Goal: Task Accomplishment & Management: Use online tool/utility

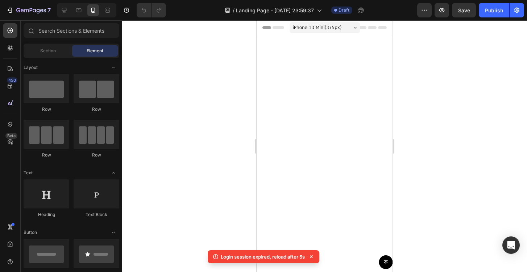
scroll to position [563, 0]
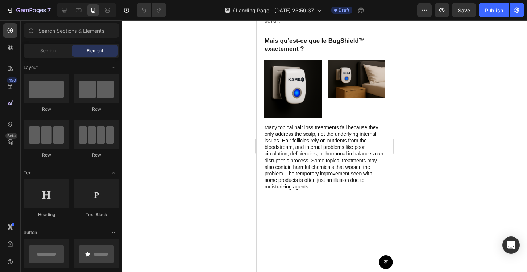
scroll to position [538, 0]
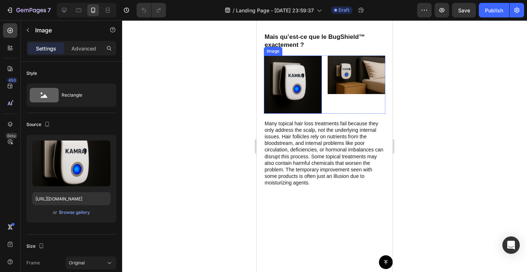
click at [299, 114] on img at bounding box center [293, 84] width 58 height 58
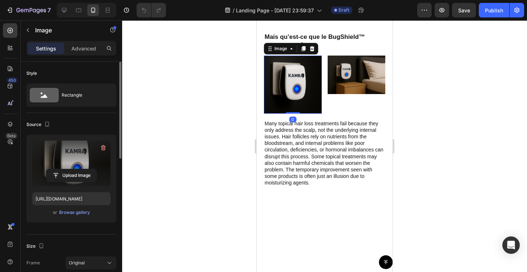
click at [75, 168] on label at bounding box center [71, 163] width 78 height 46
click at [75, 169] on input "file" at bounding box center [71, 175] width 50 height 12
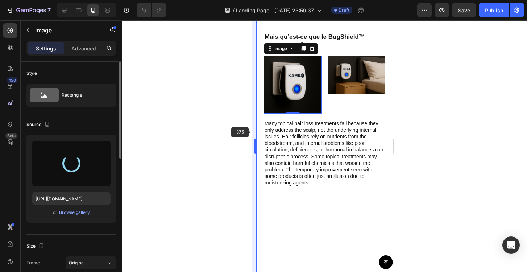
type input "https://cdn.shopify.com/s/files/1/0972/2560/5384/files/gempages_581680786869060…"
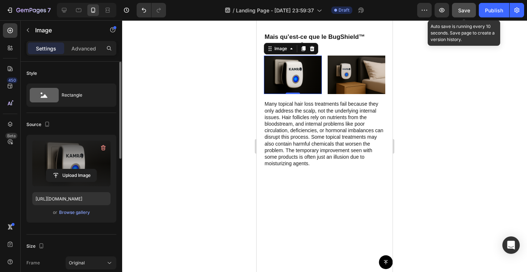
click at [467, 12] on span "Save" at bounding box center [464, 10] width 12 height 6
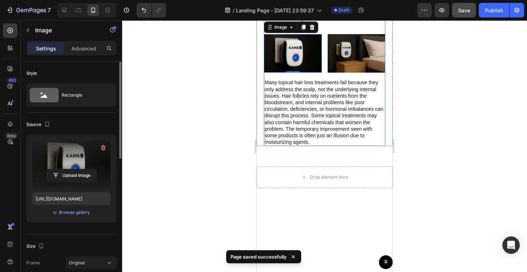
scroll to position [568, 0]
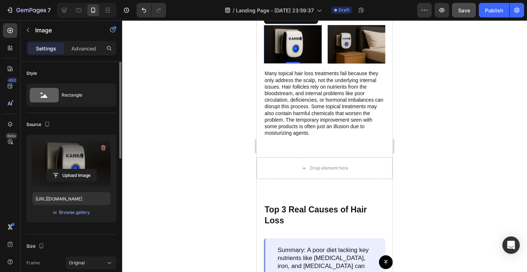
click at [177, 121] on div at bounding box center [324, 145] width 405 height 251
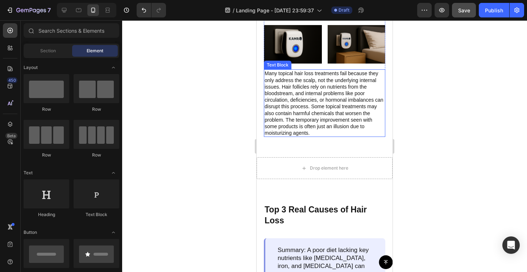
click at [295, 136] on p "Many topical hair loss treatments fail because they only address the scalp, not…" at bounding box center [325, 103] width 120 height 66
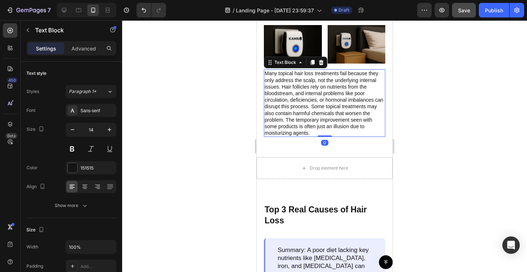
click at [276, 136] on p "Many topical hair loss treatments fail because they only address the scalp, not…" at bounding box center [325, 103] width 120 height 66
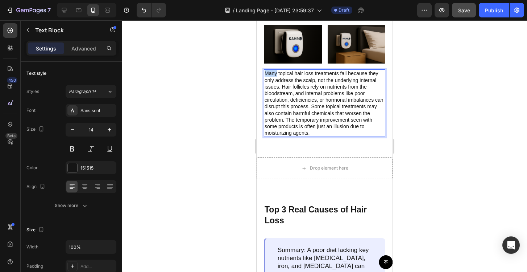
click at [276, 136] on p "Many topical hair loss treatments fail because they only address the scalp, not…" at bounding box center [325, 103] width 120 height 66
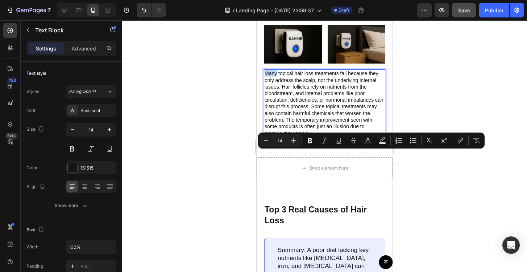
click at [265, 136] on p "Many topical hair loss treatments fail because they only address the scalp, not…" at bounding box center [325, 103] width 120 height 66
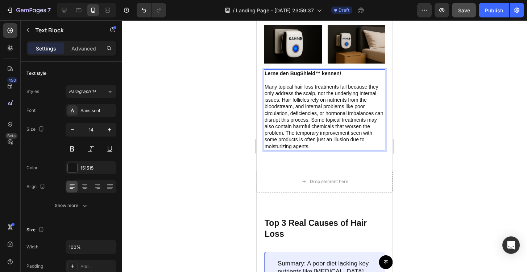
click at [317, 76] on strong "Lerne den BugShield™ kennen!" at bounding box center [303, 73] width 77 height 6
click at [305, 76] on strong "Lerne den BugShield™ kennen!" at bounding box center [303, 73] width 77 height 6
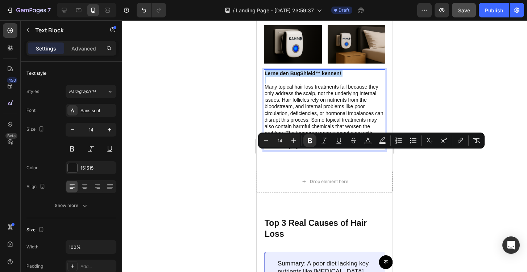
click at [305, 76] on strong "Lerne den BugShield™ kennen!" at bounding box center [303, 73] width 77 height 6
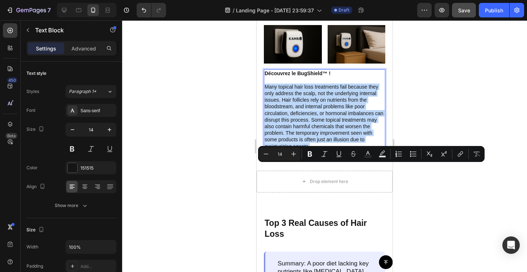
drag, startPoint x: 310, startPoint y: 228, endPoint x: 264, endPoint y: 167, distance: 76.4
click at [264, 150] on div "Découvrez le BugShield™ ! Many topical hair loss treatments fail because they o…" at bounding box center [325, 109] width 122 height 81
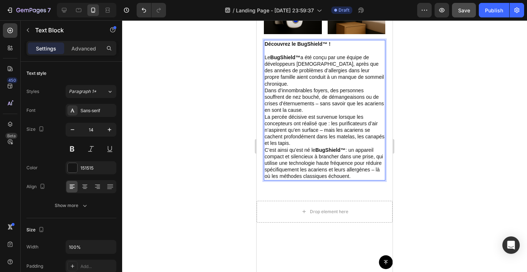
scroll to position [599, 0]
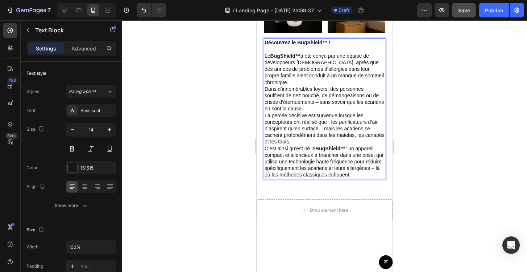
click at [309, 112] on p "Le BugShield™ a été conçu par une équipe de développeurs allemands, après que d…" at bounding box center [325, 82] width 120 height 59
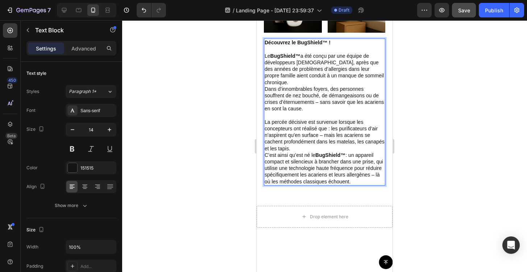
click at [299, 152] on p "La percée décisive est survenue lorsque les concepteurs ont réalisé que : les p…" at bounding box center [325, 135] width 120 height 33
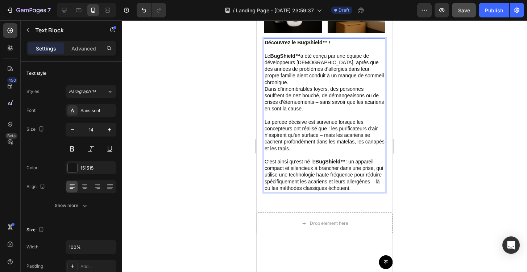
click at [307, 53] on p "Rich Text Editor. Editing area: main" at bounding box center [325, 49] width 120 height 7
click at [215, 145] on div at bounding box center [324, 145] width 405 height 251
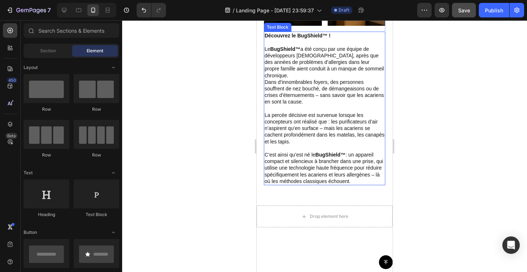
scroll to position [620, 0]
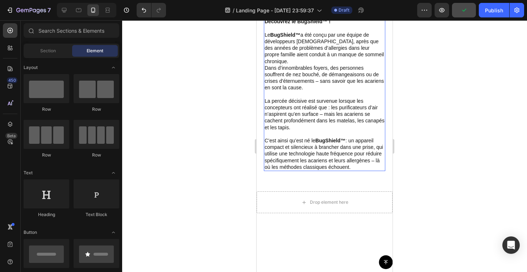
click at [305, 98] on p "Le BugShield™ a été conçu par une équipe de développeurs allemands, après que d…" at bounding box center [325, 65] width 120 height 66
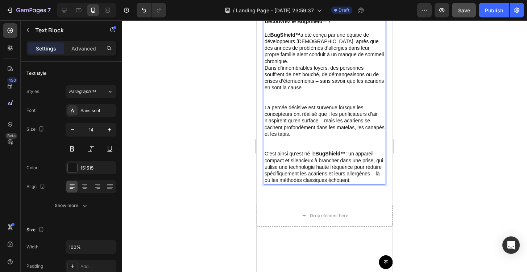
click at [305, 104] on p "Le BugShield™ a été conçu par une équipe de développeurs allemands, après que d…" at bounding box center [325, 68] width 120 height 73
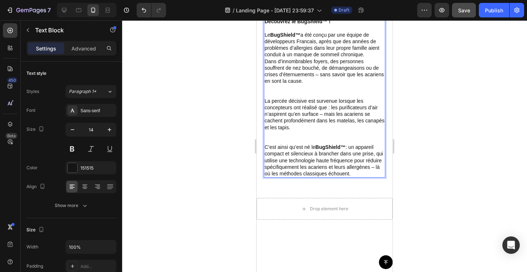
click at [417, 107] on div at bounding box center [324, 145] width 405 height 251
click at [309, 98] on p "Le BugShield™ a été conçu par une équipe de développeurs Francais, après que de…" at bounding box center [325, 65] width 120 height 66
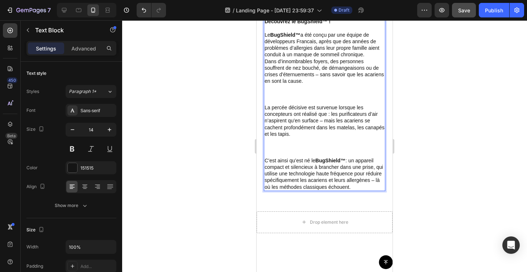
click at [307, 104] on p "Le BugShield™ a été conçu par une équipe de développeurs Francais, après que de…" at bounding box center [325, 68] width 120 height 73
click at [300, 104] on p "Le BugShield™ a été conçu par une équipe de développeurs Francais, après que de…" at bounding box center [325, 68] width 120 height 73
click at [453, 133] on div at bounding box center [324, 145] width 405 height 251
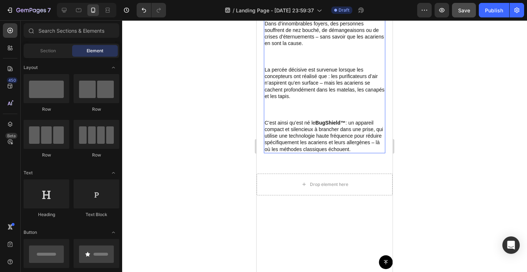
scroll to position [666, 0]
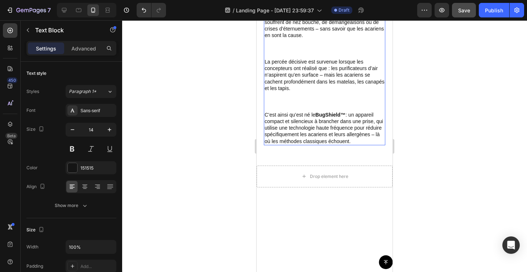
click at [320, 58] on p "Le BugShield™ a été conçu par une équipe de développeurs francais, après que de…" at bounding box center [325, 22] width 120 height 73
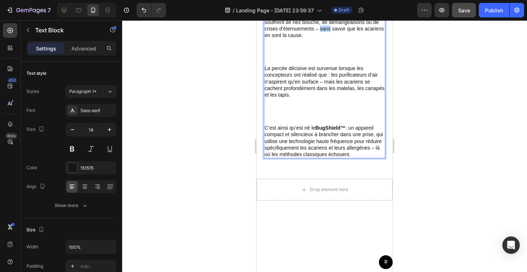
click at [320, 65] on p "Le BugShield™ a été conçu par une équipe de développeurs francais, après que de…" at bounding box center [325, 25] width 120 height 79
click at [316, 65] on p "Le BugShield™ a été conçu par une équipe de développeurs francais, après que de…" at bounding box center [325, 25] width 120 height 79
click at [319, 65] on p "Le BugShield™ a été conçu par une équipe de développeurs francais, après que de…" at bounding box center [325, 25] width 120 height 79
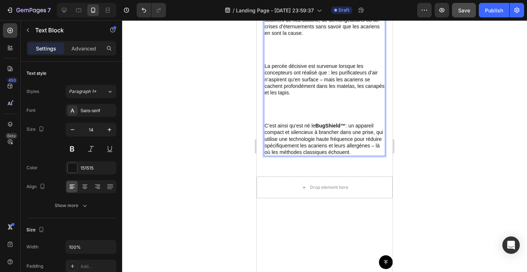
click at [307, 63] on p "Le BugShield™ a été conçu par une équipe de développeurs francais, après que de…" at bounding box center [325, 23] width 120 height 79
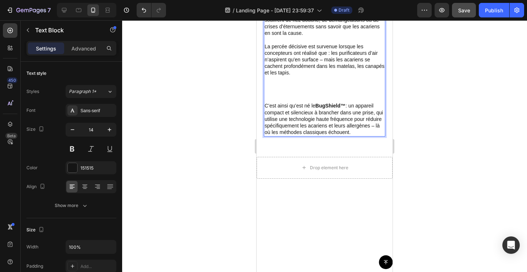
click at [271, 103] on p "La percée décisive est survenue lorsque les concepteurs ont réalisé que : les p…" at bounding box center [325, 72] width 120 height 59
click at [271, 43] on p "Le BugShield™ a été conçu par une équipe de développeurs francais, après que de…" at bounding box center [325, 13] width 120 height 59
click at [281, 103] on p "La percée décisive est survenue lorsque les concepteurs ont réalisé que : les p…" at bounding box center [325, 72] width 120 height 59
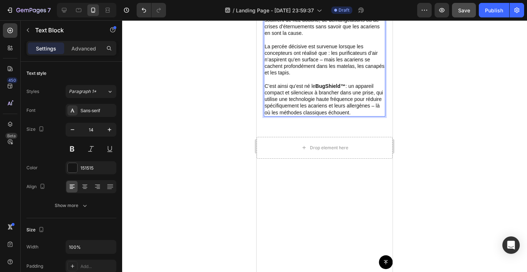
click at [322, 76] on p "La percée décisive est survenue lorsque les concepteurs ont réalisé que : les p…" at bounding box center [325, 59] width 120 height 33
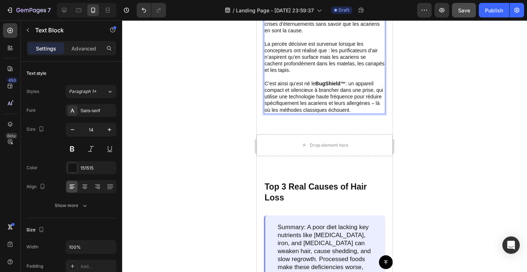
scroll to position [675, 0]
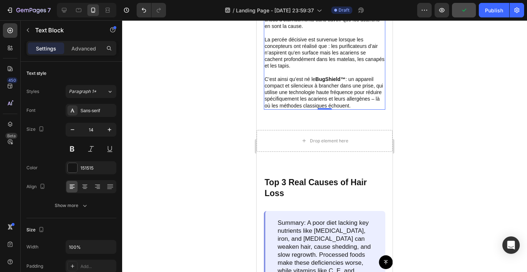
click at [440, 137] on div at bounding box center [324, 145] width 405 height 251
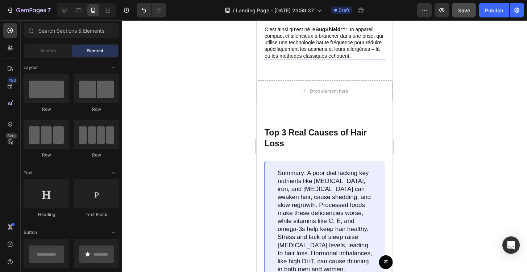
scroll to position [742, 0]
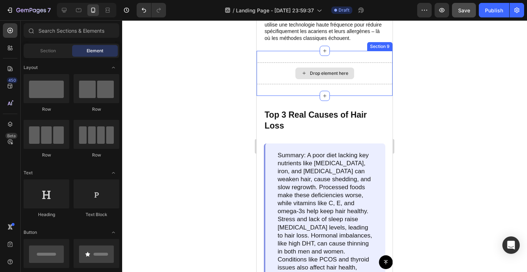
click at [315, 76] on div "Drop element here" at bounding box center [329, 73] width 38 height 6
click at [324, 76] on div "Drop element here" at bounding box center [329, 73] width 38 height 6
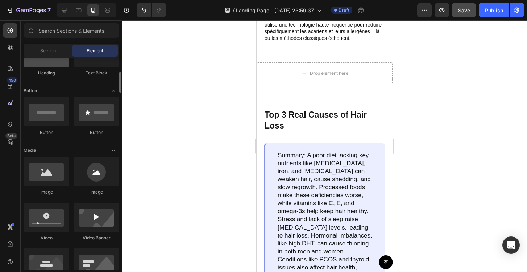
scroll to position [154, 0]
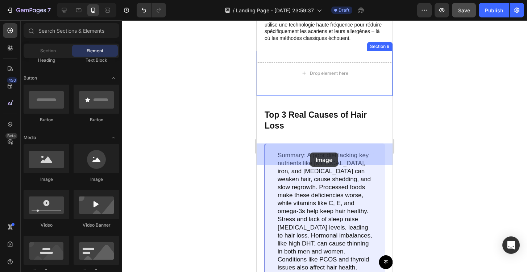
drag, startPoint x: 310, startPoint y: 189, endPoint x: 310, endPoint y: 152, distance: 36.6
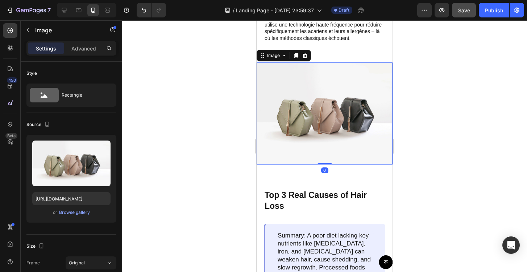
click at [305, 164] on img at bounding box center [325, 113] width 136 height 102
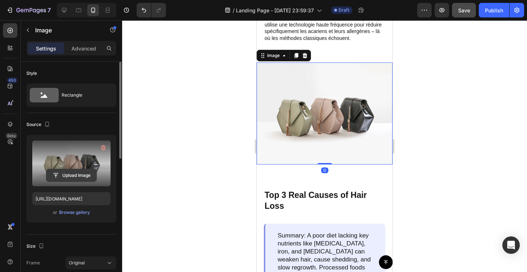
click at [60, 173] on input "file" at bounding box center [71, 175] width 50 height 12
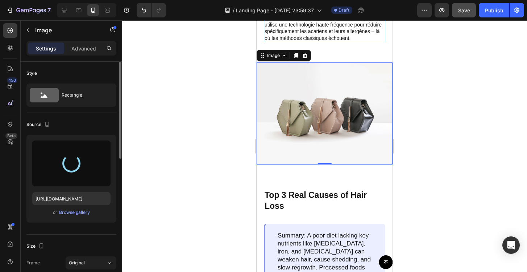
type input "https://cdn.shopify.com/s/files/1/0972/2560/5384/files/gempages_581680786869060…"
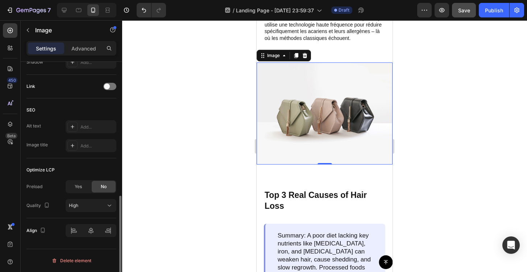
scroll to position [310, 0]
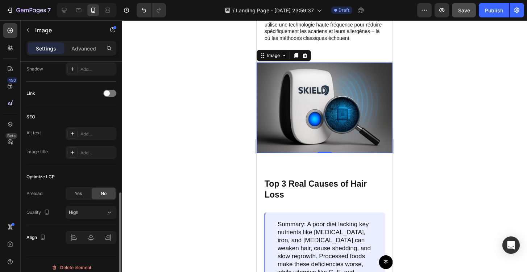
click at [293, 153] on img at bounding box center [325, 107] width 136 height 91
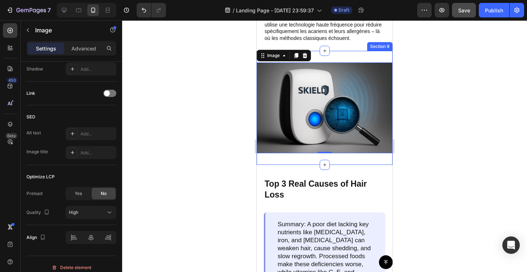
click at [317, 139] on div "Image 0 Section 9" at bounding box center [325, 108] width 136 height 114
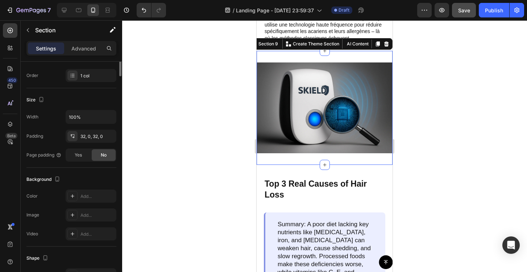
scroll to position [0, 0]
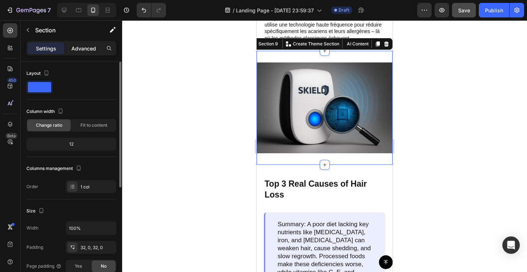
click at [91, 50] on p "Advanced" at bounding box center [83, 49] width 25 height 8
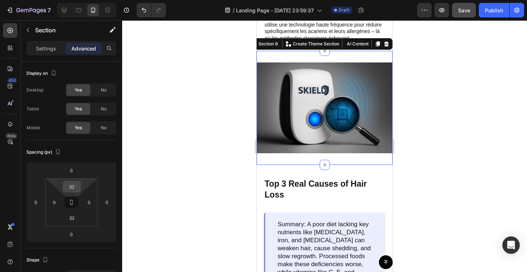
click at [72, 182] on input "32" at bounding box center [72, 186] width 15 height 11
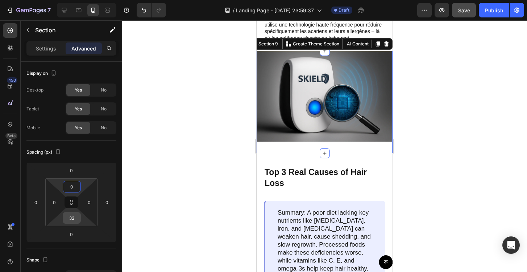
type input "0"
click at [75, 219] on input "32" at bounding box center [72, 217] width 15 height 11
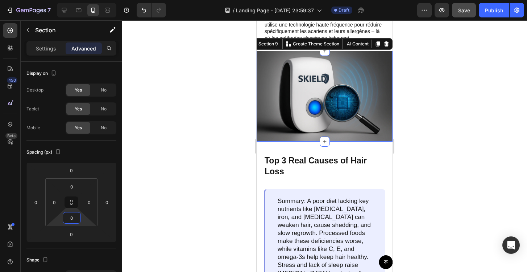
type input "0"
click at [108, 149] on div "Spacing (px)" at bounding box center [71, 152] width 90 height 12
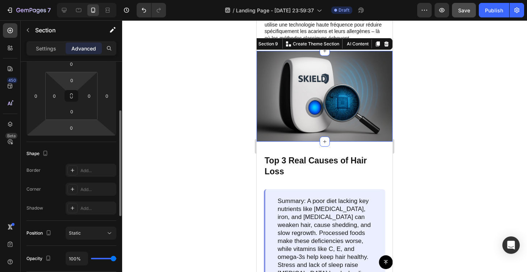
scroll to position [181, 0]
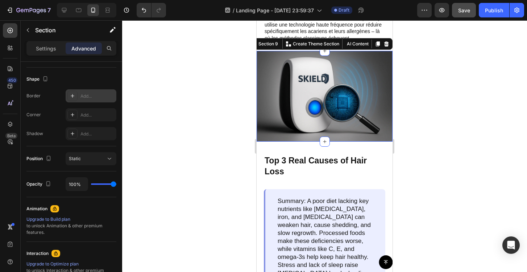
click at [83, 98] on div "Add..." at bounding box center [98, 96] width 34 height 7
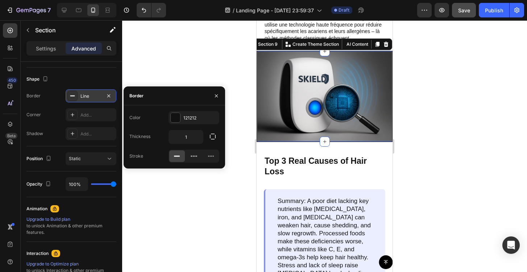
click at [144, 164] on div "Color 121212 Thickness 1 Stroke" at bounding box center [175, 136] width 102 height 63
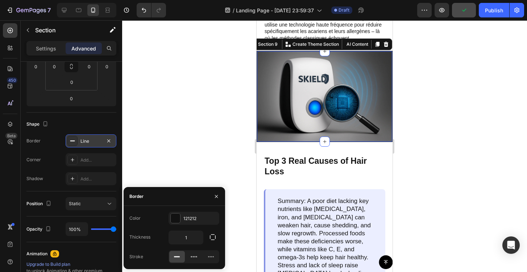
scroll to position [0, 0]
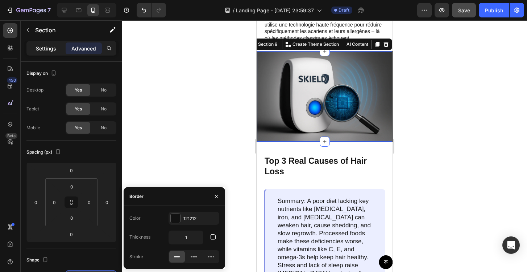
click at [52, 46] on p "Settings" at bounding box center [46, 49] width 20 height 8
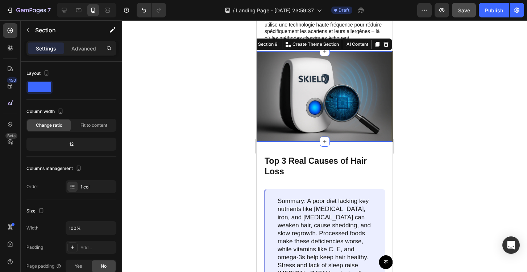
click at [164, 109] on div at bounding box center [324, 145] width 405 height 251
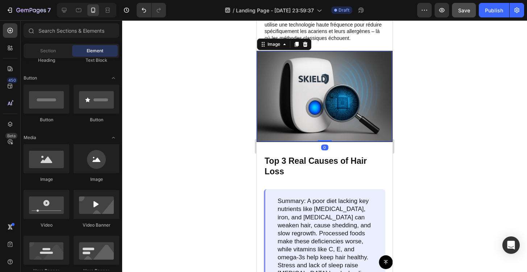
click at [334, 141] on img at bounding box center [324, 96] width 135 height 90
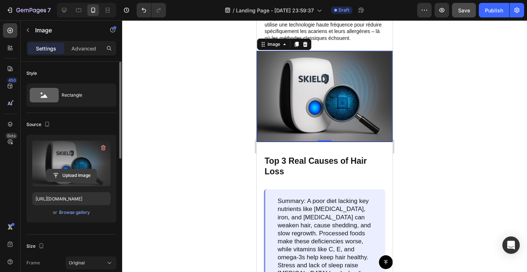
click at [70, 174] on input "file" at bounding box center [71, 175] width 50 height 12
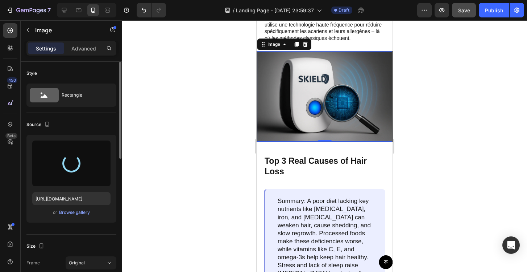
type input "https://cdn.shopify.com/s/files/1/0972/2560/5384/files/gempages_581680786869060…"
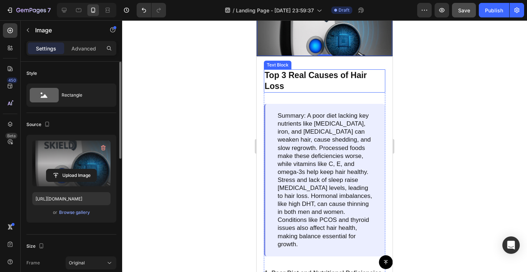
scroll to position [781, 0]
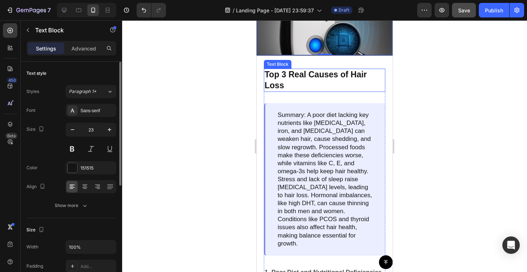
click at [289, 91] on p "Top 3 Real Causes of Hair Loss" at bounding box center [325, 80] width 120 height 22
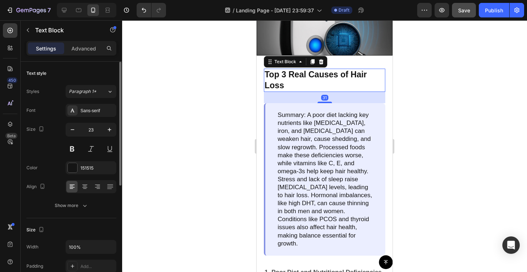
click at [267, 91] on p "Top 3 Real Causes of Hair Loss" at bounding box center [325, 80] width 120 height 22
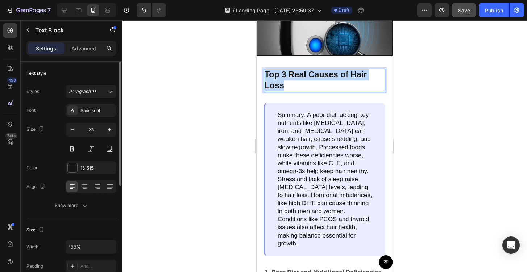
drag, startPoint x: 267, startPoint y: 153, endPoint x: 283, endPoint y: 162, distance: 18.4
click at [283, 91] on p "Top 3 Real Causes of Hair Loss" at bounding box center [325, 80] width 120 height 22
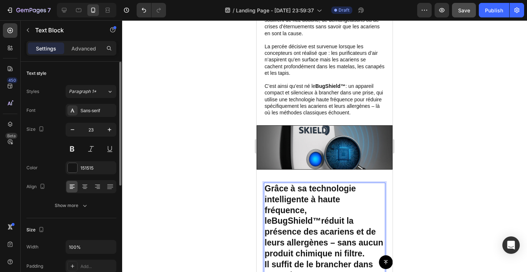
scroll to position [732, 0]
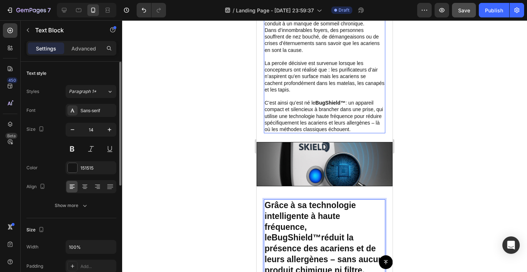
click at [295, 119] on p "C’est ainsi qu’est né le BugShield™ : un appareil compact et silencieux à branc…" at bounding box center [325, 115] width 120 height 33
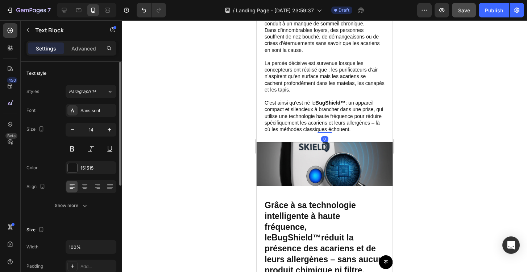
click at [295, 116] on p "C’est ainsi qu’est né le BugShield™ : un appareil compact et silencieux à branc…" at bounding box center [325, 115] width 120 height 33
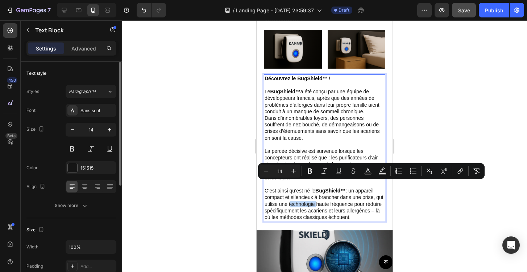
scroll to position [636, 0]
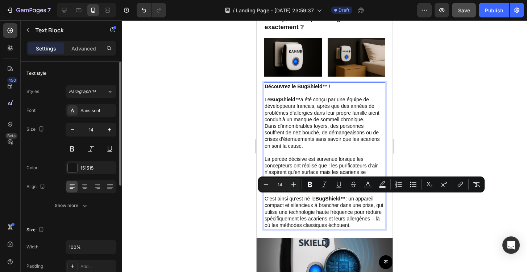
click at [293, 111] on p "Le BugShield™ a été conçu par une équipe de développeurs francais, après que de…" at bounding box center [325, 122] width 120 height 53
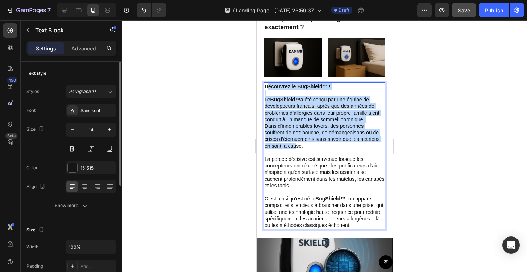
drag, startPoint x: 267, startPoint y: 85, endPoint x: 295, endPoint y: 147, distance: 68.0
click at [295, 147] on div "Découvrez le BugShield™ ! Le BugShield™ a été conçu par une équipe de développe…" at bounding box center [325, 155] width 122 height 147
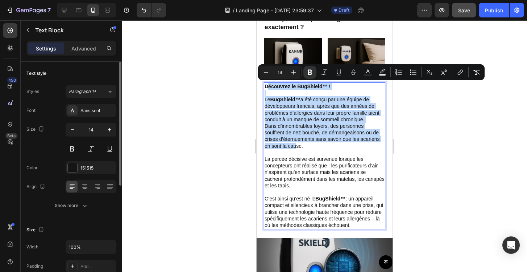
click at [271, 105] on p "Le BugShield™ a été conçu par une équipe de développeurs francais, après que de…" at bounding box center [325, 122] width 120 height 53
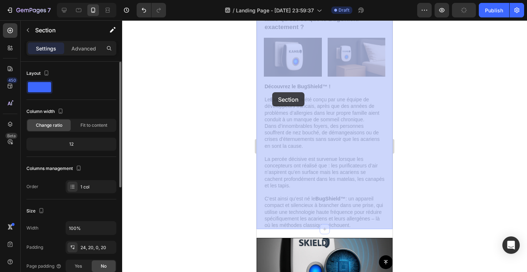
drag, startPoint x: 264, startPoint y: 85, endPoint x: 273, endPoint y: 92, distance: 12.1
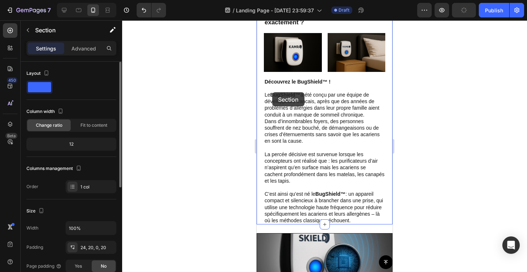
scroll to position [630, 0]
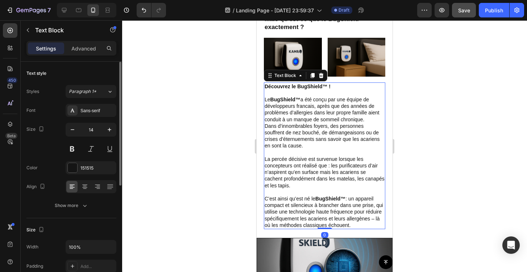
click at [269, 83] on strong "Découvrez le BugShield™ !" at bounding box center [298, 86] width 66 height 6
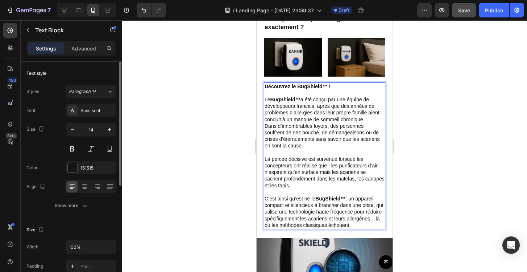
click at [292, 117] on p "Le BugShield™ a été conçu par une équipe de développeurs francais, après que de…" at bounding box center [325, 122] width 120 height 53
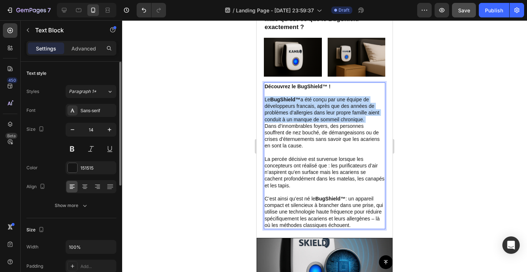
click at [292, 117] on p "Le BugShield™ a été conçu par une équipe de développeurs francais, après que de…" at bounding box center [325, 122] width 120 height 53
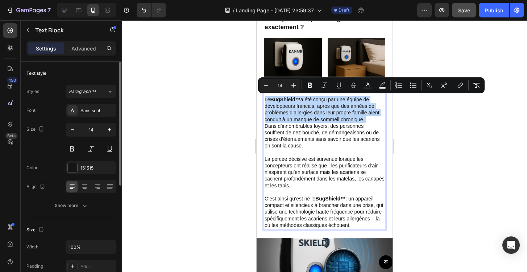
click at [282, 106] on p "Le BugShield™ a été conçu par une équipe de développeurs francais, après que de…" at bounding box center [325, 122] width 120 height 53
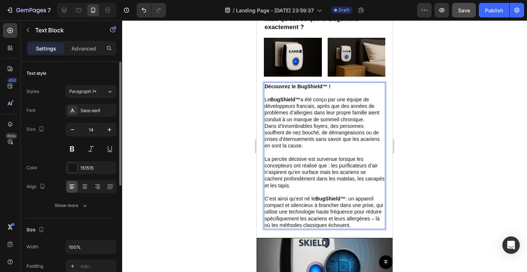
click at [264, 85] on div "Découvrez le BugShield™ ! Le BugShield™ a été conçu par une équipe de développe…" at bounding box center [325, 155] width 122 height 147
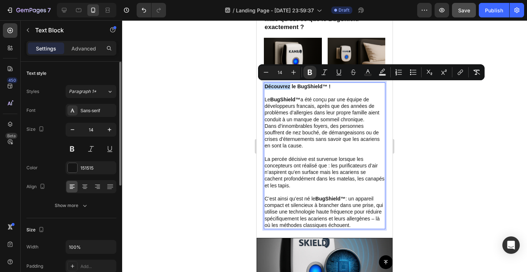
click at [268, 85] on strong "Découvrez le BugShield™ !" at bounding box center [298, 86] width 66 height 6
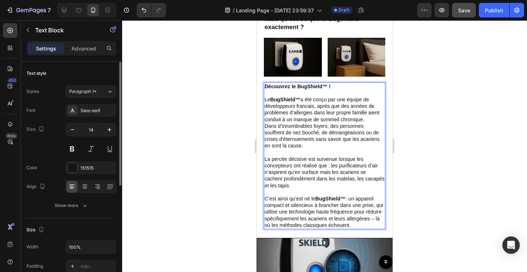
drag, startPoint x: 264, startPoint y: 85, endPoint x: 355, endPoint y: 225, distance: 167.1
click at [355, 225] on div "Découvrez le BugShield™ ! Le BugShield™ a été conçu par une équipe de développe…" at bounding box center [325, 155] width 122 height 147
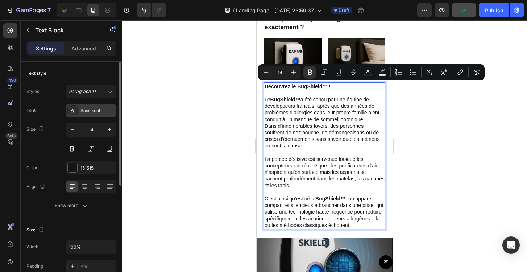
click at [88, 106] on div "Sans-serif" at bounding box center [91, 110] width 51 height 13
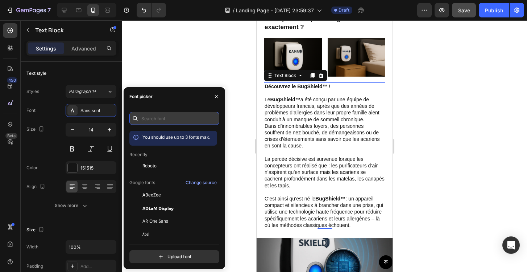
click at [161, 116] on input "text" at bounding box center [174, 118] width 90 height 13
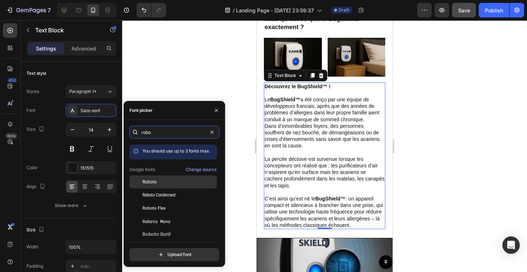
type input "robo"
click at [157, 178] on div "Roboto" at bounding box center [179, 181] width 73 height 7
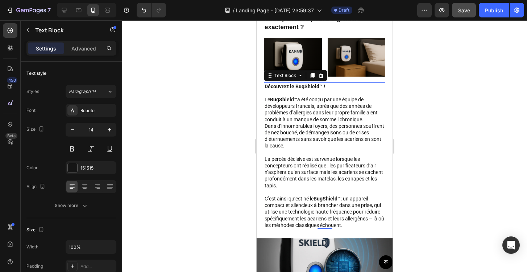
click at [252, 142] on div at bounding box center [324, 145] width 405 height 251
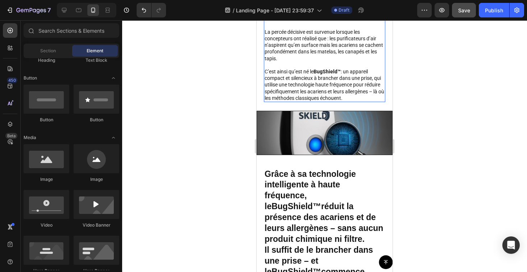
scroll to position [788, 0]
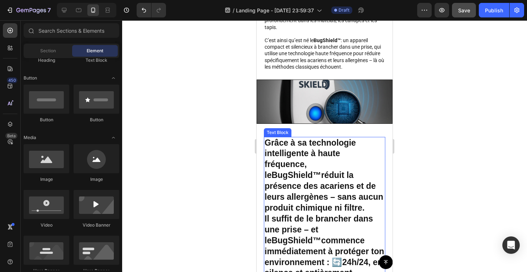
click at [310, 174] on p "Grâce à sa technologie intelligente à haute fréquence, le BugShield™ réduit la …" at bounding box center [325, 213] width 120 height 152
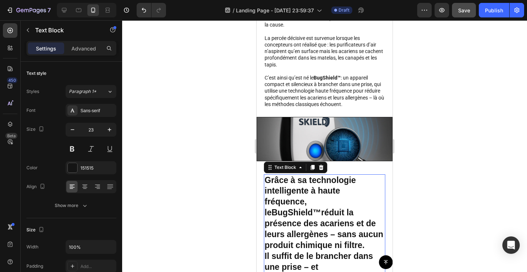
scroll to position [721, 0]
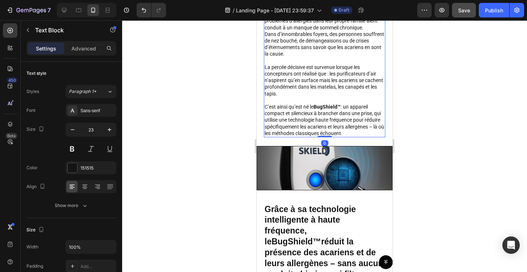
click at [292, 116] on p "C’est ainsi qu’est né le BugShield™ : un appareil compact et silencieux à branc…" at bounding box center [325, 119] width 120 height 33
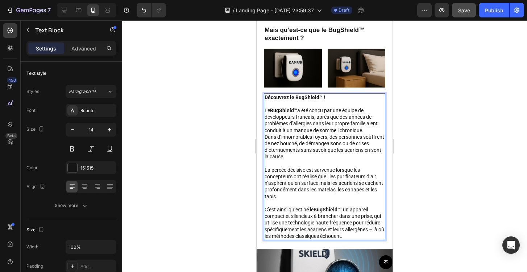
click at [292, 116] on div "Découvrez le BugShield™ ! Le BugShield™ a été conçu par une équipe de développe…" at bounding box center [325, 166] width 122 height 147
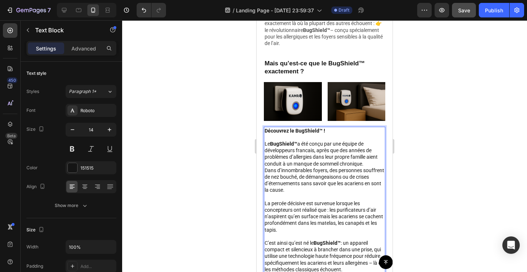
click at [292, 116] on img at bounding box center [293, 101] width 58 height 38
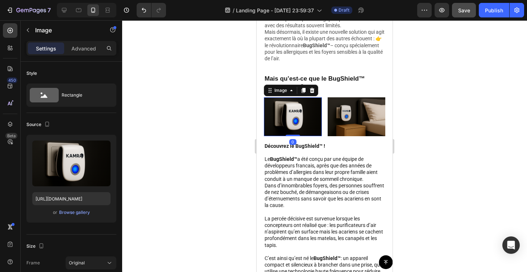
scroll to position [570, 0]
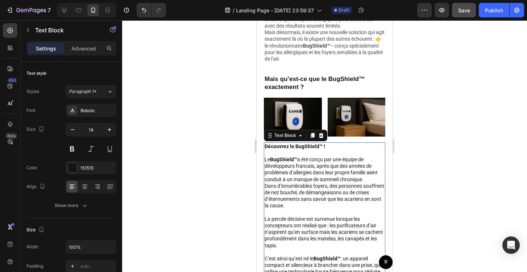
click at [299, 170] on p "Le BugShield™ a été conçu par une équipe de développeurs francais, après que de…" at bounding box center [325, 182] width 120 height 53
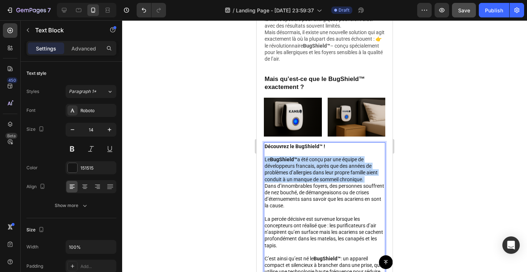
click at [299, 170] on p "Le BugShield™ a été conçu par une équipe de développeurs francais, après que de…" at bounding box center [325, 182] width 120 height 53
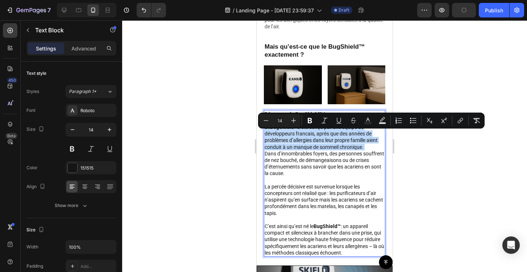
scroll to position [583, 0]
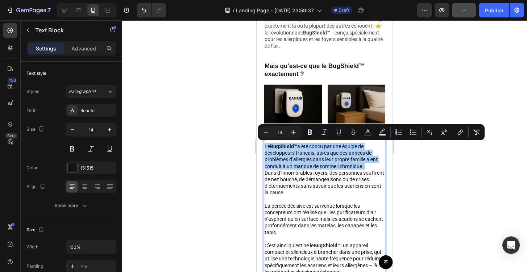
click at [240, 164] on div at bounding box center [324, 145] width 405 height 251
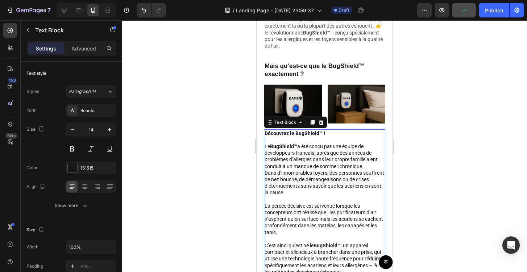
click at [283, 132] on strong "Découvrez le BugShield™ !" at bounding box center [295, 133] width 61 height 6
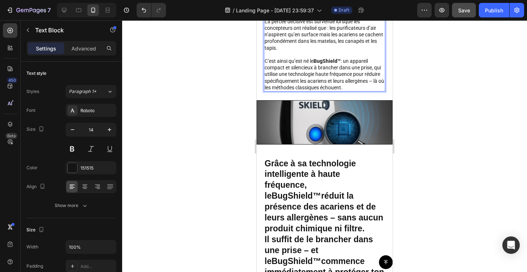
scroll to position [811, 0]
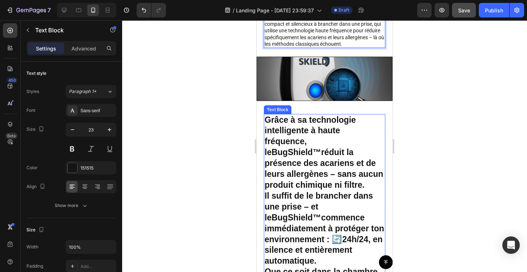
click at [294, 155] on p "Grâce à sa technologie intelligente à haute fréquence, le BugShield™ réduit la …" at bounding box center [325, 191] width 120 height 152
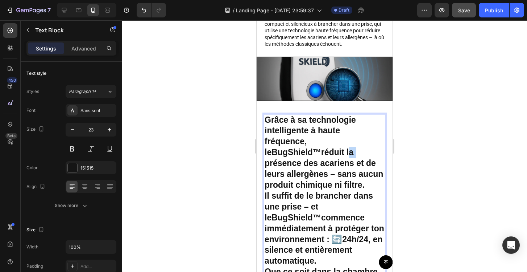
click at [294, 155] on p "Grâce à sa technologie intelligente à haute fréquence, le BugShield™ réduit la …" at bounding box center [325, 191] width 120 height 152
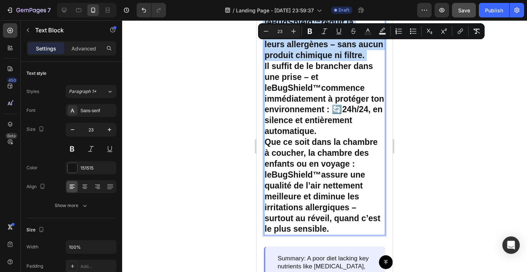
scroll to position [961, 0]
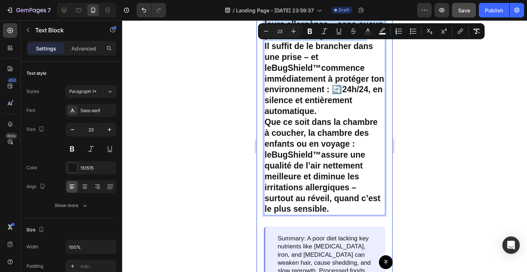
drag, startPoint x: 331, startPoint y: 198, endPoint x: 260, endPoint y: 29, distance: 182.7
click at [260, 29] on div "Grâce à sa technologie intelligente à haute fréquence, le BugShield™ réduit la …" at bounding box center [325, 260] width 136 height 619
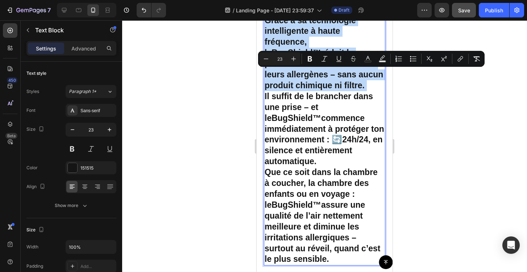
scroll to position [844, 0]
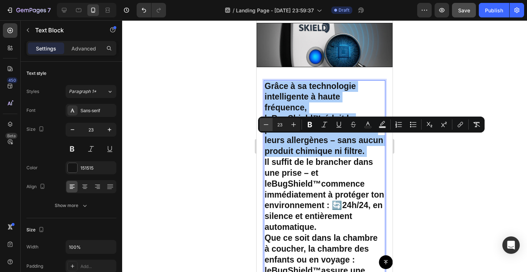
click at [266, 123] on icon "Editor contextual toolbar" at bounding box center [266, 124] width 7 height 7
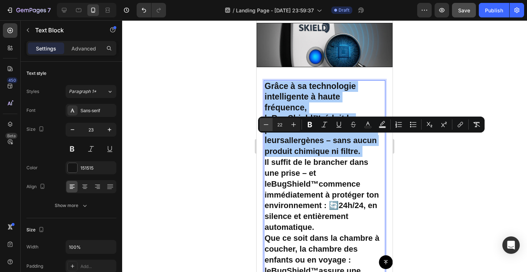
click at [266, 123] on icon "Editor contextual toolbar" at bounding box center [266, 124] width 7 height 7
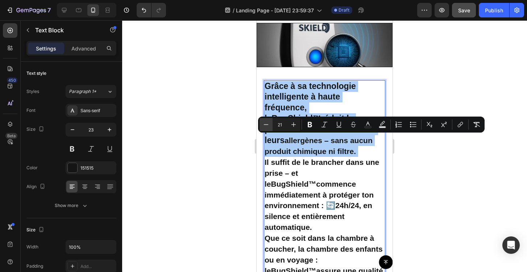
click at [266, 123] on icon "Editor contextual toolbar" at bounding box center [266, 124] width 7 height 7
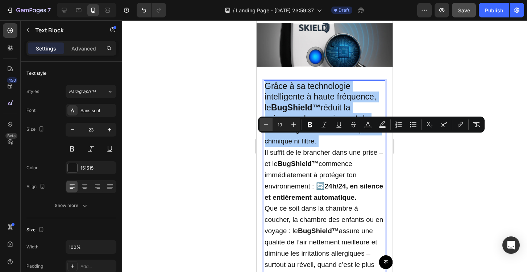
click at [266, 123] on icon "Editor contextual toolbar" at bounding box center [266, 124] width 7 height 7
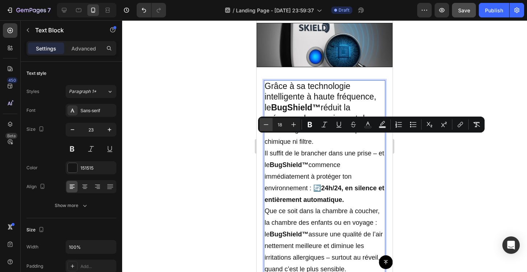
click at [266, 123] on icon "Editor contextual toolbar" at bounding box center [266, 124] width 7 height 7
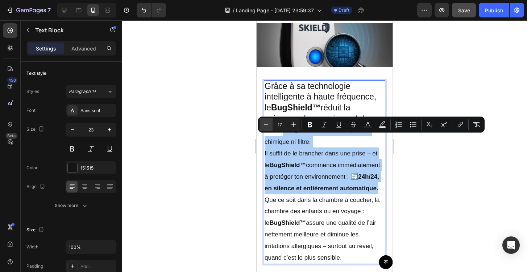
click at [266, 123] on icon "Editor contextual toolbar" at bounding box center [266, 124] width 7 height 7
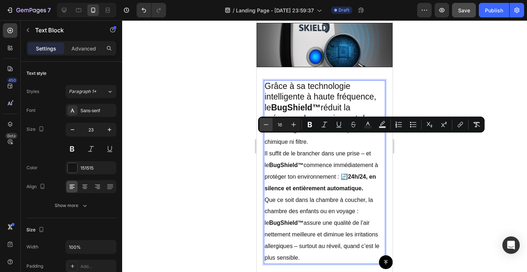
click at [266, 123] on icon "Editor contextual toolbar" at bounding box center [266, 124] width 7 height 7
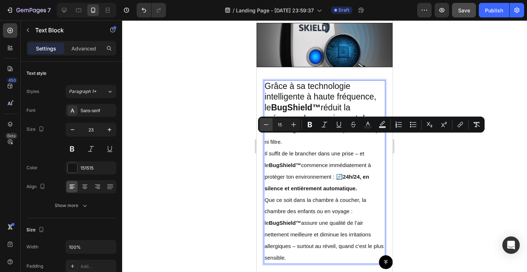
click at [266, 123] on icon "Editor contextual toolbar" at bounding box center [266, 124] width 7 height 7
type input "14"
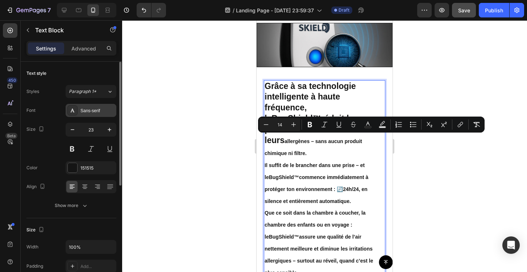
click at [90, 107] on div "Sans-serif" at bounding box center [98, 110] width 34 height 7
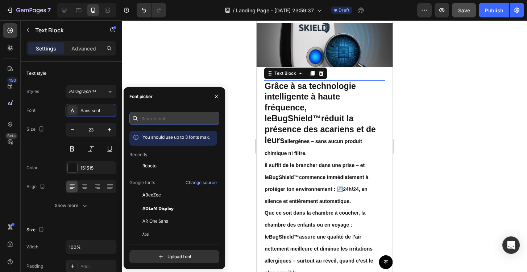
click at [160, 114] on input "text" at bounding box center [174, 118] width 90 height 13
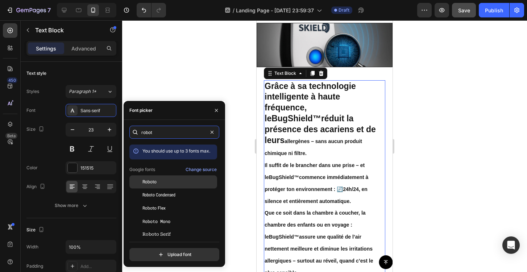
type input "robot"
click at [165, 181] on div "Roboto" at bounding box center [179, 181] width 73 height 7
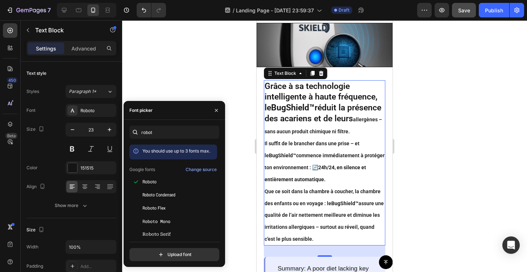
click at [240, 135] on div at bounding box center [324, 145] width 405 height 251
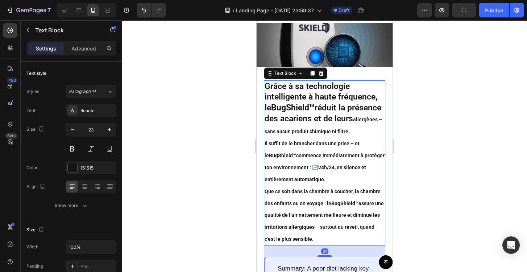
click at [301, 167] on span "Il suffit de le brancher dans une prise – et le BugShield™ commence immédiateme…" at bounding box center [325, 161] width 120 height 42
click at [323, 75] on icon at bounding box center [321, 73] width 6 height 6
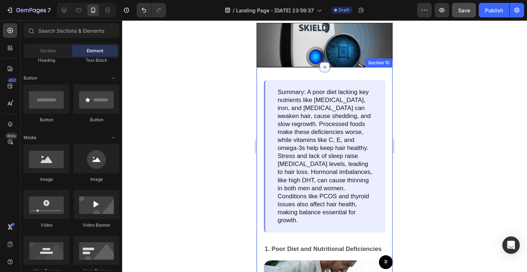
click at [325, 69] on icon at bounding box center [325, 67] width 6 height 6
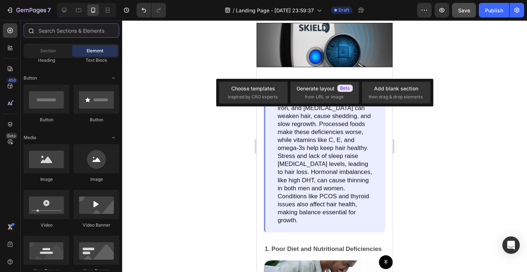
click at [62, 33] on input "text" at bounding box center [72, 30] width 96 height 15
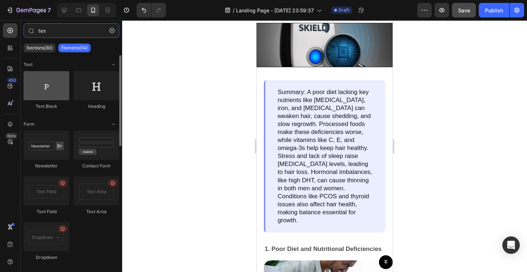
type input "tex"
click at [54, 82] on div at bounding box center [47, 85] width 46 height 29
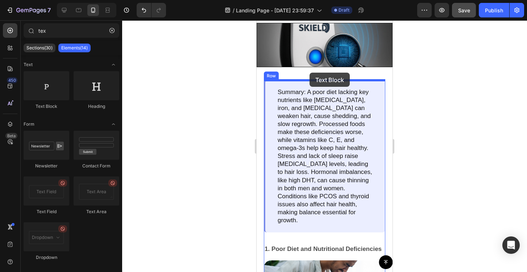
drag, startPoint x: 308, startPoint y: 105, endPoint x: 310, endPoint y: 73, distance: 32.7
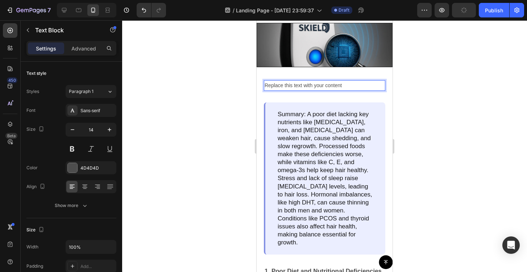
click at [332, 87] on div "Replace this text with your content" at bounding box center [325, 85] width 122 height 11
click at [332, 87] on p "Replace this text with your content" at bounding box center [325, 85] width 120 height 9
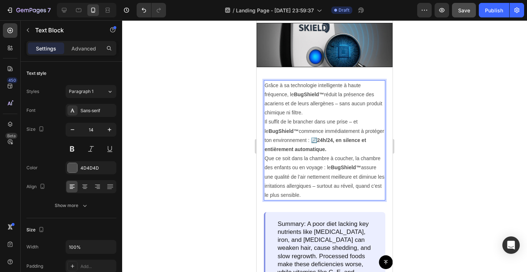
drag, startPoint x: 315, startPoint y: 196, endPoint x: 265, endPoint y: 85, distance: 121.8
click at [265, 85] on div "Grâce à sa technologie intelligente à haute fréquence, le BugShield™ réduit la …" at bounding box center [325, 140] width 122 height 120
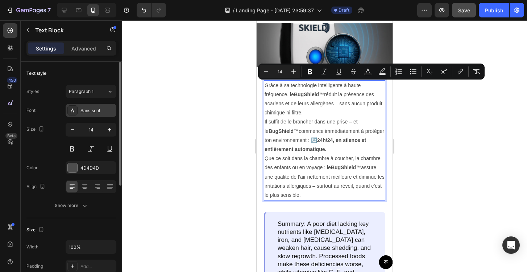
click at [92, 109] on div "Sans-serif" at bounding box center [98, 110] width 34 height 7
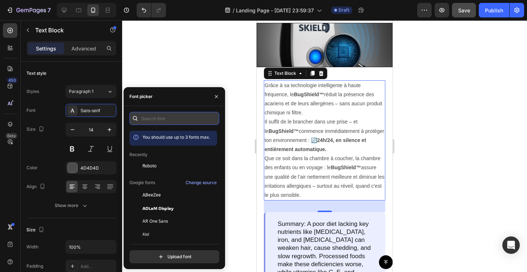
click at [157, 120] on input "text" at bounding box center [174, 118] width 90 height 13
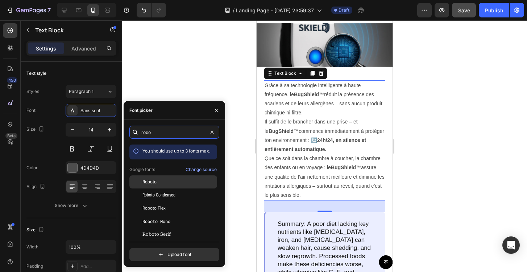
type input "robo"
click at [164, 182] on div "Roboto" at bounding box center [179, 181] width 73 height 7
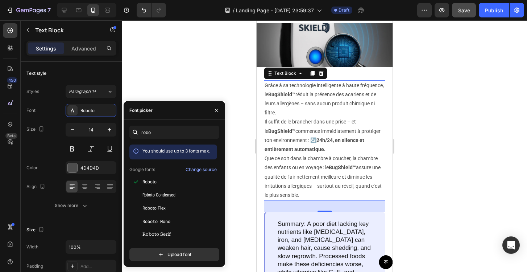
click at [243, 123] on div at bounding box center [324, 145] width 405 height 251
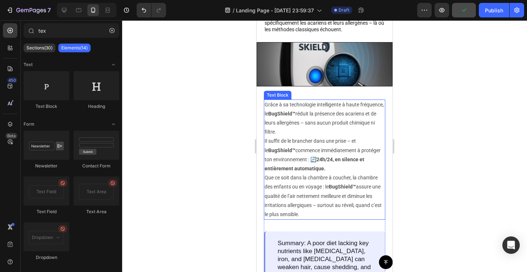
scroll to position [821, 0]
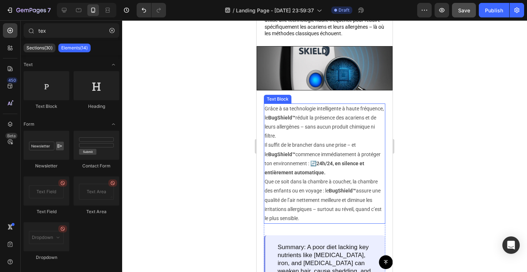
click at [323, 133] on p "Grâce à sa technologie intelligente à haute fréquence, le BugShield™ réduit la …" at bounding box center [325, 140] width 120 height 73
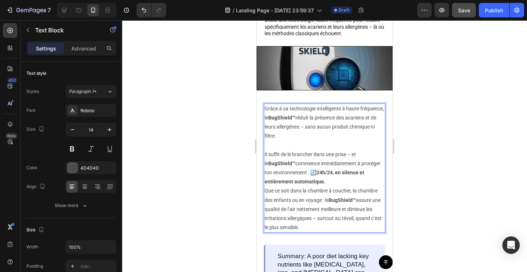
click at [332, 181] on p "⁠⁠⁠⁠⁠⁠⁠ Il suffit de le brancher dans une prise – et le BugShield™ commence imm…" at bounding box center [325, 163] width 120 height 46
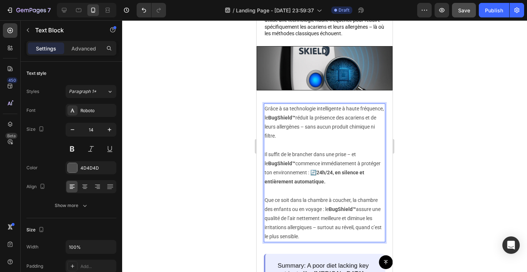
click at [333, 179] on p "Il suffit de le brancher dans une prise – et le BugShield™ commence immédiateme…" at bounding box center [325, 163] width 120 height 46
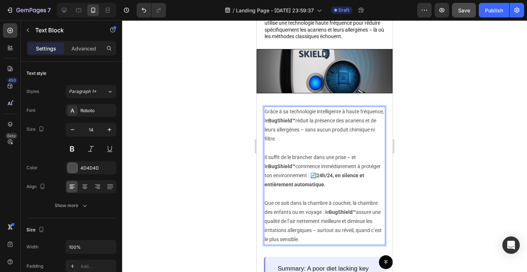
scroll to position [817, 0]
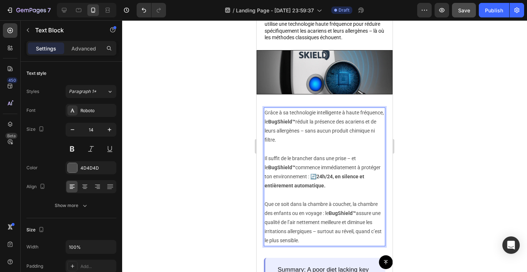
click at [337, 131] on p "Grâce à sa technologie intelligente à haute fréquence, le BugShield™ réduit la …" at bounding box center [325, 126] width 120 height 37
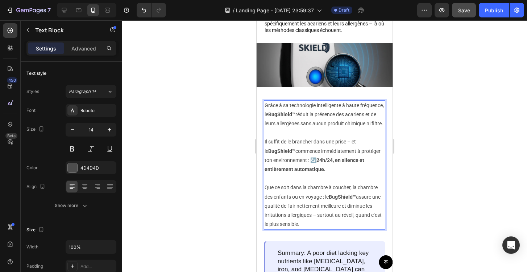
scroll to position [826, 0]
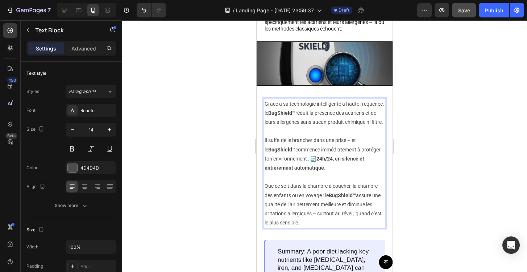
click at [352, 149] on p "Il suffit de le brancher dans une prise – et le BugShield™ commence immédiateme…" at bounding box center [325, 150] width 120 height 46
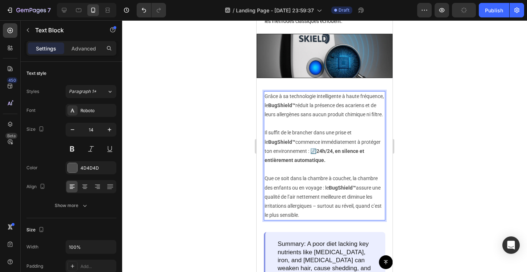
scroll to position [834, 0]
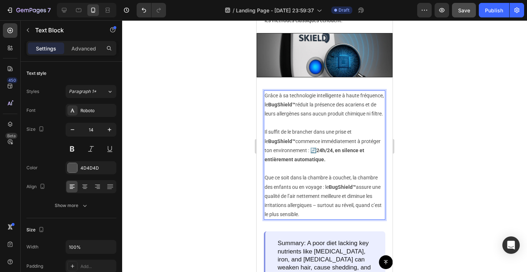
click at [319, 214] on p "Que ce soit dans la chambre à coucher, la chambre des enfants ou en voyage : le…" at bounding box center [325, 196] width 120 height 46
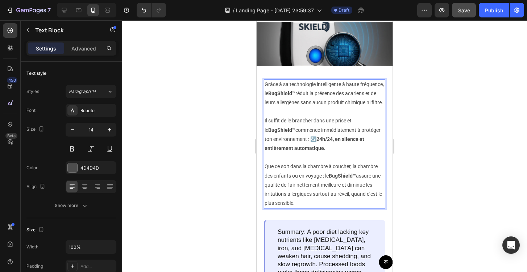
scroll to position [853, 0]
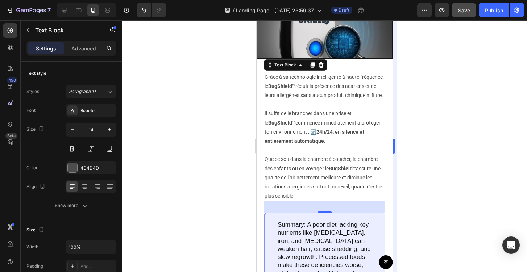
click at [413, 191] on div at bounding box center [324, 145] width 405 height 251
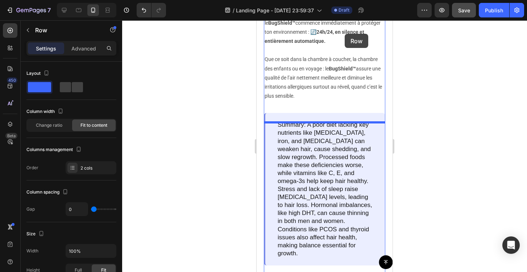
scroll to position [947, 0]
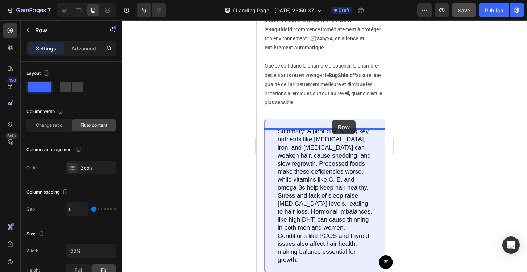
drag, startPoint x: 375, startPoint y: 198, endPoint x: 332, endPoint y: 120, distance: 88.8
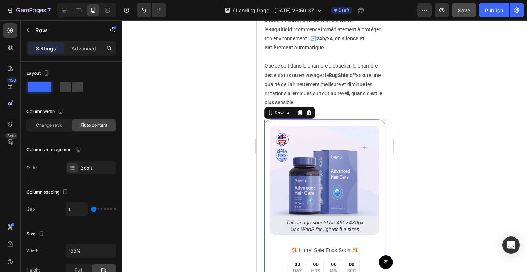
click at [230, 161] on div at bounding box center [324, 145] width 405 height 251
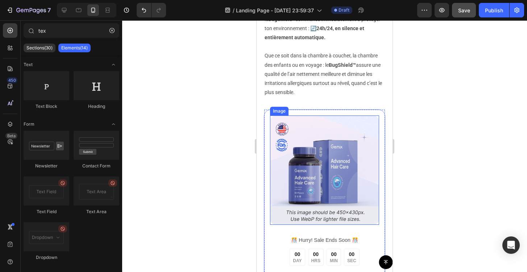
scroll to position [957, 0]
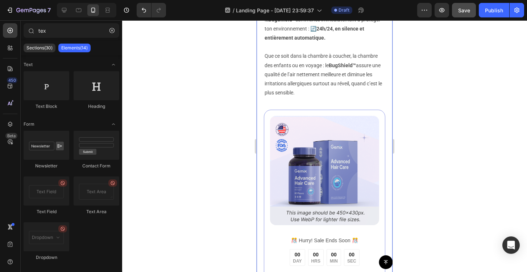
click at [437, 108] on div at bounding box center [324, 145] width 405 height 251
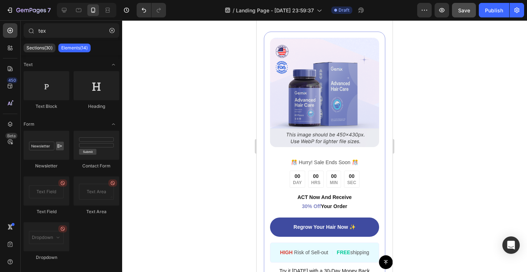
scroll to position [1004, 0]
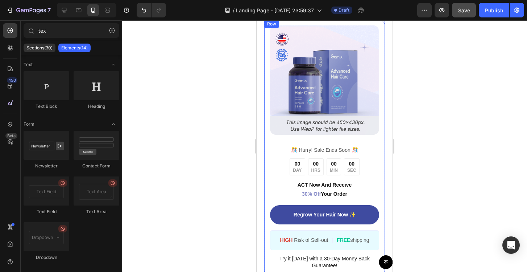
click at [378, 154] on div "️🎊 Hurry! Sale Ends Soon ️🎊" at bounding box center [324, 150] width 109 height 11
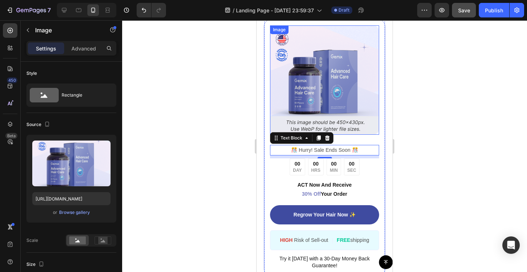
click at [354, 98] on img at bounding box center [324, 79] width 109 height 109
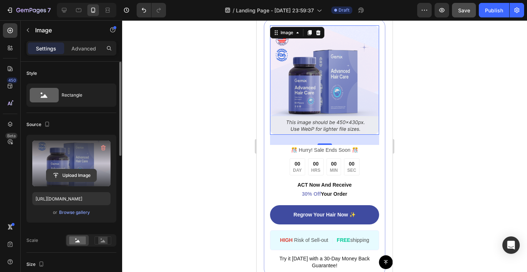
click at [73, 170] on input "file" at bounding box center [71, 175] width 50 height 12
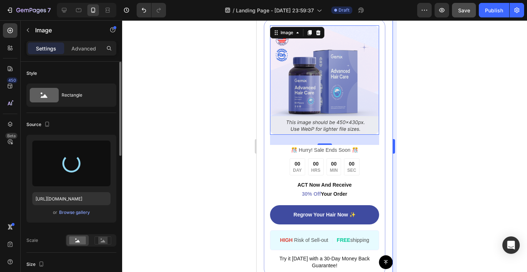
type input "https://cdn.shopify.com/s/files/1/0972/2560/5384/files/gempages_581680786869060…"
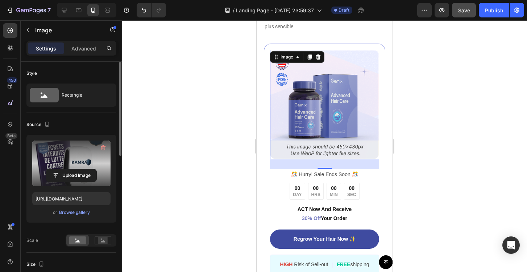
scroll to position [966, 0]
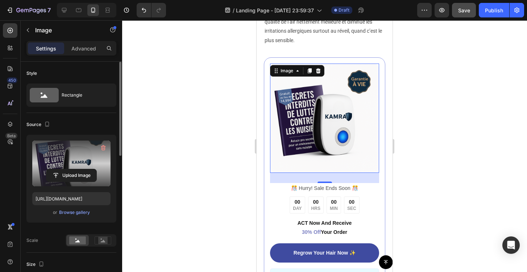
click at [453, 115] on div at bounding box center [324, 145] width 405 height 251
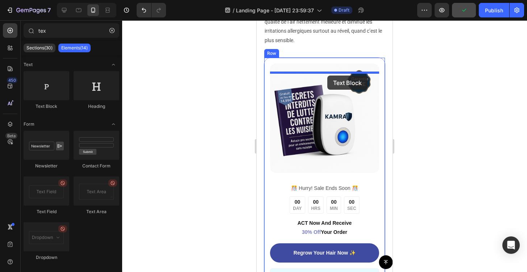
drag, startPoint x: 314, startPoint y: 104, endPoint x: 327, endPoint y: 75, distance: 31.7
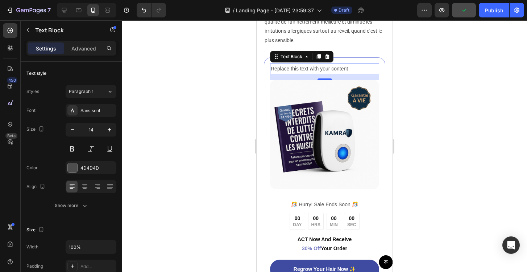
click at [242, 79] on div at bounding box center [324, 145] width 405 height 251
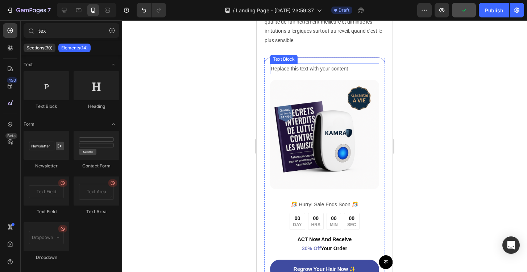
click at [324, 74] on div "Replace this text with your content" at bounding box center [324, 68] width 109 height 11
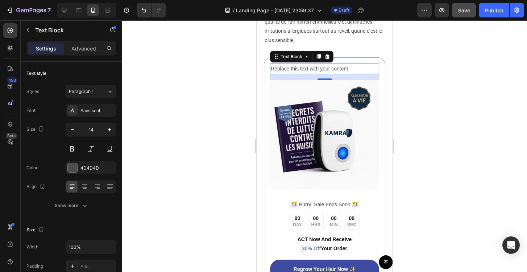
click at [320, 74] on div "Replace this text with your content" at bounding box center [324, 68] width 109 height 11
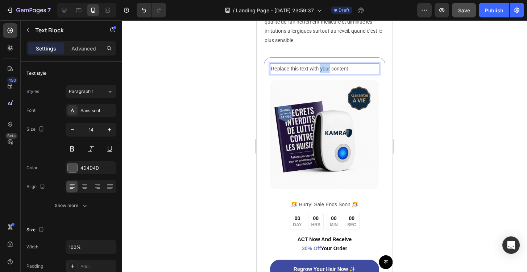
click at [320, 73] on p "Replace this text with your content" at bounding box center [325, 68] width 108 height 9
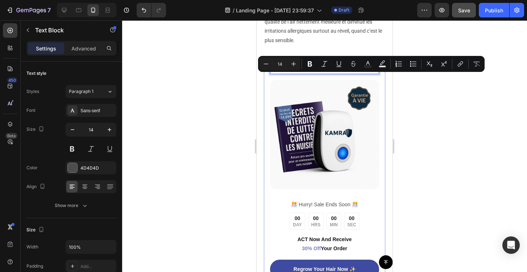
click at [320, 73] on p "Replace this text with your content" at bounding box center [325, 68] width 108 height 9
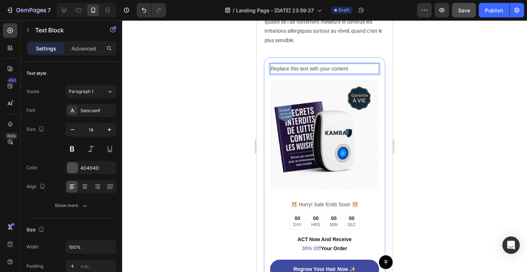
click at [320, 73] on p "Replace this text with your content" at bounding box center [325, 68] width 108 height 9
click at [316, 73] on p "Éliminez les acariens en 5 secondes" at bounding box center [325, 68] width 108 height 9
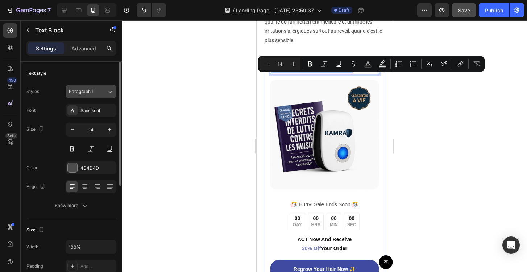
click at [87, 91] on span "Paragraph 1" at bounding box center [81, 91] width 25 height 7
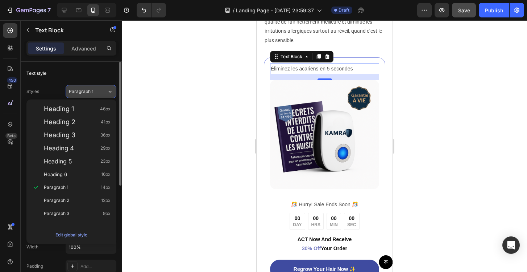
click at [87, 93] on span "Paragraph 1" at bounding box center [81, 91] width 25 height 7
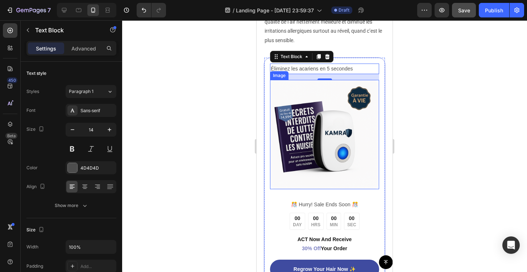
click at [442, 88] on div at bounding box center [324, 145] width 405 height 251
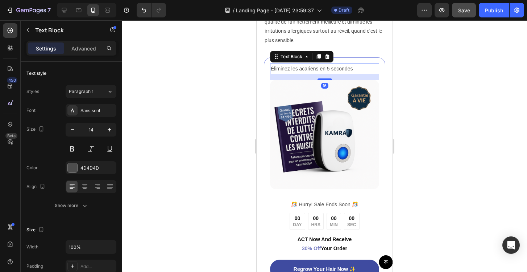
click at [344, 73] on p "Éliminez les acariens en 5 secondes" at bounding box center [325, 68] width 108 height 9
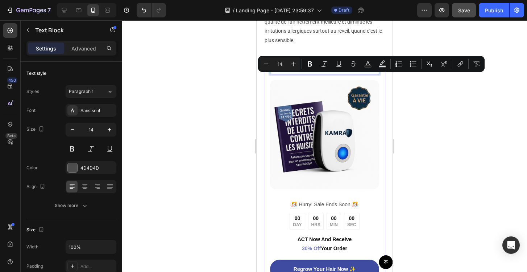
click at [332, 73] on p "Éliminez les acariens en 5 secondes" at bounding box center [325, 68] width 108 height 9
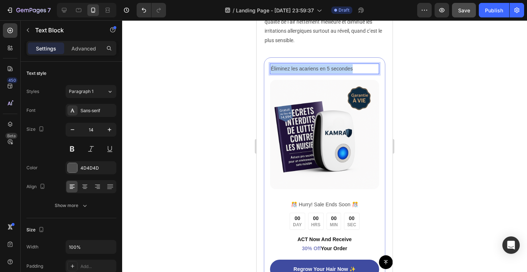
click at [332, 73] on p "Éliminez les acariens en 5 secondes" at bounding box center [325, 68] width 108 height 9
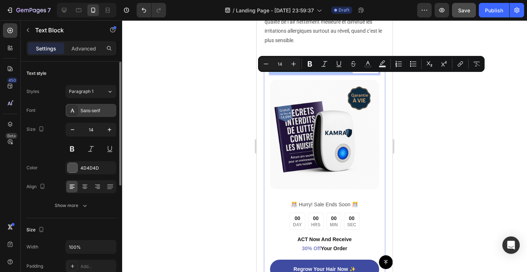
click at [96, 110] on div "Sans-serif" at bounding box center [98, 110] width 34 height 7
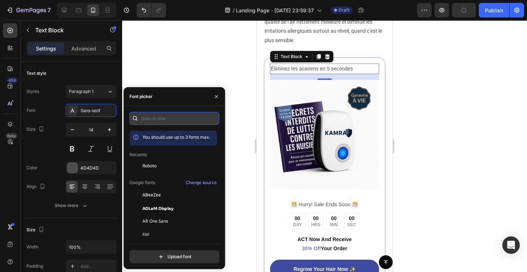
click at [145, 119] on input "text" at bounding box center [174, 118] width 90 height 13
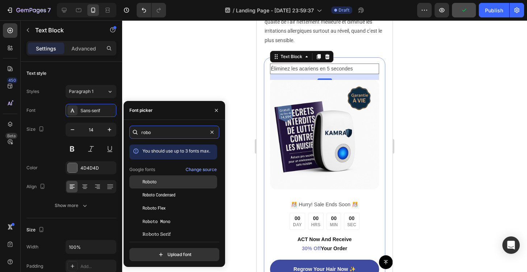
type input "robo"
click at [173, 178] on div "Roboto" at bounding box center [179, 181] width 73 height 7
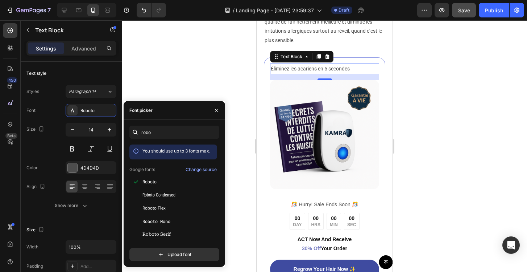
click at [223, 75] on div at bounding box center [324, 145] width 405 height 251
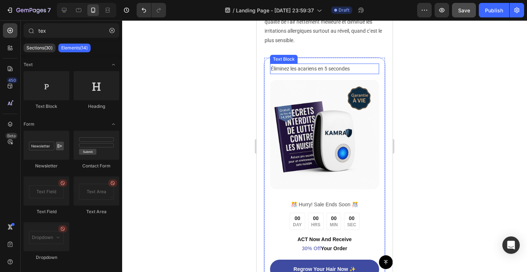
click at [322, 73] on p "Éliminez les acariens en 5 secondes" at bounding box center [325, 68] width 108 height 9
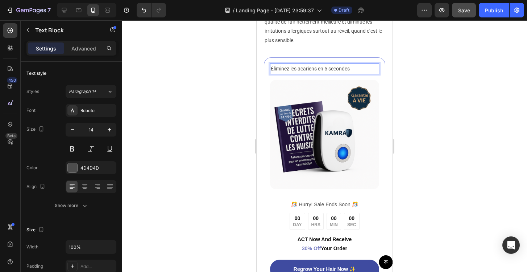
click at [322, 73] on p "Éliminez les acariens en 5 secondes" at bounding box center [325, 68] width 108 height 9
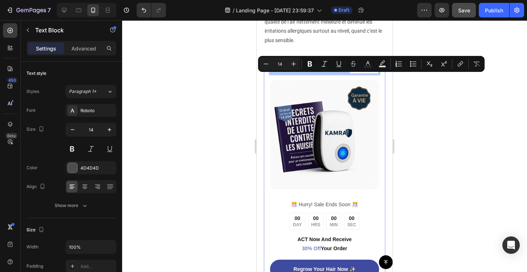
click at [211, 105] on div at bounding box center [324, 145] width 405 height 251
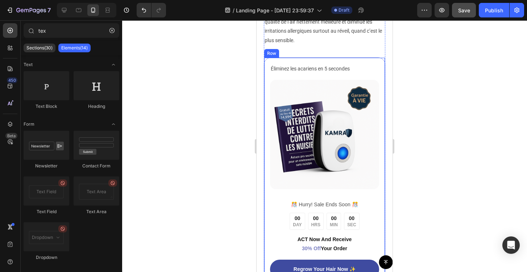
click at [350, 73] on p "Éliminez les acariens en 5 secondes" at bounding box center [325, 68] width 108 height 9
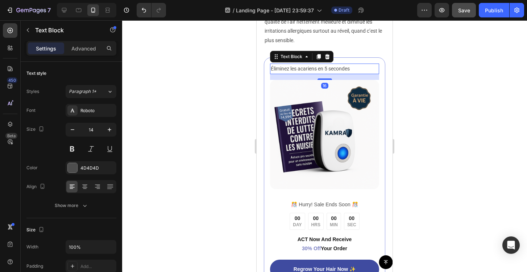
click at [240, 122] on div at bounding box center [324, 145] width 405 height 251
click at [312, 73] on p "Éliminez les acariens en 5 secondes" at bounding box center [325, 68] width 108 height 9
click at [328, 59] on icon at bounding box center [327, 56] width 5 height 5
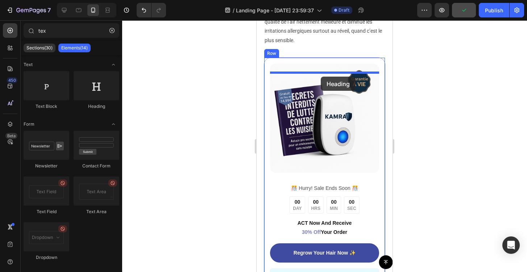
drag, startPoint x: 355, startPoint y: 114, endPoint x: 321, endPoint y: 77, distance: 50.3
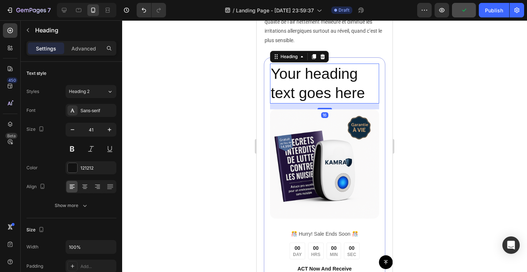
click at [317, 95] on h2 "Your heading text goes here" at bounding box center [324, 83] width 109 height 40
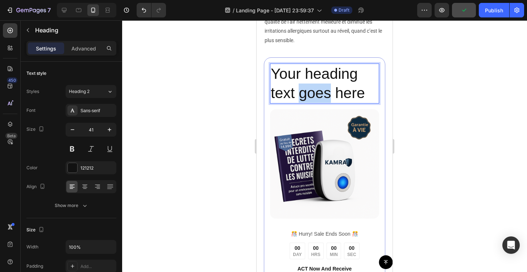
click at [317, 95] on p "Your heading text goes here" at bounding box center [325, 83] width 108 height 39
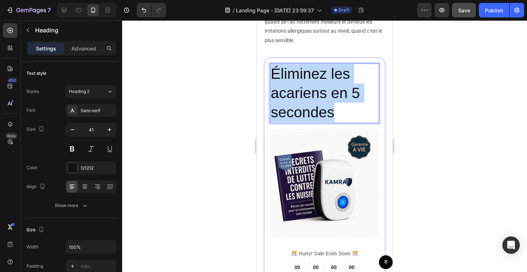
drag, startPoint x: 346, startPoint y: 121, endPoint x: 274, endPoint y: 83, distance: 81.9
click at [274, 83] on p "Éliminez les acariens en 5 secondes" at bounding box center [325, 93] width 108 height 58
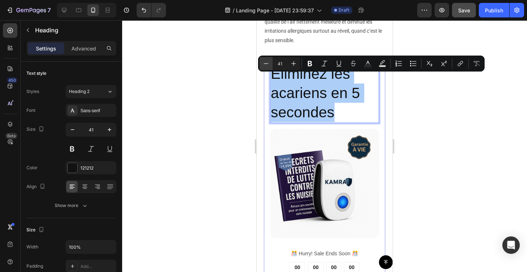
click at [270, 66] on button "Minus" at bounding box center [266, 63] width 13 height 13
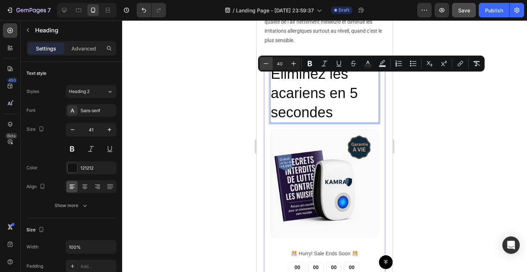
click at [270, 66] on button "Minus" at bounding box center [266, 63] width 13 height 13
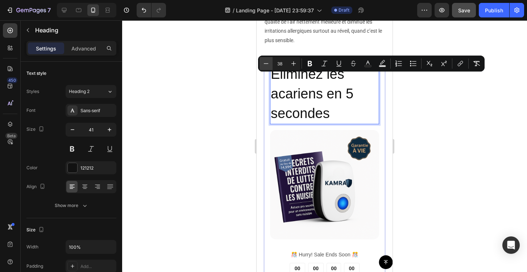
click at [270, 66] on button "Minus" at bounding box center [266, 63] width 13 height 13
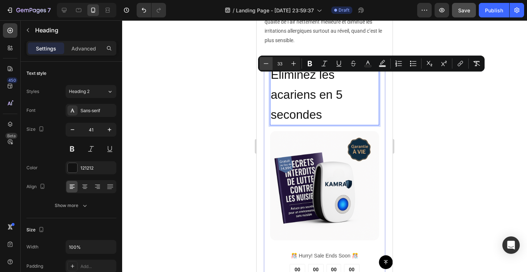
click at [270, 66] on button "Minus" at bounding box center [266, 63] width 13 height 13
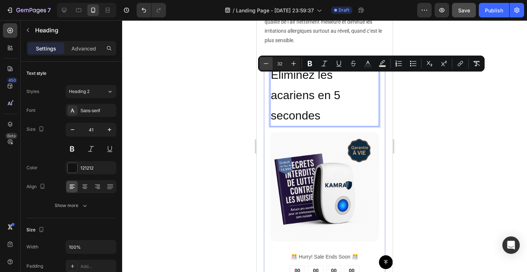
click at [270, 66] on button "Minus" at bounding box center [266, 63] width 13 height 13
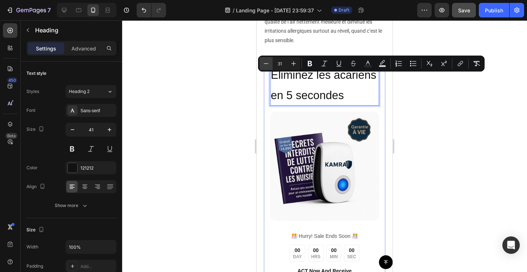
click at [270, 66] on button "Minus" at bounding box center [266, 63] width 13 height 13
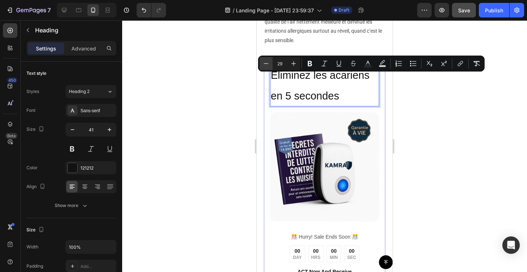
click at [270, 66] on button "Minus" at bounding box center [266, 63] width 13 height 13
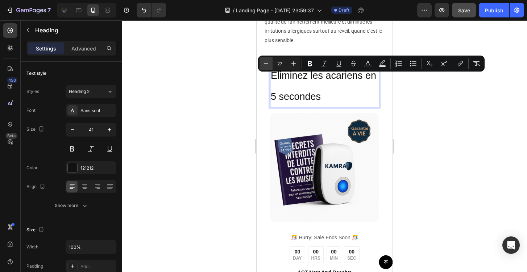
click at [270, 66] on button "Minus" at bounding box center [266, 63] width 13 height 13
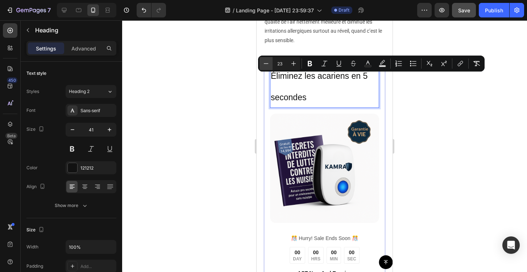
click at [270, 66] on button "Minus" at bounding box center [266, 63] width 13 height 13
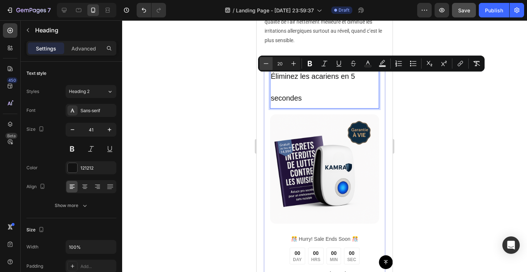
click at [270, 66] on button "Minus" at bounding box center [266, 63] width 13 height 13
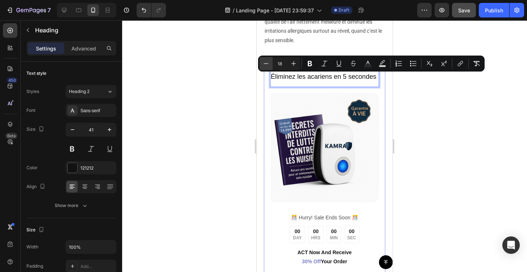
click at [270, 66] on button "Minus" at bounding box center [266, 63] width 13 height 13
type input "16"
click at [328, 80] on span "Éliminez les acariens en 5 secondes" at bounding box center [318, 77] width 94 height 6
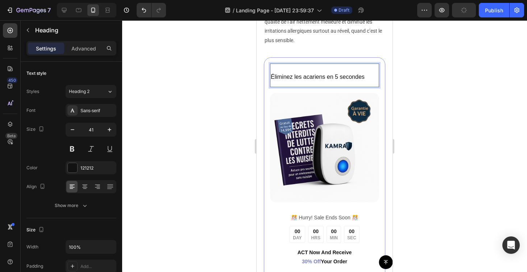
click at [334, 80] on span "Éliminez les acariens en 5 secondes" at bounding box center [318, 77] width 94 height 6
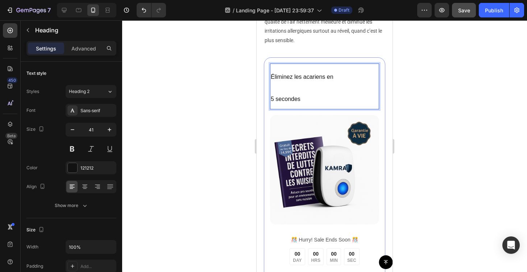
click at [307, 96] on p "Éliminez les acariens en 5 secondes" at bounding box center [325, 86] width 108 height 45
click at [273, 102] on span "5 secondes" at bounding box center [286, 99] width 30 height 6
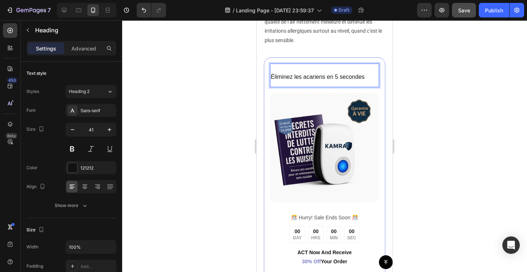
click at [328, 80] on span "Éliminez les acariens en 5 secondes" at bounding box center [318, 77] width 94 height 6
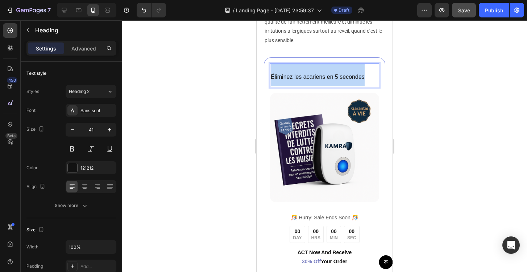
click at [328, 80] on span "Éliminez les acariens en 5 secondes" at bounding box center [318, 77] width 94 height 6
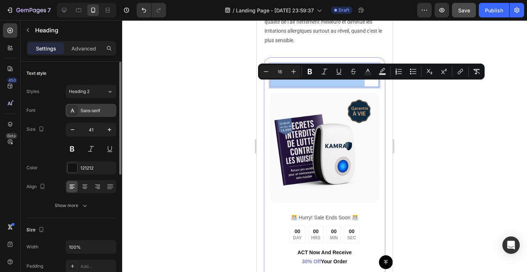
click at [88, 109] on div "Sans-serif" at bounding box center [98, 110] width 34 height 7
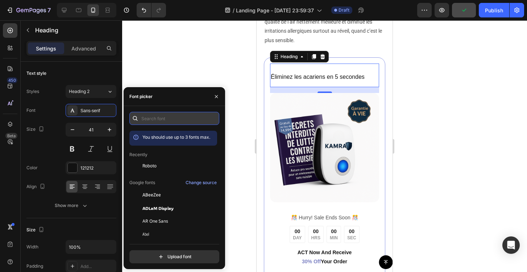
click at [145, 112] on input "text" at bounding box center [174, 118] width 90 height 13
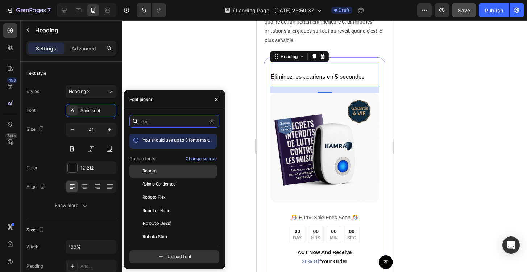
type input "rob"
click at [157, 170] on div "Roboto" at bounding box center [179, 171] width 73 height 7
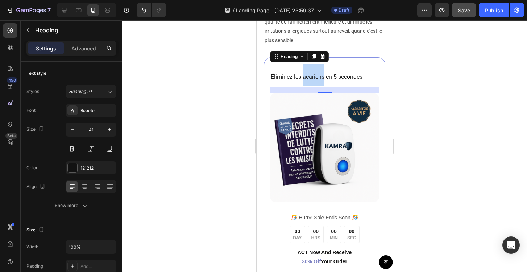
click at [314, 80] on span "Éliminez les acariens en 5 secondes" at bounding box center [317, 76] width 92 height 7
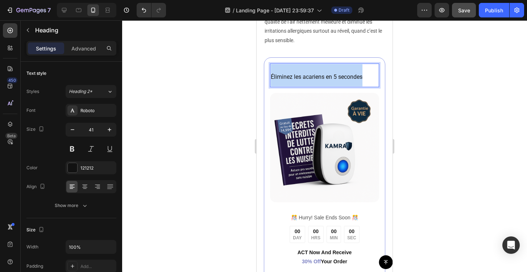
click at [314, 80] on span "Éliminez les acariens en 5 secondes" at bounding box center [317, 76] width 92 height 7
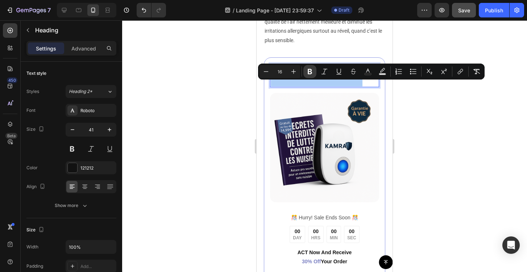
click at [309, 72] on icon "Editor contextual toolbar" at bounding box center [310, 71] width 4 height 5
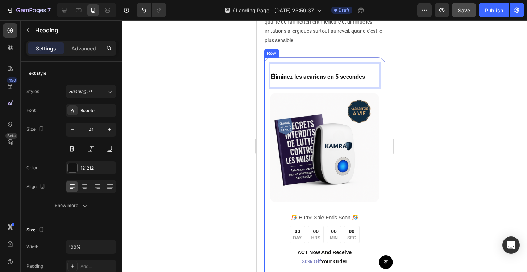
click at [236, 108] on div at bounding box center [324, 145] width 405 height 251
click at [336, 77] on p "⁠⁠⁠⁠⁠⁠⁠ Éliminez les acariens en 5 secondes" at bounding box center [325, 75] width 108 height 22
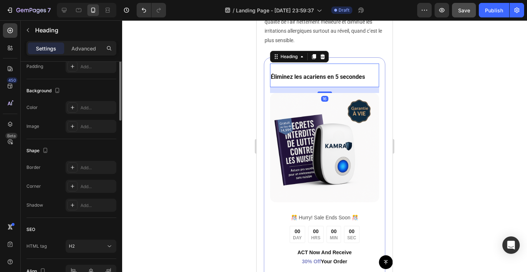
scroll to position [240, 0]
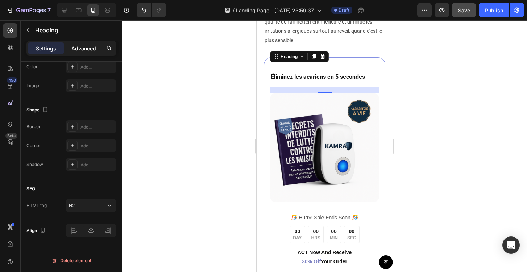
click at [84, 52] on p "Advanced" at bounding box center [83, 49] width 25 height 8
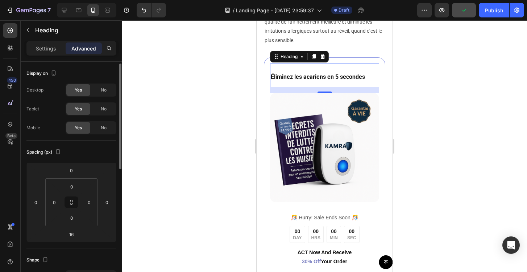
scroll to position [1, 0]
click at [74, 233] on input "16" at bounding box center [71, 232] width 15 height 11
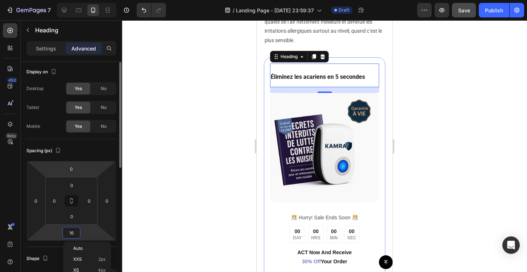
type input "0"
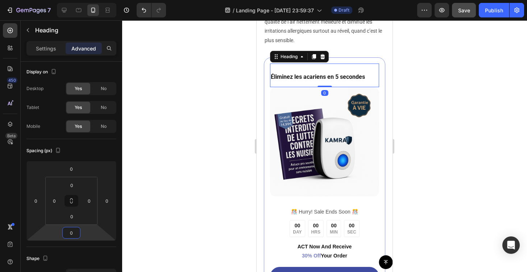
click at [175, 137] on div at bounding box center [324, 145] width 405 height 251
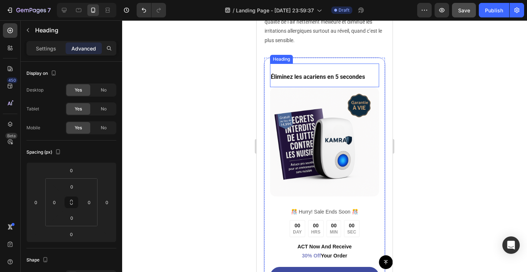
click at [309, 80] on strong "Éliminez les acariens en 5 secondes" at bounding box center [318, 76] width 94 height 7
click at [316, 82] on p "Éliminez les acariens en 5 secondes" at bounding box center [325, 75] width 108 height 22
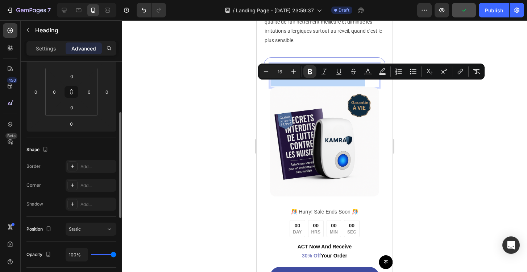
scroll to position [100, 0]
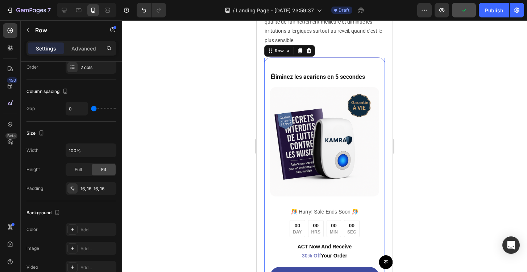
click at [382, 107] on div "⁠⁠⁠⁠⁠⁠⁠ Éliminez les acariens en 5 secondes Heading Image ️🎊 Hurry! Sale Ends S…" at bounding box center [325, 197] width 122 height 280
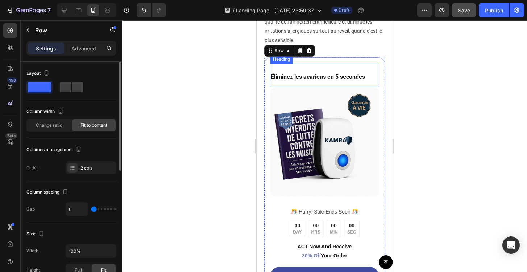
click at [347, 74] on p "⁠⁠⁠⁠⁠⁠⁠ Éliminez les acariens en 5 secondes" at bounding box center [325, 75] width 108 height 22
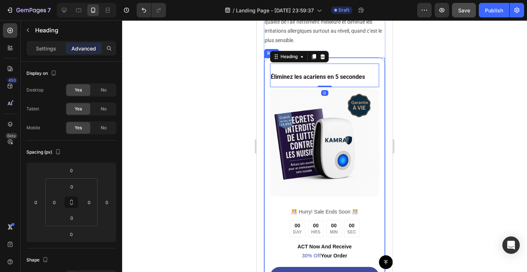
click at [347, 71] on div "⁠⁠⁠⁠⁠⁠⁠ Éliminez les acariens en 5 secondes Heading 0 Image ️🎊 Hurry! Sale Ends…" at bounding box center [325, 197] width 122 height 280
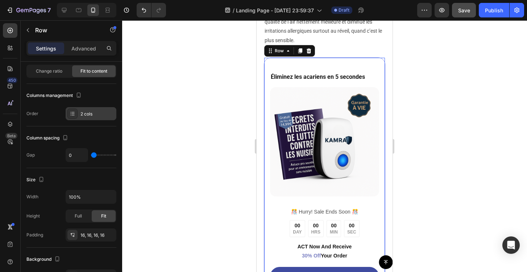
scroll to position [257, 0]
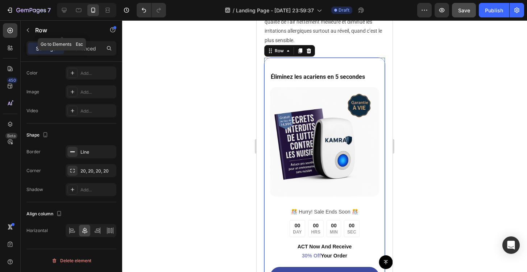
click at [83, 42] on div "Settings Advanced" at bounding box center [71, 48] width 90 height 15
click at [83, 43] on div "Advanced" at bounding box center [84, 48] width 36 height 12
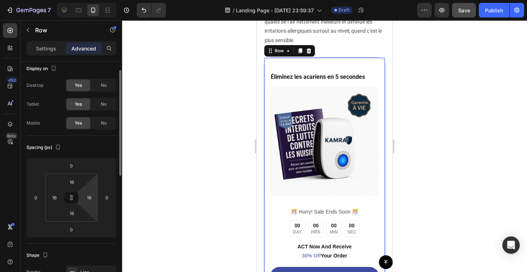
scroll to position [0, 0]
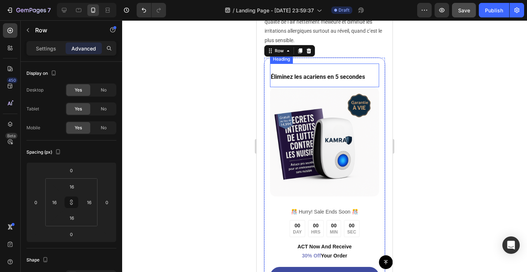
click at [287, 80] on p "⁠⁠⁠⁠⁠⁠⁠ Éliminez les acariens en 5 secondes" at bounding box center [325, 75] width 108 height 22
click at [269, 87] on div "⁠⁠⁠⁠⁠⁠⁠ Éliminez les acariens en 5 secondes Heading 0 Image ️🎊 Hurry! Sale Ends…" at bounding box center [325, 197] width 122 height 280
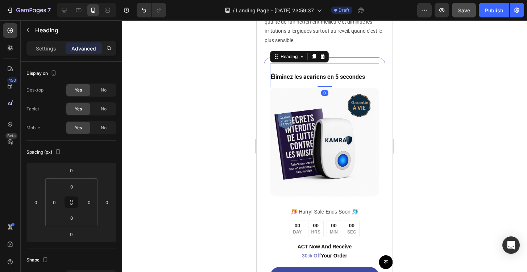
click at [316, 80] on strong "Éliminez les acariens en 5 secondes" at bounding box center [318, 76] width 94 height 7
click at [305, 77] on p "Éliminez les acariens en 5 secondes" at bounding box center [325, 75] width 108 height 22
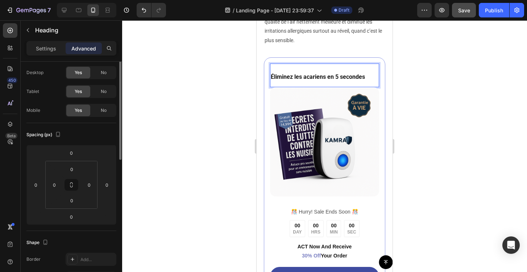
scroll to position [50, 0]
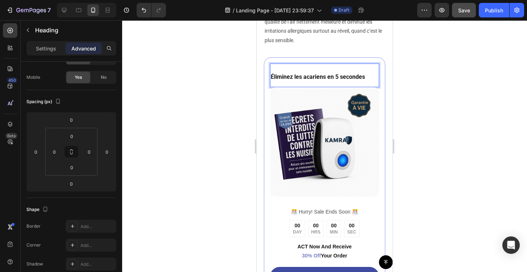
click at [484, 120] on div at bounding box center [324, 145] width 405 height 251
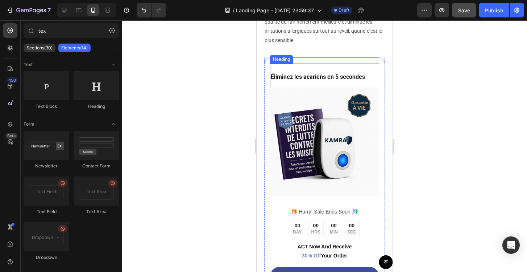
click at [346, 80] on strong "Éliminez les acariens en 5 secondes" at bounding box center [318, 76] width 94 height 7
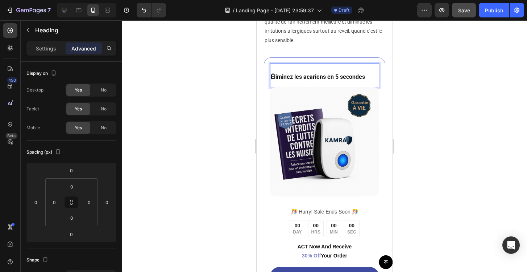
click at [346, 80] on strong "Éliminez les acariens en 5 secondes" at bounding box center [318, 76] width 94 height 7
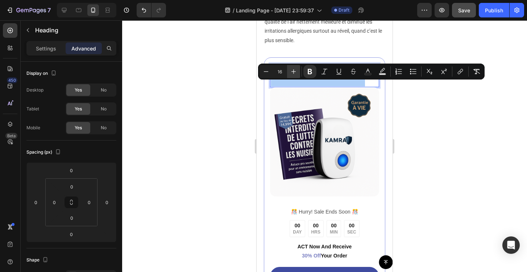
click at [295, 71] on icon "Editor contextual toolbar" at bounding box center [293, 71] width 7 height 7
type input "18"
click at [431, 141] on div at bounding box center [324, 145] width 405 height 251
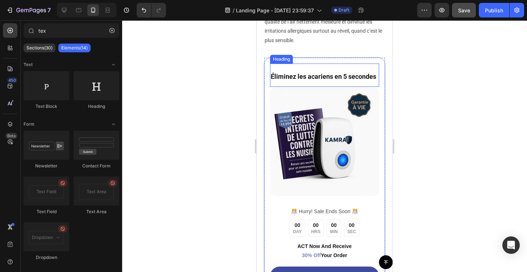
click at [354, 80] on strong "Éliminez les acariens en 5 secondes" at bounding box center [324, 77] width 106 height 8
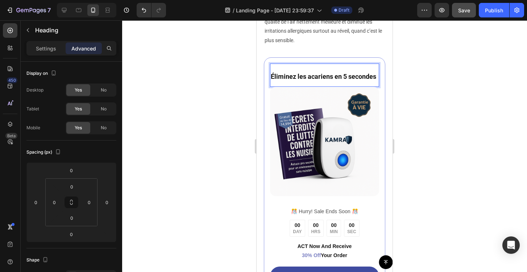
click at [354, 80] on strong "Éliminez les acariens en 5 secondes" at bounding box center [324, 77] width 106 height 8
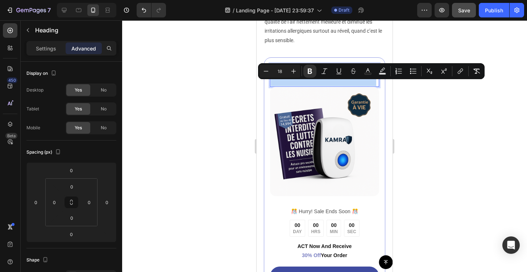
click at [338, 80] on strong "Éliminez les acariens en 5 secondes" at bounding box center [324, 77] width 106 height 8
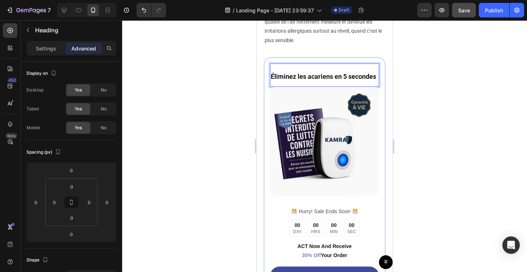
click at [334, 80] on strong "Éliminez les acariens en 5 secondes" at bounding box center [324, 77] width 106 height 8
click at [419, 122] on div at bounding box center [324, 145] width 405 height 251
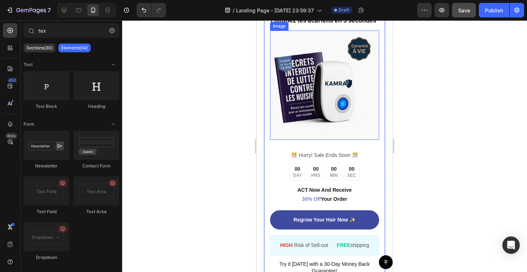
scroll to position [1022, 0]
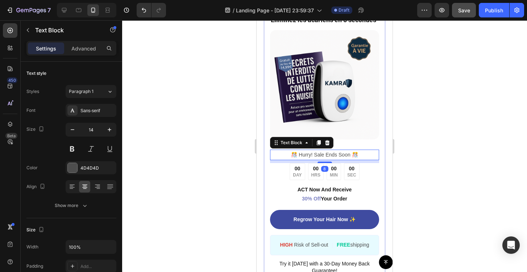
click at [366, 159] on p "️🎊 Hurry! Sale Ends Soon ️🎊" at bounding box center [325, 154] width 108 height 9
click at [327, 145] on icon at bounding box center [327, 142] width 5 height 5
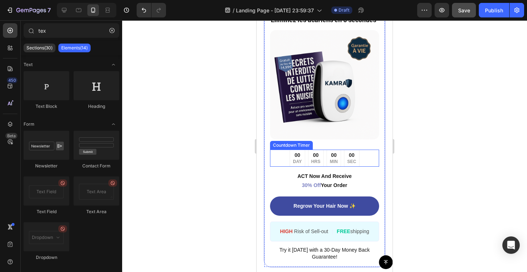
click at [367, 166] on div "00 DAY 00 HRS 00 MIN 00 SEC" at bounding box center [324, 157] width 109 height 17
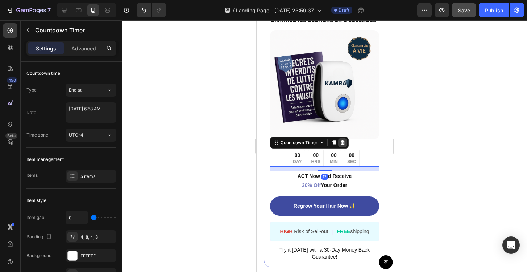
click at [342, 145] on icon at bounding box center [343, 142] width 5 height 5
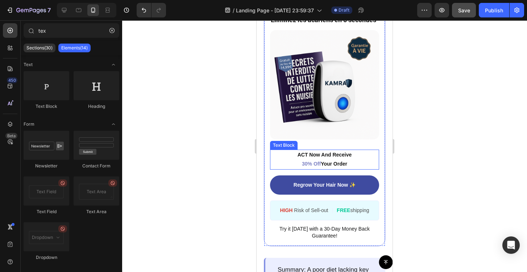
click at [359, 166] on p "ACT Now And Receive 30% Off Your Order" at bounding box center [325, 159] width 108 height 18
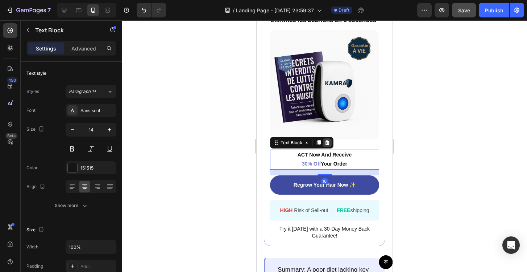
click at [325, 145] on icon at bounding box center [328, 143] width 6 height 6
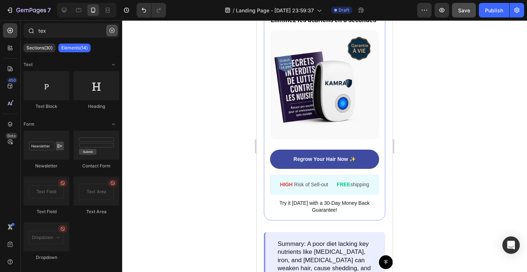
click at [112, 32] on icon "button" at bounding box center [112, 30] width 5 height 5
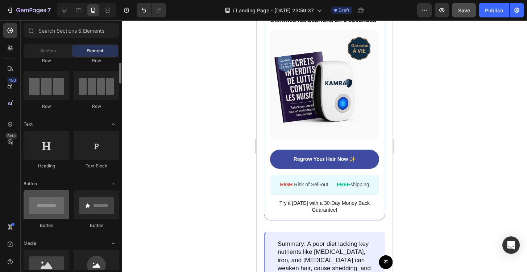
scroll to position [131, 0]
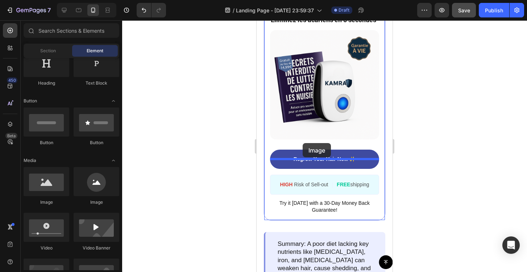
drag, startPoint x: 302, startPoint y: 207, endPoint x: 303, endPoint y: 143, distance: 63.8
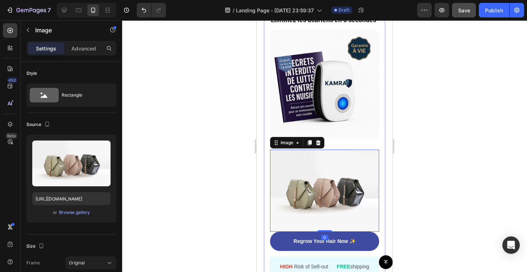
click at [330, 194] on img at bounding box center [324, 190] width 109 height 82
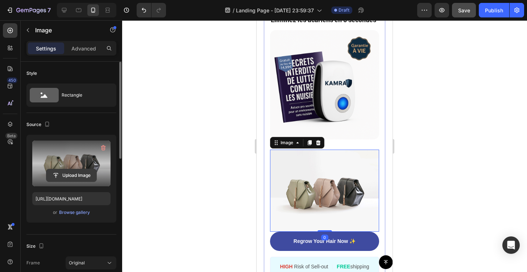
click at [77, 176] on input "file" at bounding box center [71, 175] width 50 height 12
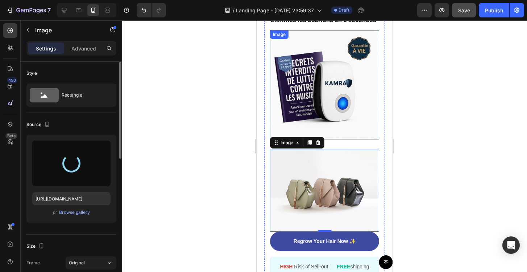
type input "https://cdn.shopify.com/s/files/1/0972/2560/5384/files/gempages_581680786869060…"
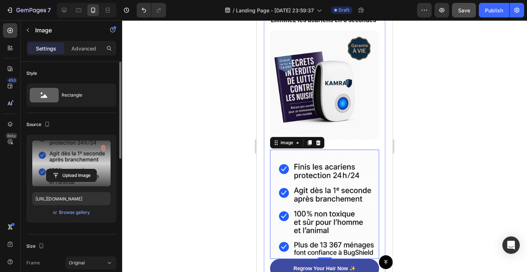
click at [418, 143] on div at bounding box center [324, 145] width 405 height 251
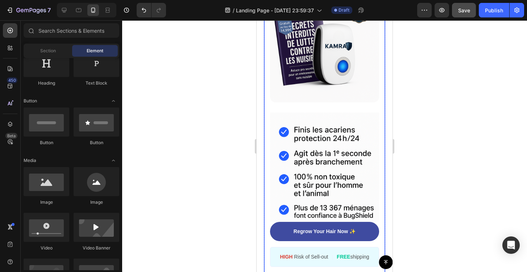
scroll to position [1078, 0]
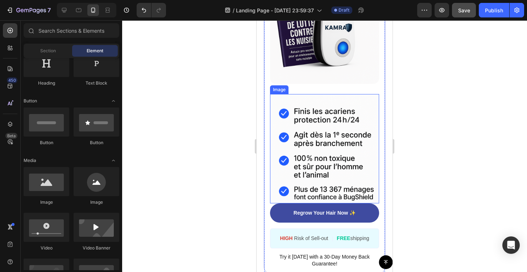
click at [333, 152] on img at bounding box center [324, 148] width 109 height 109
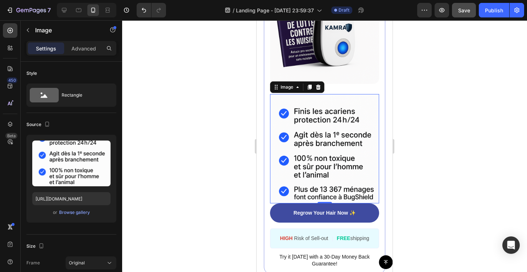
click at [226, 118] on div at bounding box center [324, 145] width 405 height 251
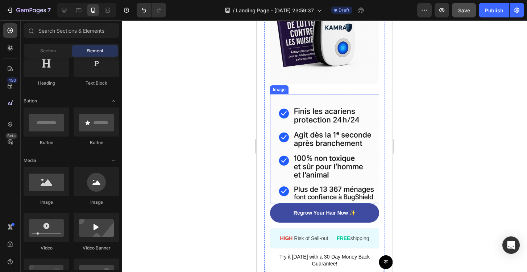
click at [303, 126] on img at bounding box center [324, 148] width 109 height 109
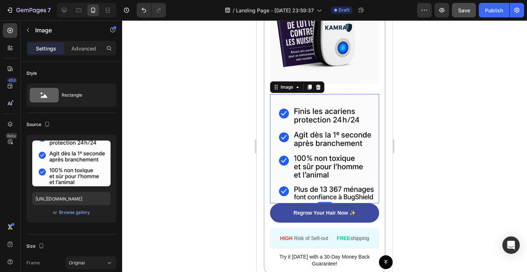
scroll to position [1095, 0]
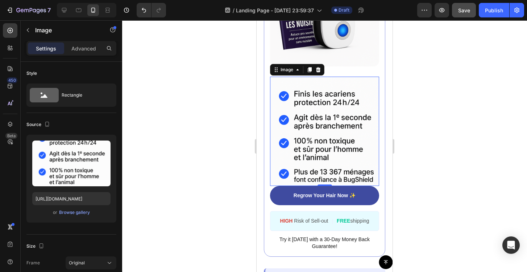
click at [219, 105] on div at bounding box center [324, 145] width 405 height 251
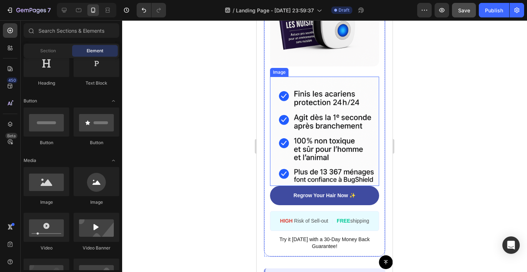
click at [352, 119] on img at bounding box center [324, 131] width 109 height 109
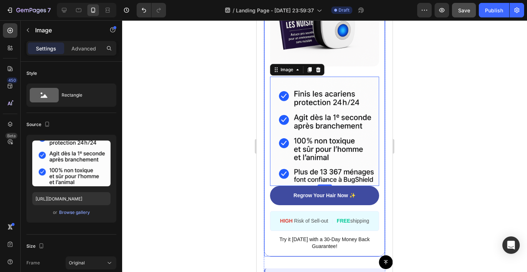
click at [348, 76] on div "⁠⁠⁠⁠⁠⁠⁠ Éliminez les acariens en 5 secondes Heading Image Image 0" at bounding box center [324, 60] width 109 height 252
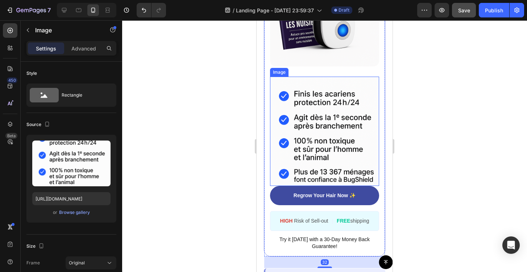
click at [358, 111] on img at bounding box center [324, 131] width 109 height 109
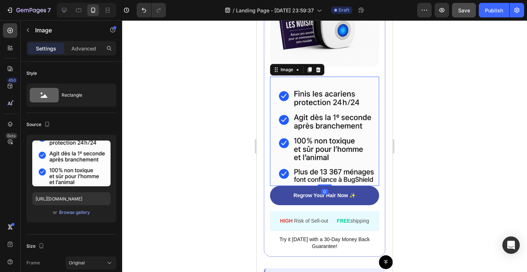
click at [345, 120] on img at bounding box center [324, 131] width 109 height 109
click at [294, 131] on img at bounding box center [324, 131] width 109 height 109
click at [324, 110] on img at bounding box center [324, 131] width 109 height 109
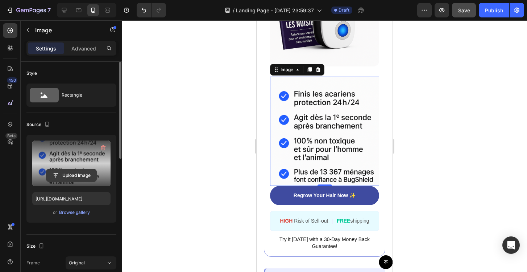
click at [74, 173] on input "file" at bounding box center [71, 175] width 50 height 12
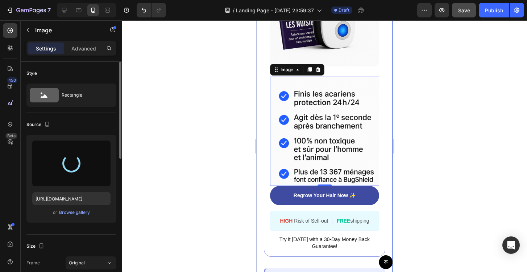
type input "https://cdn.shopify.com/s/files/1/0972/2560/5384/files/gempages_581680786869060…"
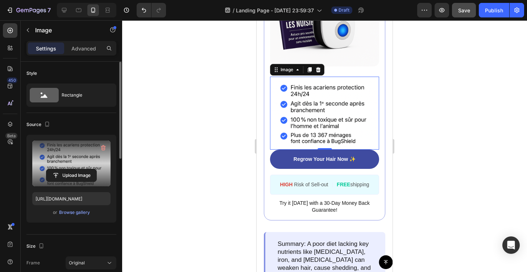
click at [437, 126] on div at bounding box center [324, 145] width 405 height 251
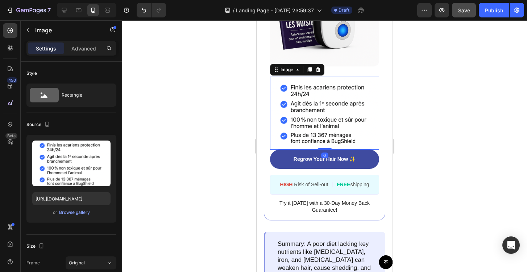
click at [322, 118] on img at bounding box center [324, 113] width 109 height 73
click at [336, 77] on div "⁠⁠⁠⁠⁠⁠⁠ Éliminez les acariens en 5 secondes Heading Image Image 0" at bounding box center [324, 41] width 109 height 215
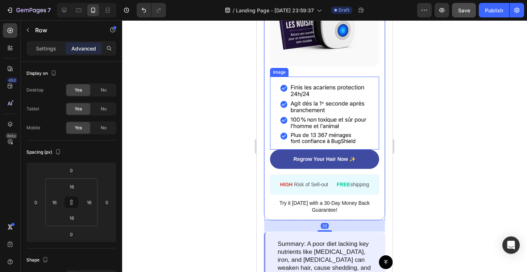
click at [336, 112] on img at bounding box center [324, 113] width 109 height 73
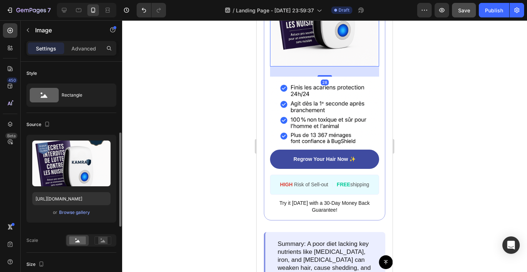
click at [370, 66] on img at bounding box center [324, 11] width 109 height 109
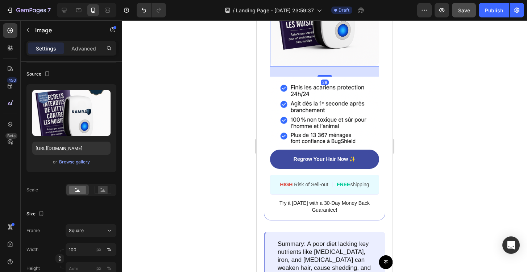
click at [352, 77] on div "28" at bounding box center [324, 71] width 109 height 10
click at [332, 77] on div "28" at bounding box center [324, 71] width 109 height 10
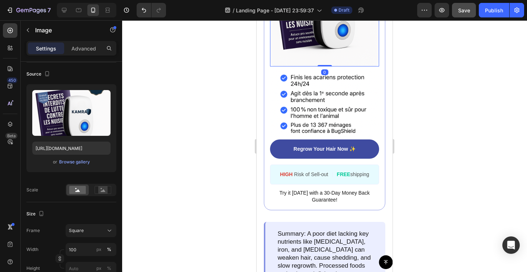
drag, startPoint x: 325, startPoint y: 85, endPoint x: 324, endPoint y: 72, distance: 13.1
click at [324, 66] on div "Image 0" at bounding box center [324, 11] width 109 height 109
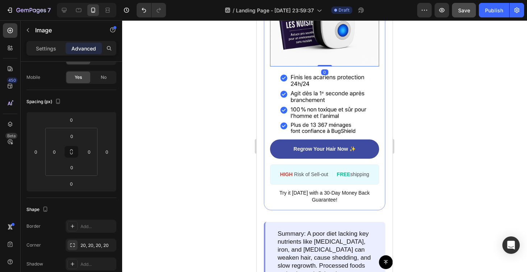
click at [225, 107] on div at bounding box center [324, 145] width 405 height 251
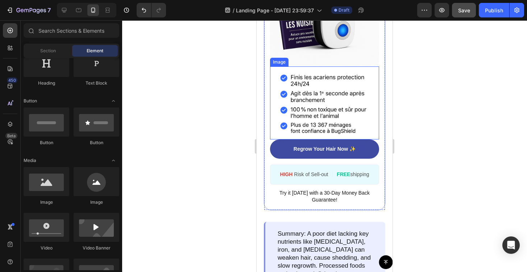
click at [318, 139] on img at bounding box center [324, 102] width 109 height 73
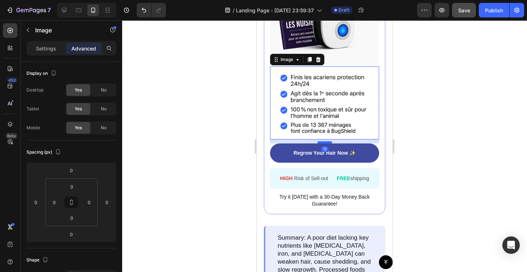
click at [324, 143] on div at bounding box center [325, 142] width 15 height 2
type input "10"
click at [461, 110] on div at bounding box center [324, 145] width 405 height 251
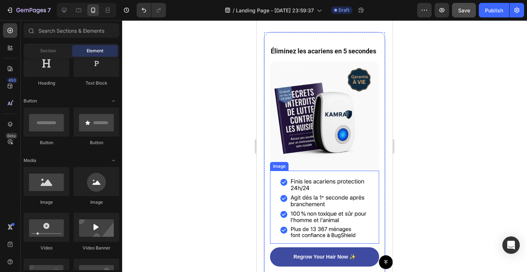
scroll to position [996, 0]
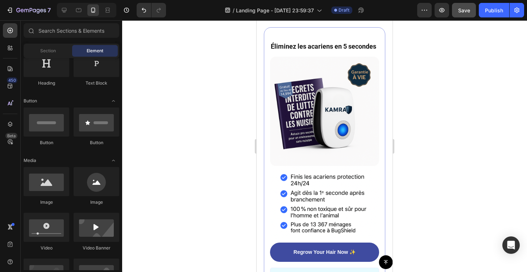
click at [432, 166] on div at bounding box center [324, 145] width 405 height 251
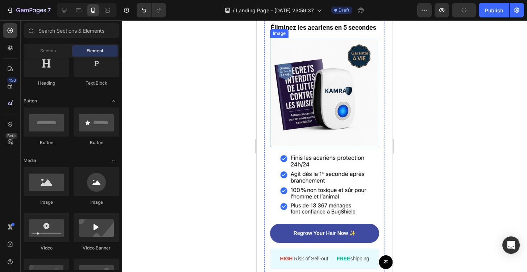
scroll to position [1015, 0]
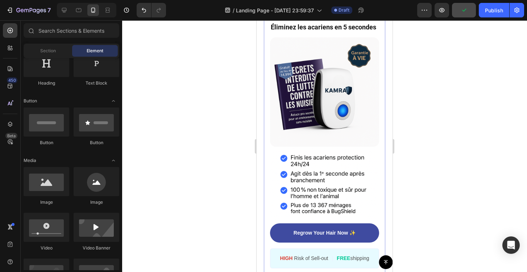
click at [470, 173] on div at bounding box center [324, 145] width 405 height 251
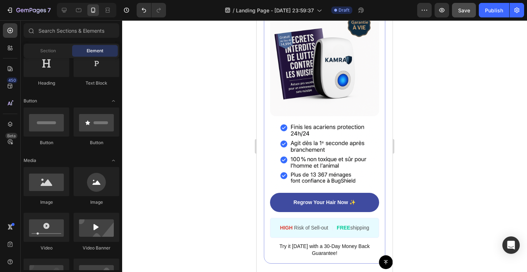
scroll to position [1046, 0]
click at [494, 149] on div at bounding box center [324, 145] width 405 height 251
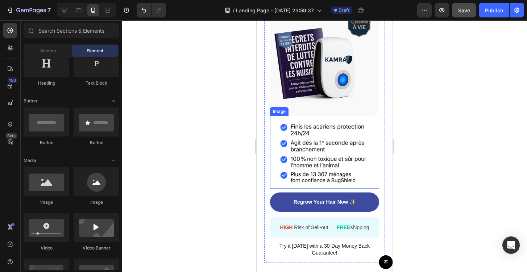
scroll to position [1061, 0]
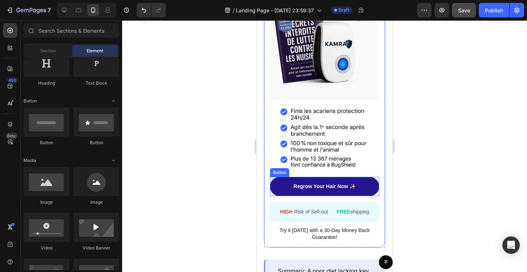
click at [369, 196] on link "Regrow Your Hair Now ✨" at bounding box center [324, 186] width 109 height 19
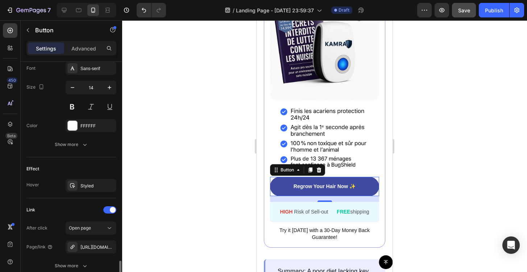
scroll to position [346, 0]
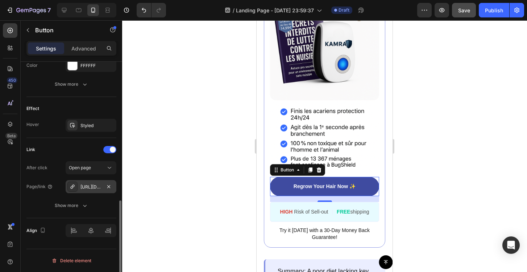
click at [103, 183] on div "https://seal-commerce-asia.myshopify.com/a/gempages?version=v7&shop_id=43275057…" at bounding box center [91, 186] width 51 height 13
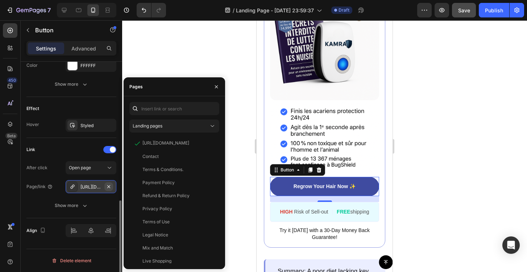
click at [110, 186] on icon "button" at bounding box center [109, 187] width 6 height 6
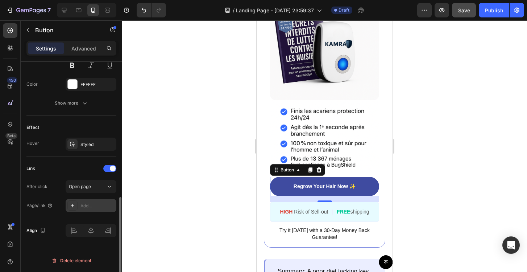
scroll to position [327, 0]
click at [96, 198] on div "After click Open page Page/link Add..." at bounding box center [71, 196] width 90 height 32
click at [93, 204] on div "Add..." at bounding box center [98, 205] width 34 height 7
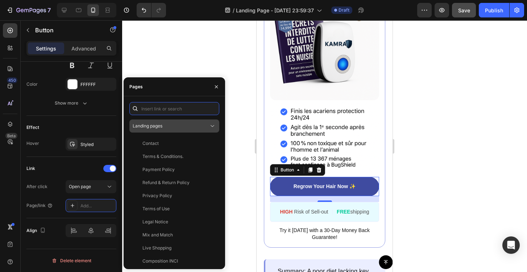
paste input "[URL][DOMAIN_NAME]"
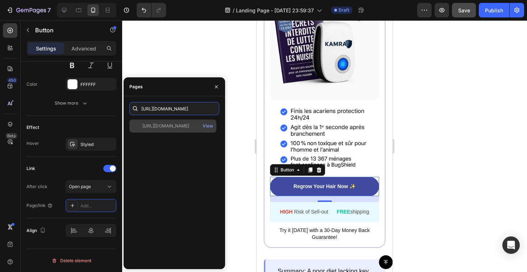
type input "[URL][DOMAIN_NAME]"
click at [189, 123] on div "[URL][DOMAIN_NAME]" at bounding box center [166, 126] width 47 height 7
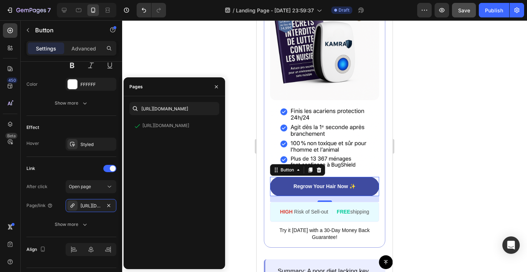
click at [193, 65] on div at bounding box center [324, 145] width 405 height 251
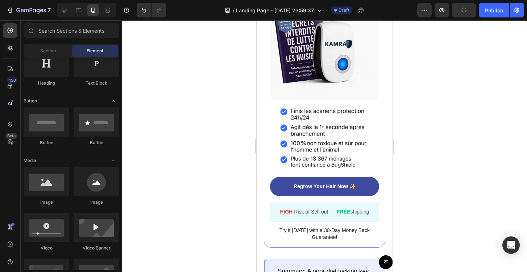
click at [218, 104] on div at bounding box center [324, 145] width 405 height 251
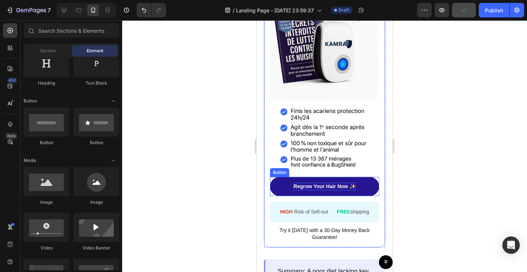
click at [327, 190] on p "Regrow Your Hair Now ✨" at bounding box center [325, 186] width 62 height 8
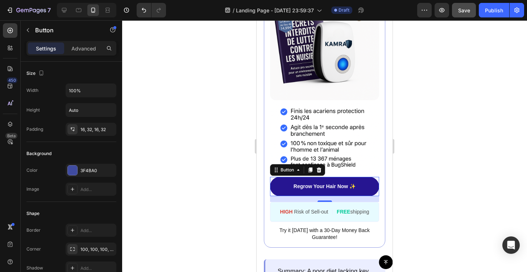
click at [364, 192] on link "Regrow Your Hair Now ✨" at bounding box center [324, 186] width 109 height 19
click at [304, 190] on p "Regrow Your Hair Now ✨" at bounding box center [325, 186] width 62 height 8
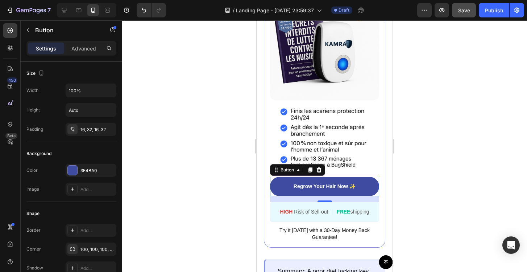
click at [219, 180] on div at bounding box center [324, 145] width 405 height 251
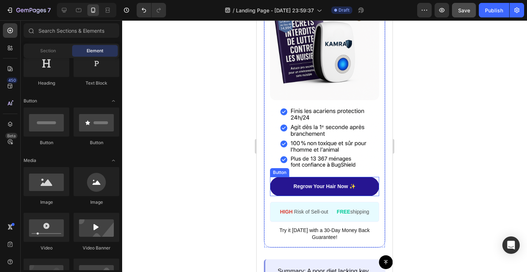
click at [279, 191] on link "Regrow Your Hair Now ✨" at bounding box center [324, 186] width 109 height 19
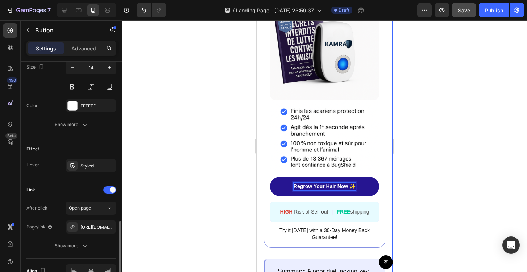
scroll to position [346, 0]
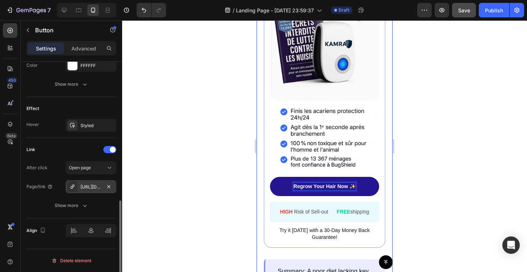
click at [84, 185] on div "https://kamra-k.com/hair-powder" at bounding box center [91, 187] width 21 height 7
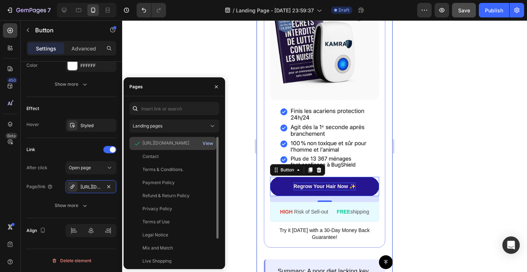
click at [208, 143] on div "View" at bounding box center [208, 143] width 11 height 7
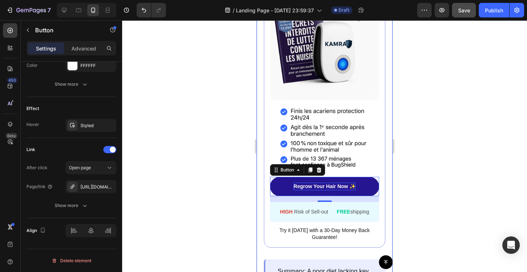
click at [233, 66] on div at bounding box center [324, 145] width 405 height 251
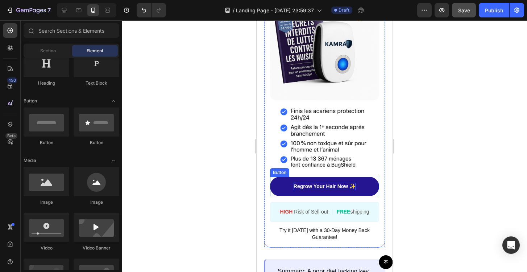
click at [311, 190] on p "Regrow Your Hair Now ✨" at bounding box center [325, 186] width 62 height 8
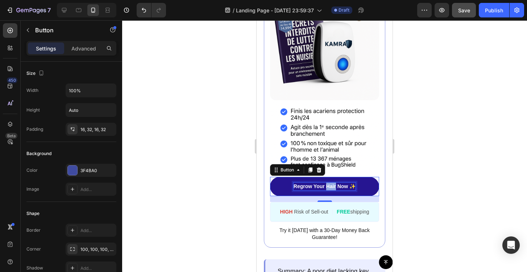
click at [335, 190] on p "Regrow Your Hair Now ✨" at bounding box center [325, 186] width 62 height 8
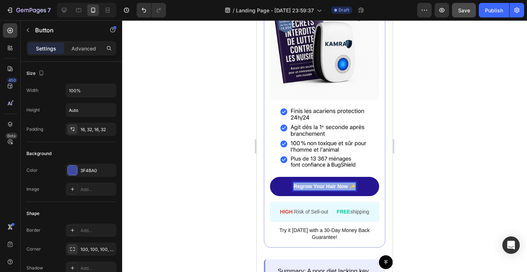
click at [335, 190] on p "Regrow Your Hair Now ✨" at bounding box center [325, 186] width 62 height 8
click at [451, 176] on div at bounding box center [324, 145] width 405 height 251
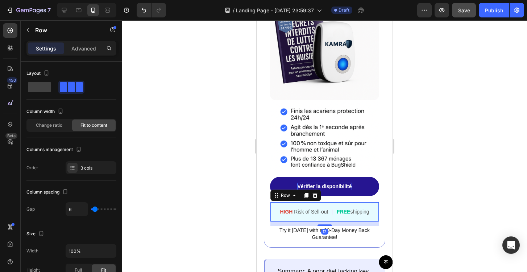
click at [374, 222] on div "HIGH Risk of Sell-out Text Block | Text Block FREE shipping Text Block Row 12" at bounding box center [324, 212] width 109 height 20
click at [316, 198] on icon at bounding box center [315, 195] width 5 height 5
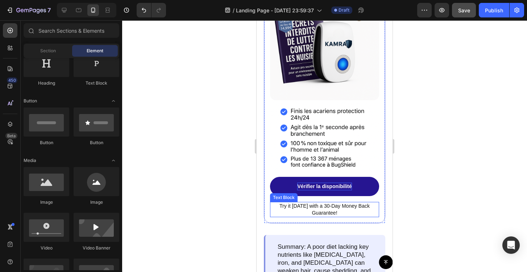
click at [345, 215] on span "Try it today with a 30-Day Money Back Guarantee!" at bounding box center [325, 209] width 90 height 13
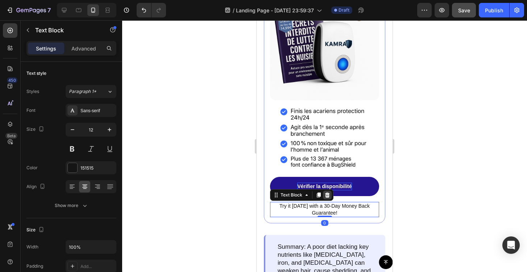
click at [326, 197] on icon at bounding box center [327, 194] width 5 height 5
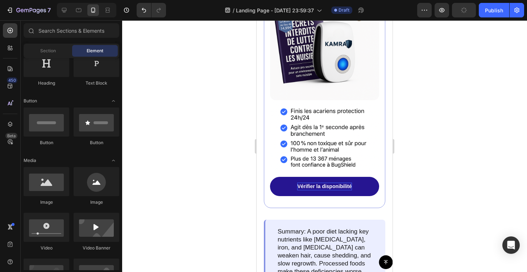
click at [438, 185] on div at bounding box center [324, 145] width 405 height 251
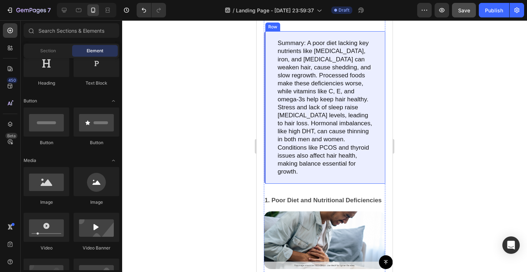
scroll to position [1291, 0]
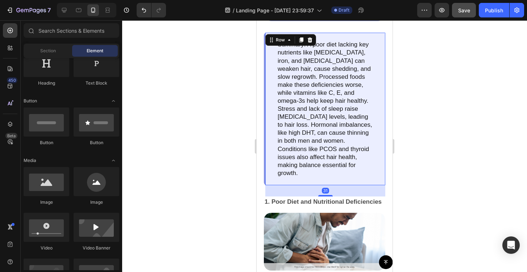
click at [272, 119] on div "Summary: A poor diet lacking key nutrients like biotin, iron, and vitamin D can…" at bounding box center [325, 109] width 122 height 152
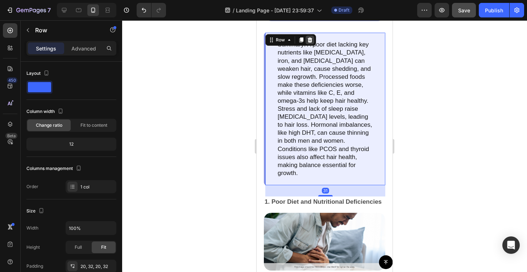
click at [309, 42] on icon at bounding box center [310, 39] width 5 height 5
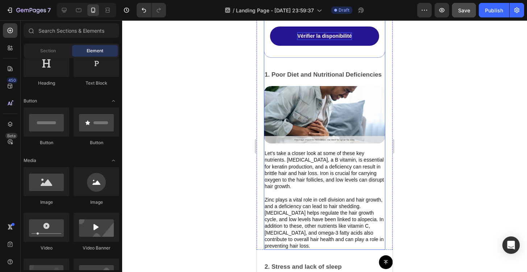
scroll to position [1250, 0]
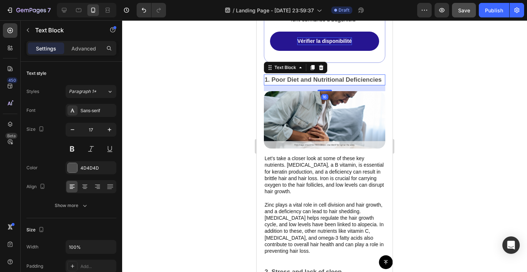
click at [296, 85] on p "1. Poor Diet and Nutritional Deficiencies" at bounding box center [325, 79] width 120 height 9
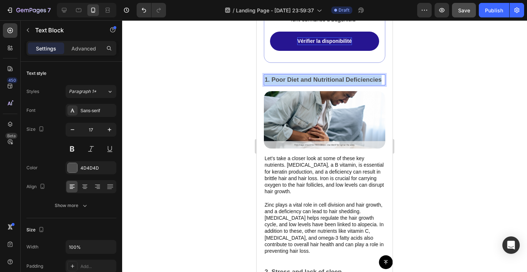
click at [296, 85] on p "1. Poor Diet and Nutritional Deficiencies" at bounding box center [325, 79] width 120 height 9
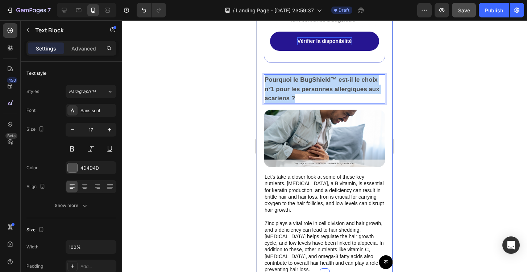
drag, startPoint x: 307, startPoint y: 107, endPoint x: 260, endPoint y: 89, distance: 50.3
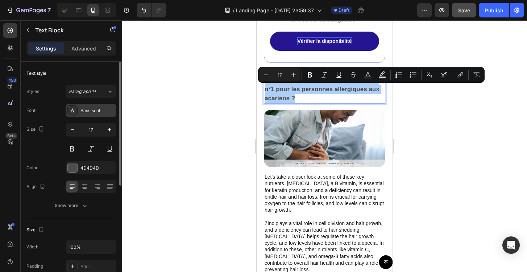
click at [91, 106] on div "Sans-serif" at bounding box center [91, 110] width 51 height 13
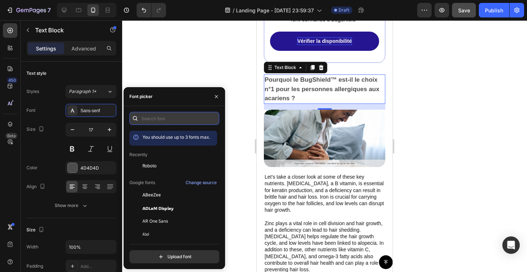
click at [160, 119] on input "text" at bounding box center [174, 118] width 90 height 13
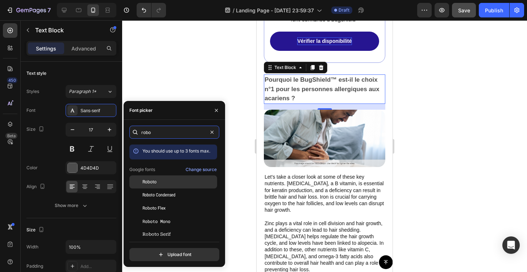
type input "robo"
click at [167, 182] on div "Roboto" at bounding box center [179, 181] width 73 height 7
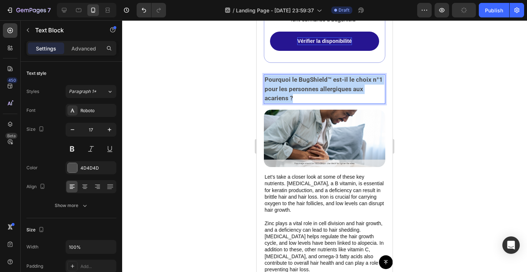
drag, startPoint x: 301, startPoint y: 105, endPoint x: 261, endPoint y: 82, distance: 46.7
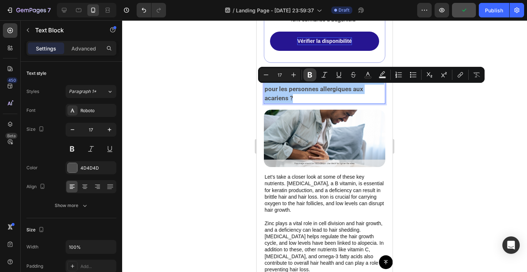
click at [309, 74] on icon "Editor contextual toolbar" at bounding box center [310, 74] width 4 height 5
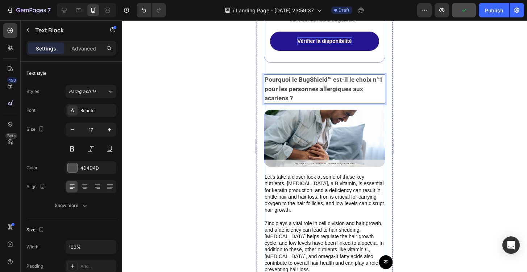
click at [225, 104] on div at bounding box center [324, 145] width 405 height 251
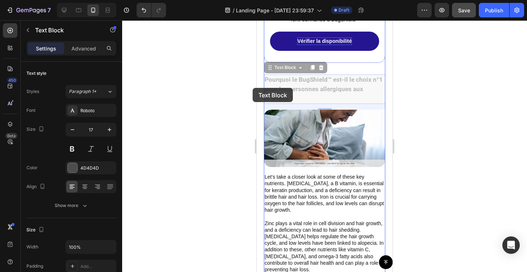
drag, startPoint x: 300, startPoint y: 108, endPoint x: 257, endPoint y: 90, distance: 46.8
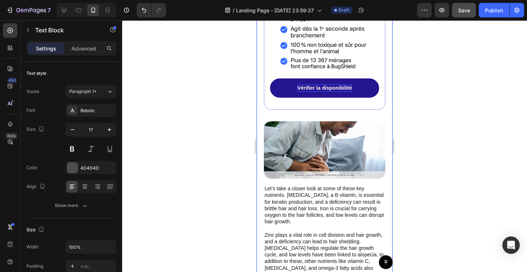
scroll to position [1296, 0]
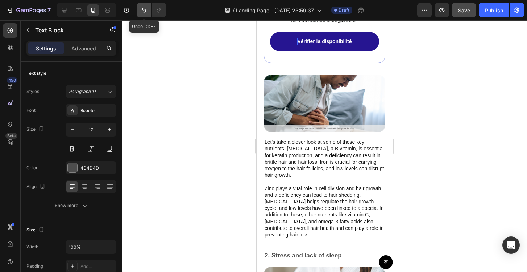
click at [145, 5] on button "Undo/Redo" at bounding box center [144, 10] width 15 height 15
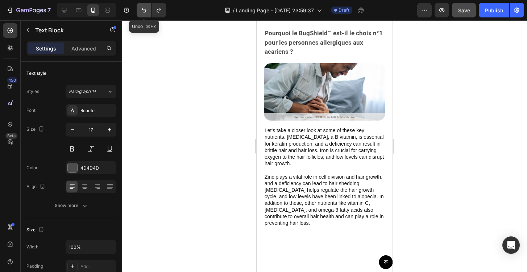
scroll to position [1250, 0]
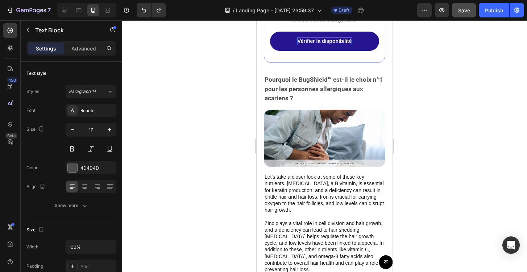
click at [299, 103] on p "Pourquoi le BugShield™ est-il le choix n°1 pour les personnes allergiques aux a…" at bounding box center [325, 89] width 120 height 28
click at [294, 103] on p "Pourquoi le BugShield™ est-il le choix n°1 pour les personnes allergiques aux a…" at bounding box center [325, 89] width 120 height 28
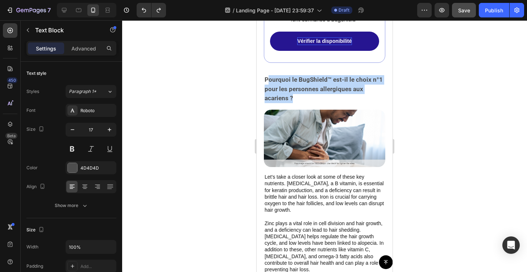
drag, startPoint x: 294, startPoint y: 106, endPoint x: 267, endPoint y: 88, distance: 32.9
click at [267, 88] on p "Pourquoi le BugShield™ est-il le choix n°1 pour les personnes allergiques aux a…" at bounding box center [325, 89] width 120 height 28
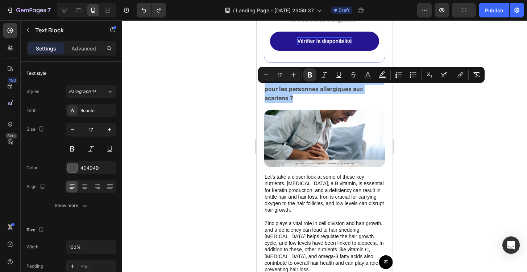
click at [435, 114] on div at bounding box center [324, 145] width 405 height 251
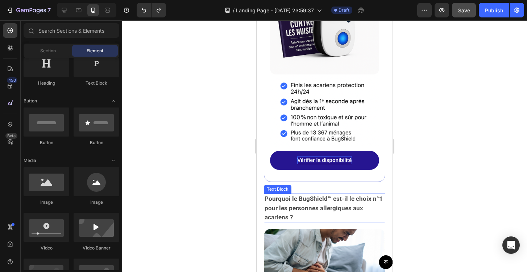
scroll to position [1199, 0]
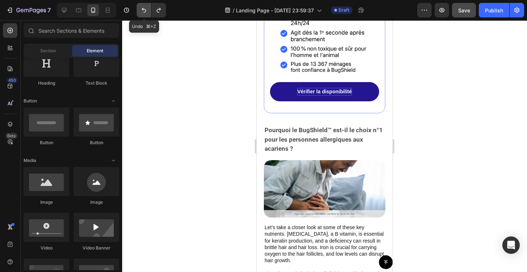
click at [144, 12] on icon "Undo/Redo" at bounding box center [143, 10] width 7 height 7
click at [202, 79] on div at bounding box center [324, 145] width 405 height 251
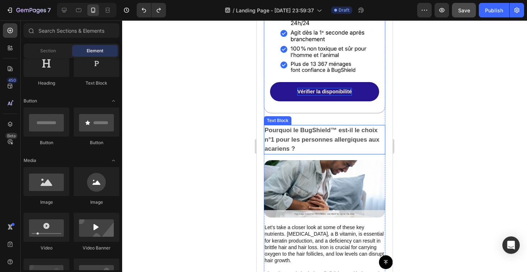
click at [288, 143] on p "Pourquoi le BugShield™ est-il le choix n°1 pour les personnes allergiques aux a…" at bounding box center [325, 140] width 120 height 28
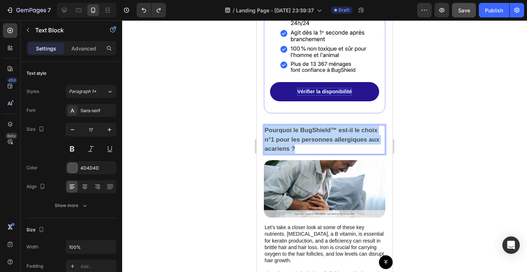
click at [288, 143] on p "Pourquoi le BugShield™ est-il le choix n°1 pour les personnes allergiques aux a…" at bounding box center [325, 140] width 120 height 28
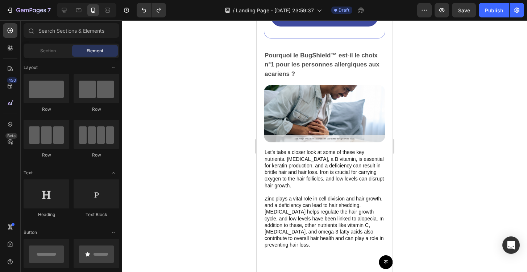
scroll to position [131, 0]
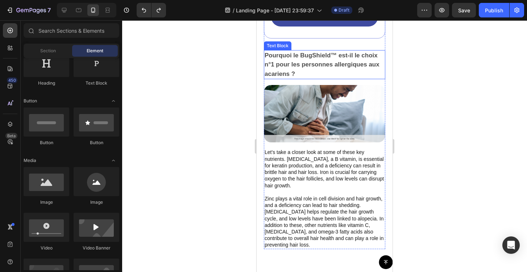
click at [294, 79] on p "Pourquoi le BugShield™ est-il le choix n°1 pour les personnes allergiques aux a…" at bounding box center [325, 65] width 120 height 28
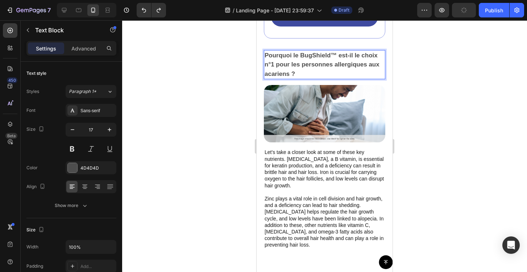
click at [294, 79] on p "Pourquoi le BugShield™ est-il le choix n°1 pour les personnes allergiques aux a…" at bounding box center [325, 65] width 120 height 28
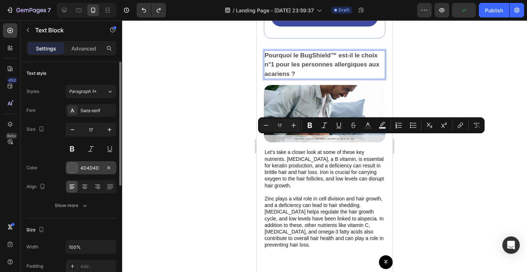
click at [76, 166] on div at bounding box center [72, 167] width 9 height 9
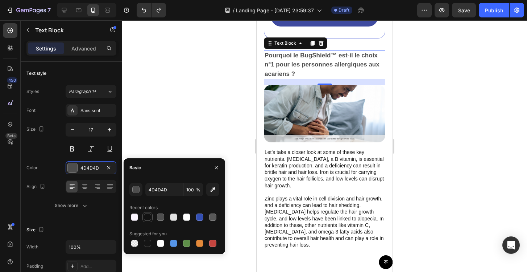
click at [150, 217] on div at bounding box center [147, 216] width 7 height 7
type input "121212"
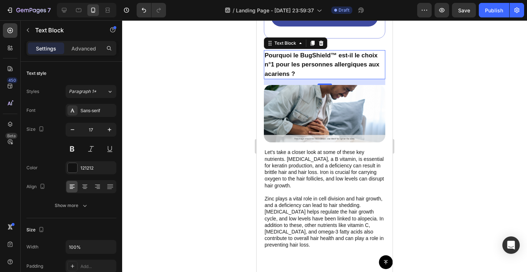
click at [174, 124] on div at bounding box center [324, 145] width 405 height 251
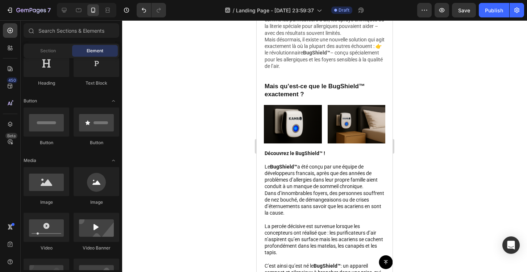
scroll to position [470, 0]
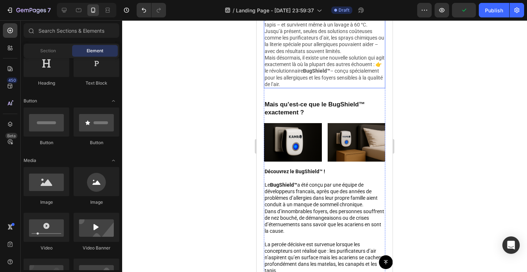
click at [304, 87] on p "Si tu souffres de nez bouché, d’éternuements ou de démangeaisons aux yeux – sur…" at bounding box center [325, 35] width 120 height 106
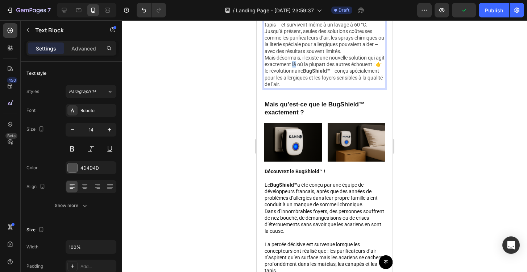
click at [304, 87] on p "Si tu souffres de nez bouché, d’éternuements ou de démangeaisons aux yeux – sur…" at bounding box center [325, 35] width 120 height 106
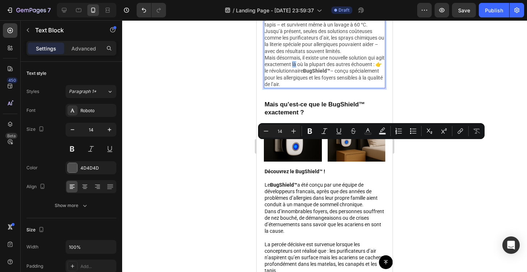
click at [223, 157] on div at bounding box center [324, 145] width 405 height 251
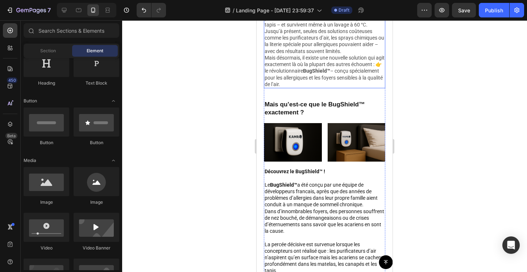
click at [289, 87] on p "Si tu souffres de nez bouché, d’éternuements ou de démangeaisons aux yeux – sur…" at bounding box center [325, 35] width 120 height 106
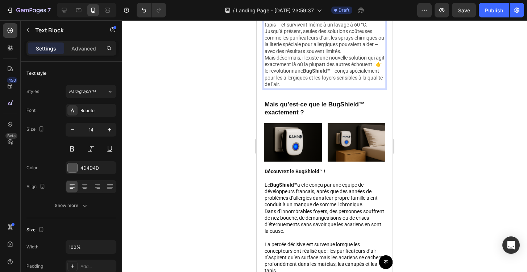
click at [279, 80] on p "Si tu souffres de nez bouché, d’éternuements ou de démangeaisons aux yeux – sur…" at bounding box center [325, 35] width 120 height 106
click at [325, 71] on p "Si tu souffres de nez bouché, d’éternuements ou de démangeaisons aux yeux – sur…" at bounding box center [325, 35] width 120 height 106
click at [281, 87] on p "Si tu souffres de nez bouché, d’éternuements ou de démangeaisons aux yeux surto…" at bounding box center [325, 35] width 120 height 106
click at [270, 87] on p "Si tu souffres de nez bouché, d’éternuements ou de démangeaisons aux yeux surto…" at bounding box center [325, 35] width 120 height 106
click at [272, 87] on p "Si tu souffres de nez bouché, d’éternuements ou de démangeaisons aux yeux surto…" at bounding box center [325, 35] width 120 height 106
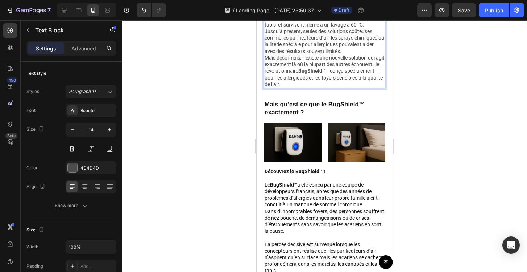
scroll to position [471, 0]
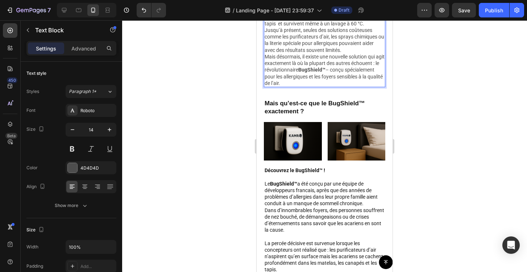
click at [338, 86] on p "Si tu souffres de nez bouché, d’éternuements ou de démangeaisons aux yeux surto…" at bounding box center [325, 34] width 120 height 106
click at [443, 165] on div at bounding box center [324, 145] width 405 height 251
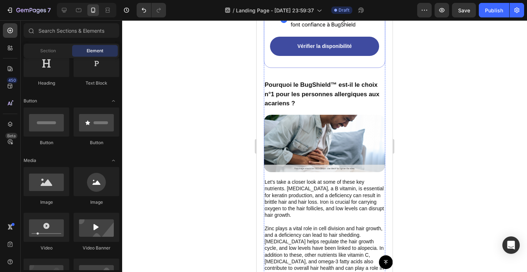
scroll to position [1257, 0]
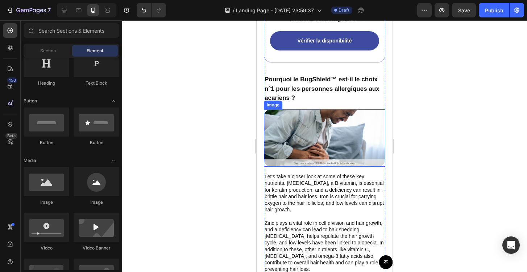
click at [320, 133] on img at bounding box center [325, 137] width 122 height 57
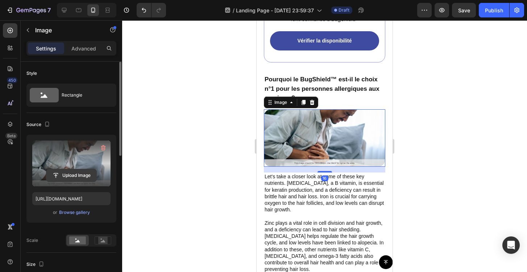
click at [75, 174] on input "file" at bounding box center [71, 175] width 50 height 12
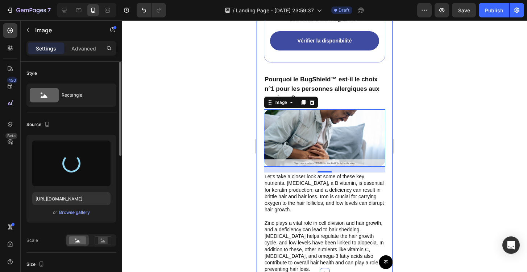
type input "[URL][DOMAIN_NAME]"
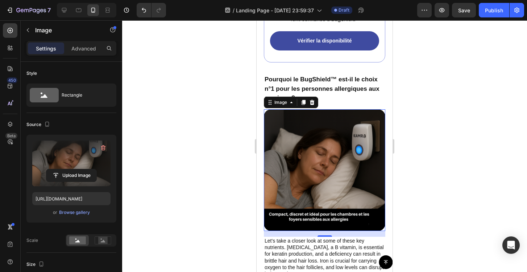
click at [449, 181] on div at bounding box center [324, 145] width 405 height 251
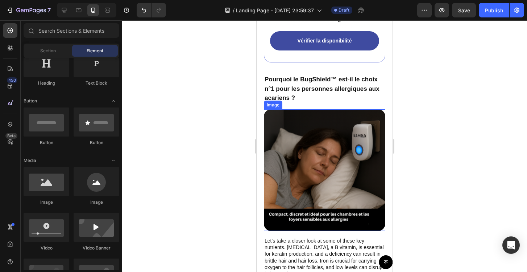
click at [368, 167] on img at bounding box center [325, 170] width 122 height 122
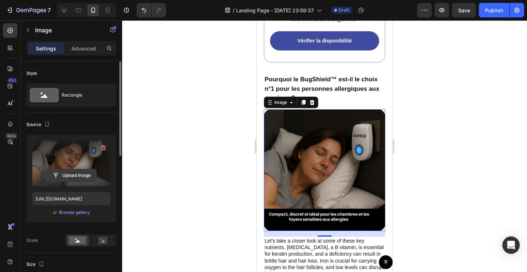
click at [79, 173] on input "file" at bounding box center [71, 175] width 50 height 12
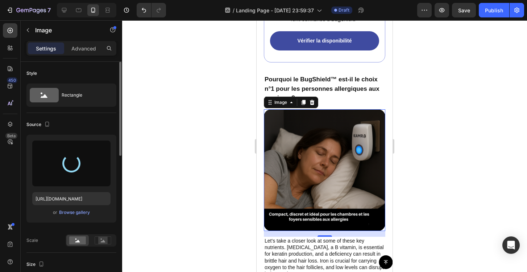
type input "[URL][DOMAIN_NAME]"
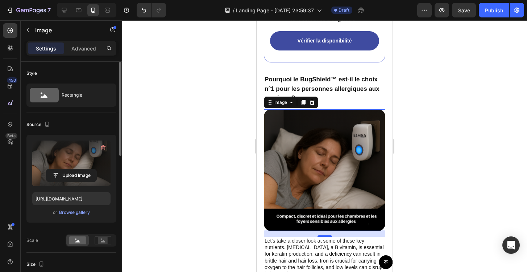
click at [214, 130] on div at bounding box center [324, 145] width 405 height 251
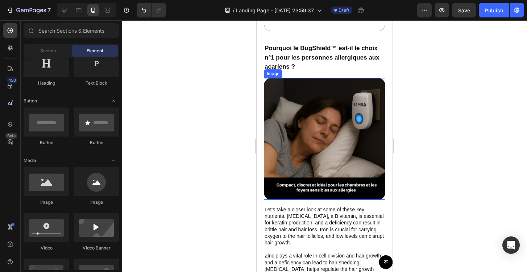
scroll to position [1294, 0]
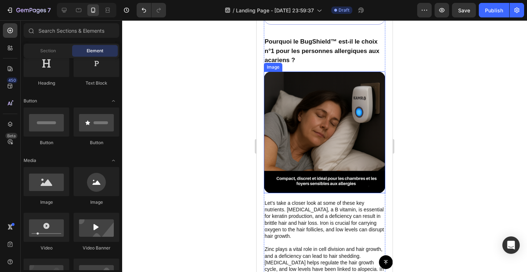
click at [436, 177] on div at bounding box center [324, 145] width 405 height 251
click at [174, 92] on div at bounding box center [324, 145] width 405 height 251
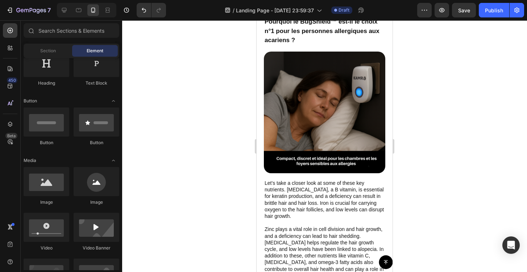
click at [205, 91] on div at bounding box center [324, 145] width 405 height 251
click at [190, 108] on div at bounding box center [324, 145] width 405 height 251
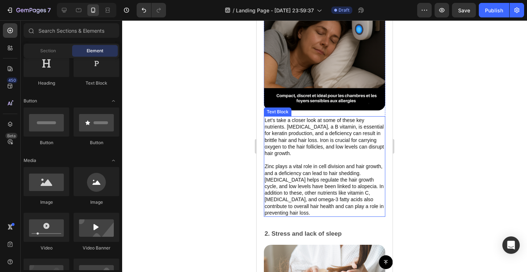
scroll to position [1377, 0]
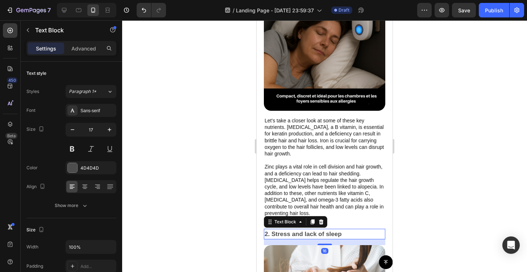
click at [345, 235] on p "2. Stress and lack of sleep" at bounding box center [325, 233] width 120 height 9
click at [314, 222] on icon at bounding box center [313, 221] width 4 height 5
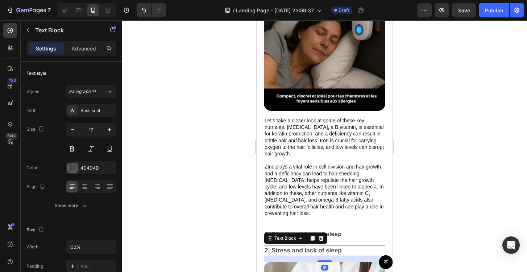
scroll to position [199, 0]
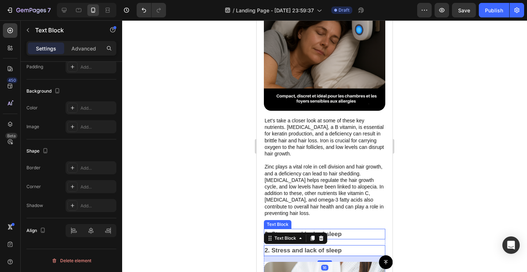
click at [349, 238] on p "2. Stress and lack of sleep" at bounding box center [325, 233] width 120 height 9
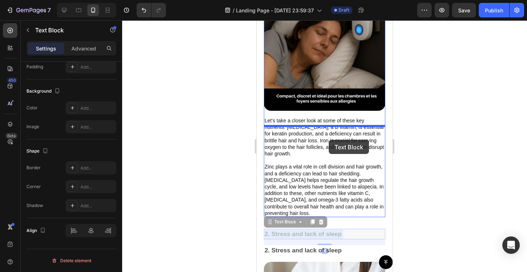
drag, startPoint x: 349, startPoint y: 238, endPoint x: 329, endPoint y: 140, distance: 100.7
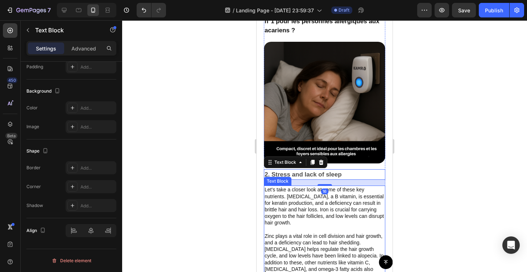
scroll to position [1317, 0]
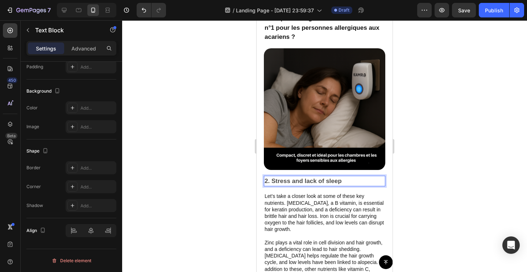
click at [341, 186] on p "2. Stress and lack of sleep" at bounding box center [325, 180] width 120 height 9
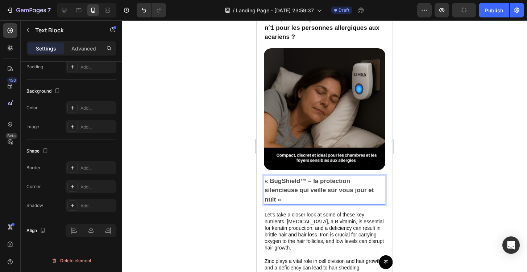
click at [313, 189] on strong "« BugShield™ – la protection silencieuse qui veille sur vous jour et nuit »" at bounding box center [319, 189] width 109 height 25
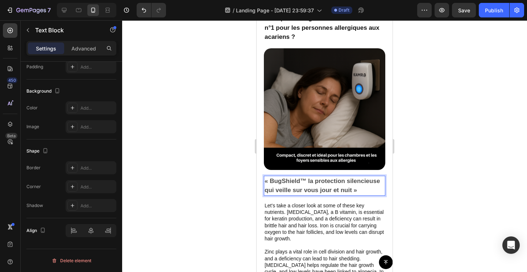
click at [348, 194] on strong "« BugShield™ la protection silencieuse qui veille sur vous jour et nuit »" at bounding box center [322, 185] width 115 height 16
click at [358, 195] on p "« BugShield™ la protection silencieuse qui veille sur vous jour et nuit »" at bounding box center [325, 185] width 120 height 18
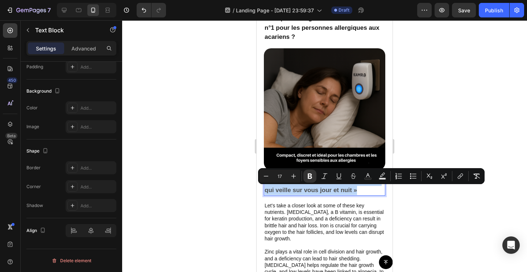
drag, startPoint x: 358, startPoint y: 199, endPoint x: 511, endPoint y: 209, distance: 153.8
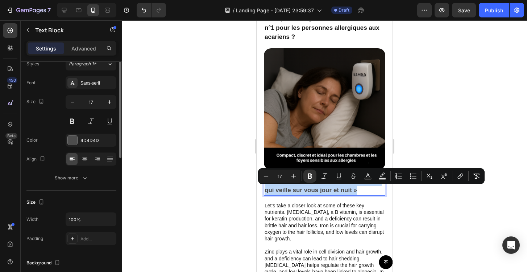
scroll to position [0, 0]
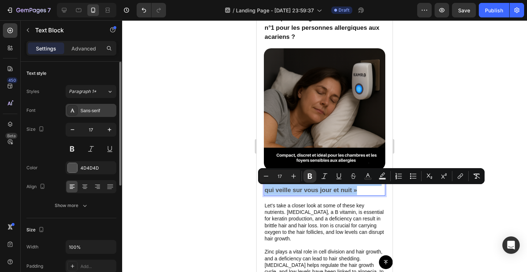
click at [91, 107] on div "Sans-serif" at bounding box center [98, 110] width 34 height 7
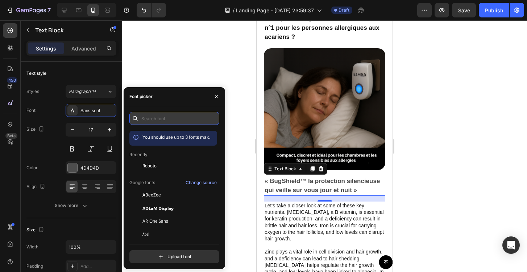
click at [149, 123] on input "text" at bounding box center [174, 118] width 90 height 13
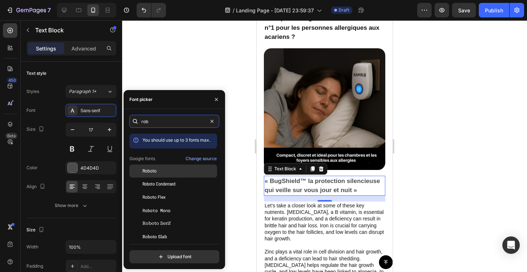
type input "rob"
click at [169, 168] on div "Roboto" at bounding box center [179, 171] width 73 height 7
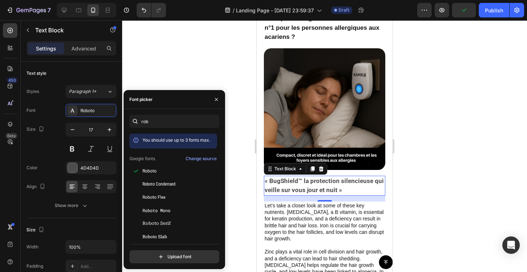
click at [237, 115] on div at bounding box center [324, 145] width 405 height 251
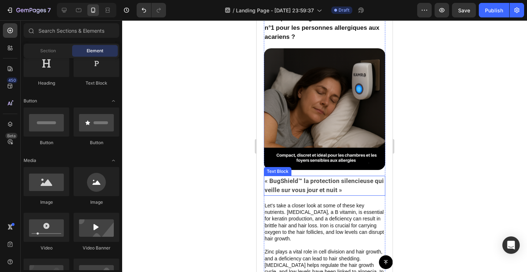
click at [320, 193] on strong "« BugShield™ la protection silencieuse qui veille sur vous jour et nuit »" at bounding box center [324, 185] width 119 height 17
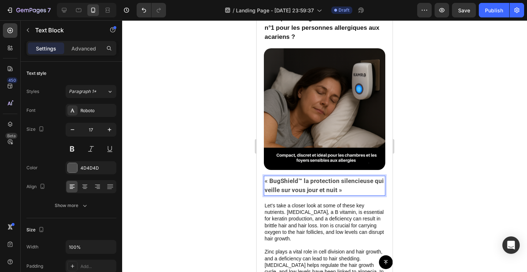
click at [332, 194] on strong "« BugShield™ la protection silencieuse qui veille sur vous jour et nuit »" at bounding box center [324, 185] width 119 height 17
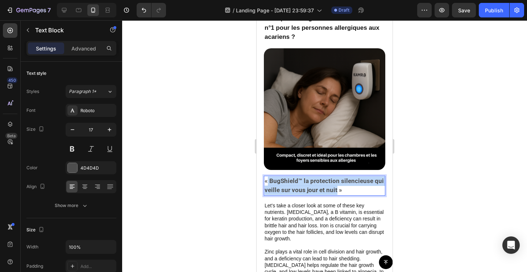
drag, startPoint x: 336, startPoint y: 200, endPoint x: 267, endPoint y: 189, distance: 69.5
click at [267, 189] on strong "« BugShield™ la protection silencieuse qui veille sur vous jour et nuit »" at bounding box center [324, 185] width 119 height 17
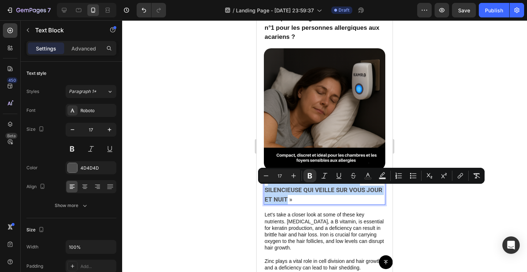
drag, startPoint x: 288, startPoint y: 209, endPoint x: 268, endPoint y: 192, distance: 25.5
click at [268, 192] on strong "«BUGSHIELD™ – LA PROTECTION SILENCIEUSE QUI VEILLE SUR VOUS JOUR ET NUIT »" at bounding box center [324, 190] width 118 height 26
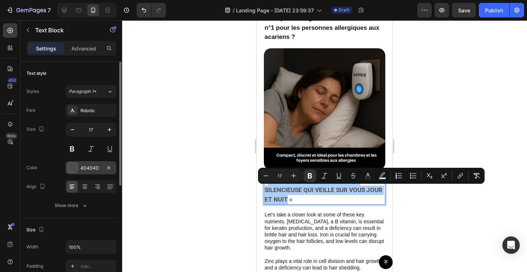
click at [80, 169] on div "4D4D4D" at bounding box center [91, 167] width 51 height 13
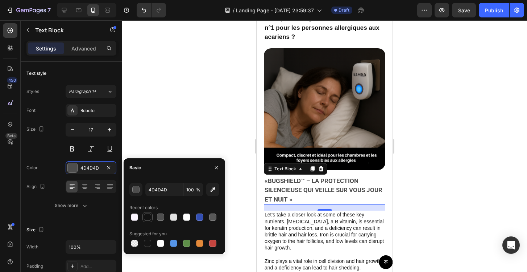
click at [147, 213] on div at bounding box center [147, 216] width 7 height 7
type input "121212"
click at [174, 88] on div at bounding box center [324, 145] width 405 height 251
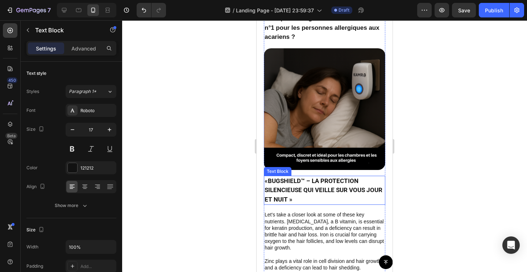
click at [316, 193] on strong "«BUGSHIELD™ – LA PROTECTION SILENCIEUSE QUI VEILLE SUR VOUS JOUR ET NUIT »" at bounding box center [324, 190] width 118 height 26
click at [314, 192] on strong "«BUGSHIELD™ – LA PROTECTION SILENCIEUSE QUI VEILLE SUR VOUS JOUR ET NUIT »" at bounding box center [324, 190] width 118 height 26
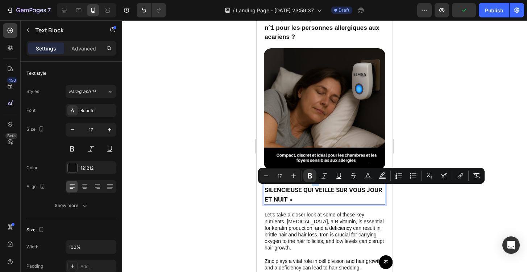
click at [312, 191] on strong "«BUGSHIELD™ – LA PROTECTION SILENCIEUSE QUI VEILLE SUR VOUS JOUR ET NUIT »" at bounding box center [324, 190] width 118 height 26
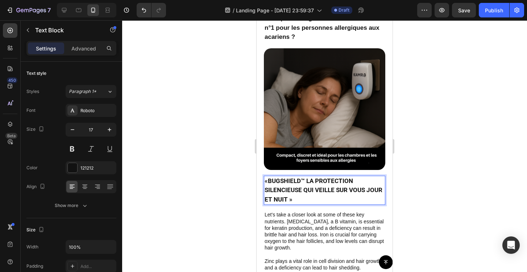
click at [433, 179] on div at bounding box center [324, 145] width 405 height 251
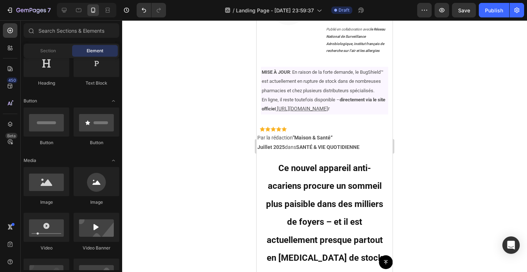
scroll to position [44, 0]
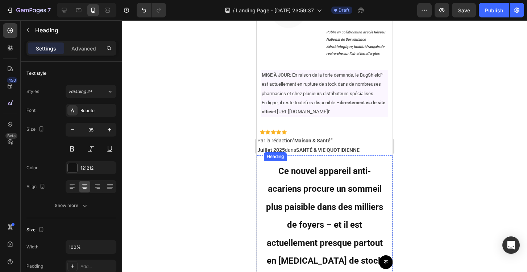
click at [320, 198] on h2 "Ce nouvel appareil anti-acariens procure un sommeil plus paisible dans des mill…" at bounding box center [325, 215] width 122 height 109
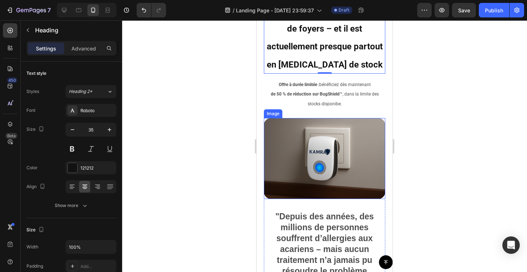
scroll to position [336, 0]
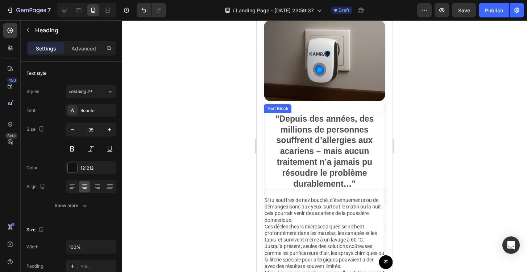
click at [316, 157] on p ""Depuis des années, des millions de personnes souffrent d’allergies aux acarien…" at bounding box center [325, 152] width 120 height 76
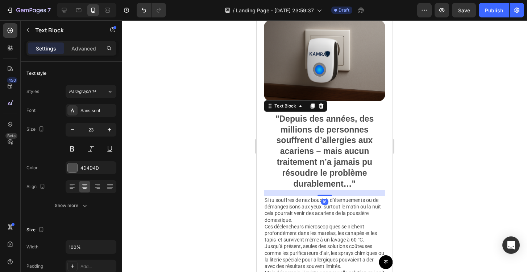
click at [316, 157] on p ""Depuis des années, des millions de personnes souffrent d’allergies aux acarien…" at bounding box center [325, 152] width 120 height 76
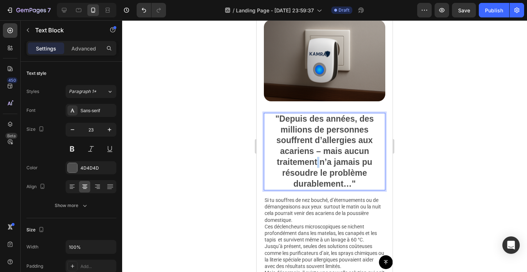
click at [316, 157] on p ""Depuis des années, des millions de personnes souffrent d’allergies aux acarien…" at bounding box center [325, 152] width 120 height 76
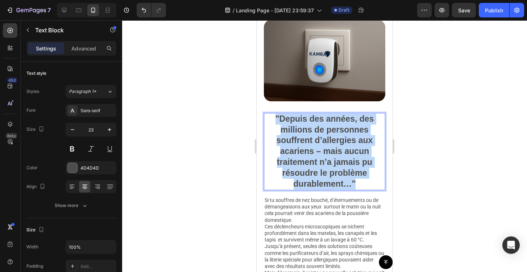
click at [316, 157] on p ""Depuis des années, des millions de personnes souffrent d’allergies aux acarien…" at bounding box center [325, 152] width 120 height 76
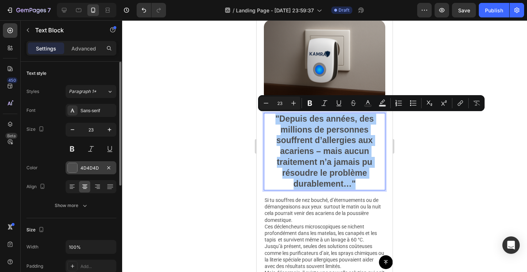
click at [97, 165] on div "4D4D4D" at bounding box center [91, 168] width 21 height 7
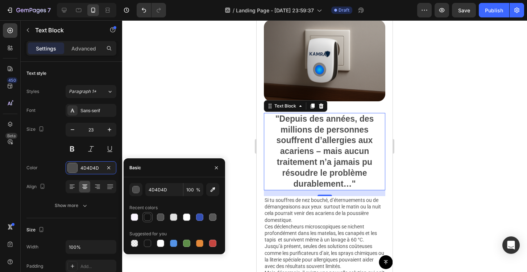
click at [148, 217] on div at bounding box center [147, 216] width 7 height 7
type input "121212"
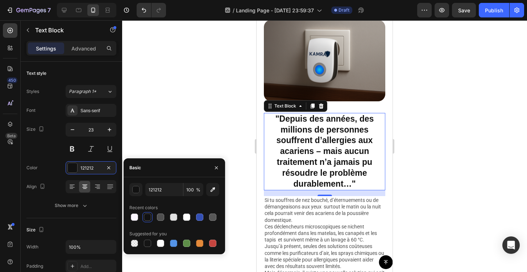
click at [168, 108] on div at bounding box center [324, 145] width 405 height 251
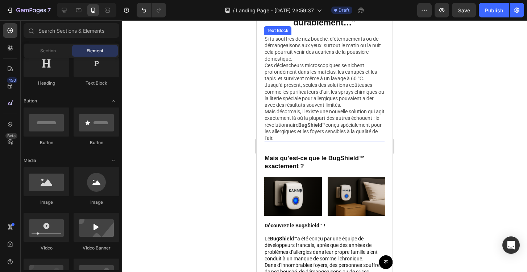
scroll to position [531, 0]
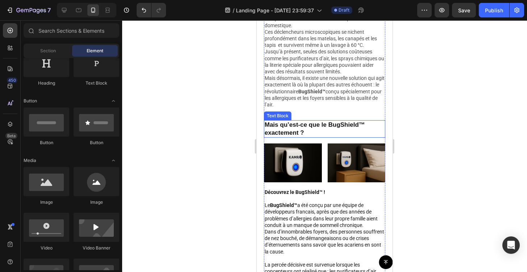
click at [288, 126] on p "Mais qu’est-ce que le BugShield™ exactement ?" at bounding box center [325, 129] width 120 height 16
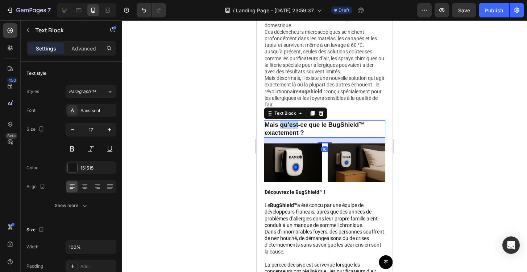
click at [288, 126] on p "Mais qu’est-ce que le BugShield™ exactement ?" at bounding box center [325, 129] width 120 height 16
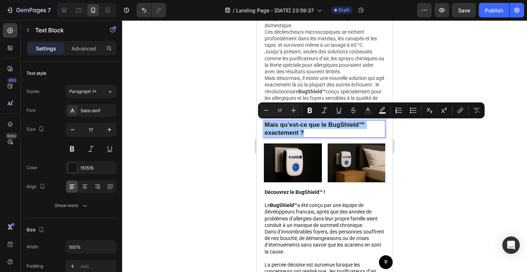
click at [212, 126] on div at bounding box center [324, 145] width 405 height 251
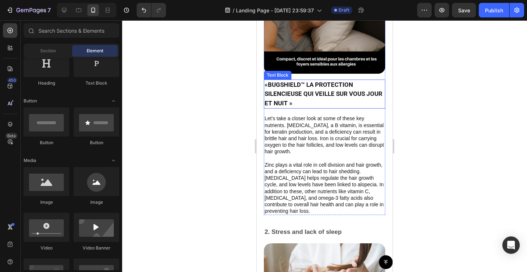
scroll to position [1437, 0]
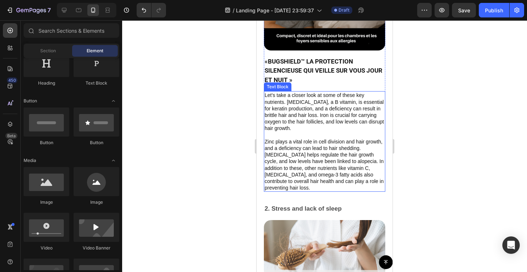
click at [277, 107] on p "Let's take a closer look at some of these key nutrients. [MEDICAL_DATA], a B vi…" at bounding box center [325, 141] width 120 height 99
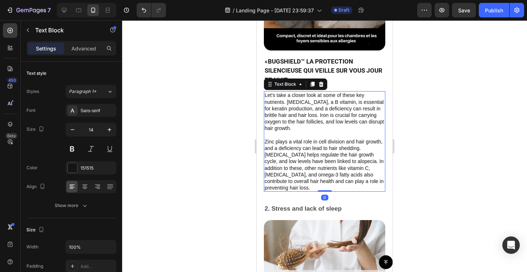
click at [278, 128] on p "Let's take a closer look at some of these key nutrients. [MEDICAL_DATA], a B vi…" at bounding box center [325, 141] width 120 height 99
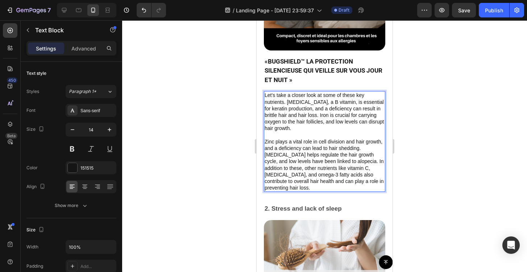
click at [278, 128] on p "Let's take a closer look at some of these key nutrients. [MEDICAL_DATA], a B vi…" at bounding box center [325, 141] width 120 height 99
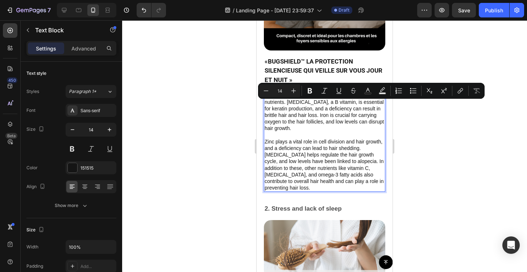
click at [351, 191] on p "Let's take a closer look at some of these key nutrients. [MEDICAL_DATA], a B vi…" at bounding box center [325, 141] width 120 height 99
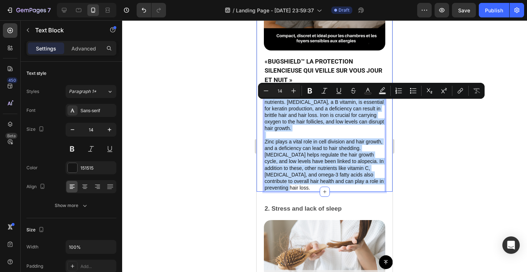
drag, startPoint x: 351, startPoint y: 193, endPoint x: 258, endPoint y: 99, distance: 132.3
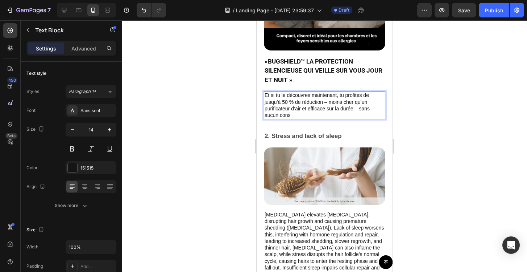
click at [328, 111] on p "Et si tu le découvres maintenant, tu profites de jusqu’à 50 % de réduction – mo…" at bounding box center [325, 105] width 120 height 26
click at [361, 118] on p "Et si tu le découvres maintenant, tu profites de jusqu’à 50 % de réduction moin…" at bounding box center [325, 105] width 120 height 26
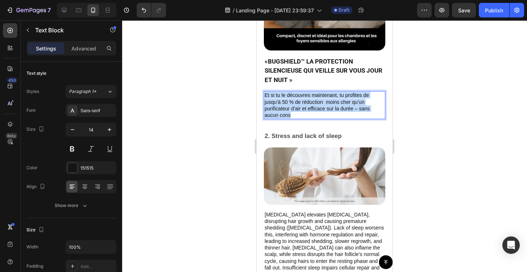
drag, startPoint x: 296, startPoint y: 127, endPoint x: 264, endPoint y: 104, distance: 39.1
click at [264, 104] on div "Et si tu le découvres maintenant, tu profites de jusqu’à 50 % de réduction moin…" at bounding box center [325, 105] width 122 height 28
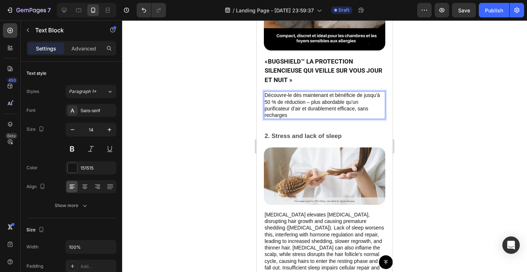
click at [309, 110] on p "Découvre-le dès maintenant et bénéficie de jusqu’à 50 % de réduction – plus abo…" at bounding box center [325, 105] width 120 height 26
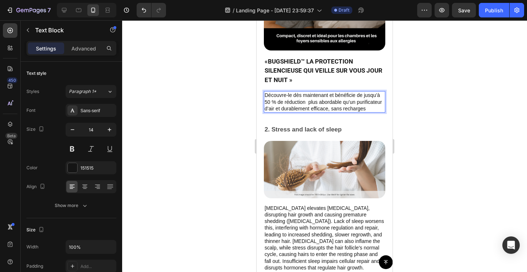
click at [376, 112] on p "Découvre-le dès maintenant et bénéficie de jusqu’à 50 % de réduction plus abord…" at bounding box center [325, 102] width 120 height 20
click at [432, 111] on div at bounding box center [324, 145] width 405 height 251
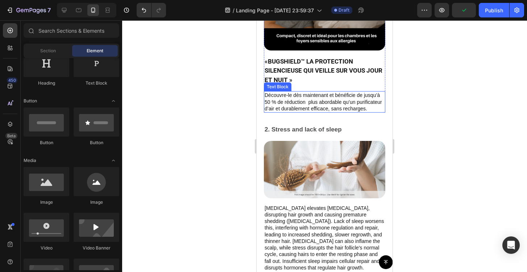
click at [351, 107] on p "Découvre-le dès maintenant et bénéficie de jusqu’à 50 % de réduction plus abord…" at bounding box center [325, 102] width 120 height 20
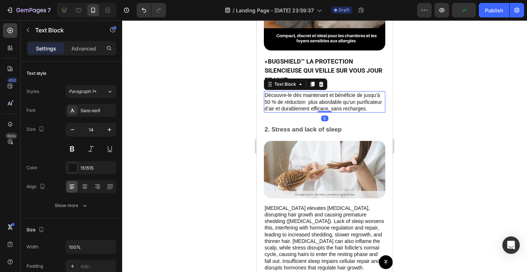
click at [351, 107] on p "Découvre-le dès maintenant et bénéficie de jusqu’à 50 % de réduction plus abord…" at bounding box center [325, 102] width 120 height 20
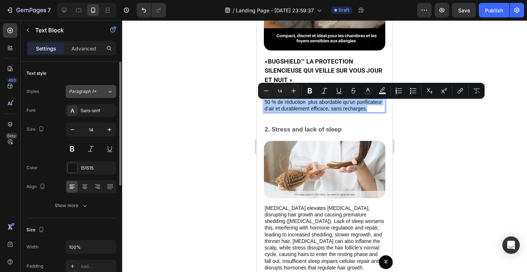
click at [84, 90] on span "Paragraph 1*" at bounding box center [83, 91] width 28 height 7
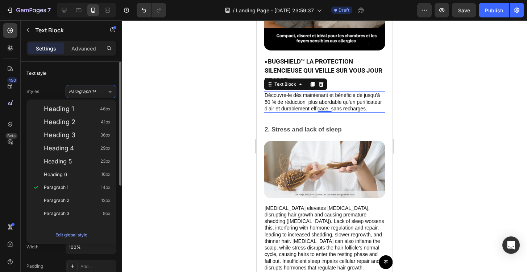
click at [103, 76] on div "Text style" at bounding box center [71, 73] width 90 height 12
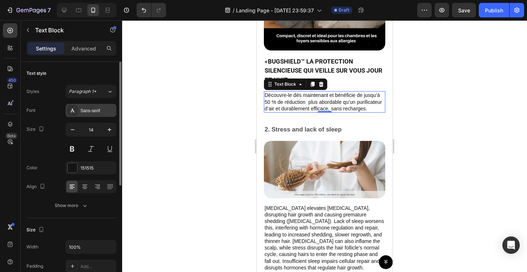
click at [96, 107] on div "Sans-serif" at bounding box center [91, 110] width 51 height 13
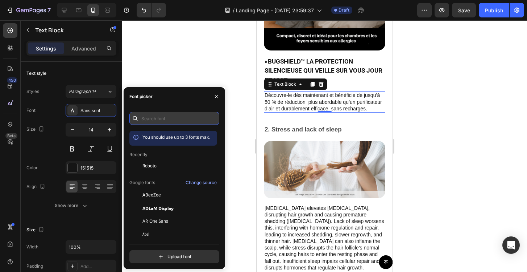
click at [158, 122] on input "text" at bounding box center [174, 118] width 90 height 13
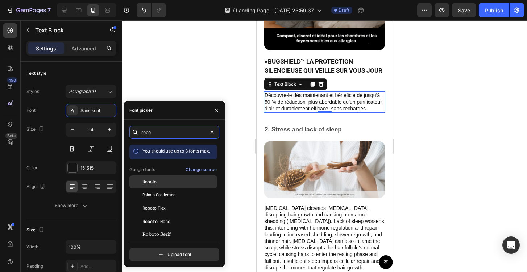
type input "robo"
click at [151, 183] on span "Roboto" at bounding box center [150, 181] width 14 height 7
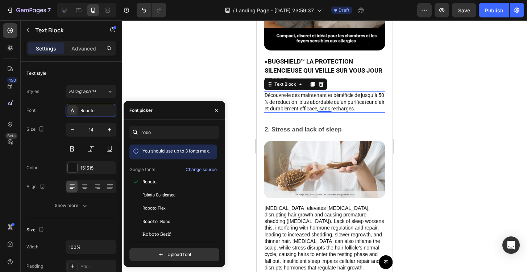
click at [222, 79] on div at bounding box center [324, 145] width 405 height 251
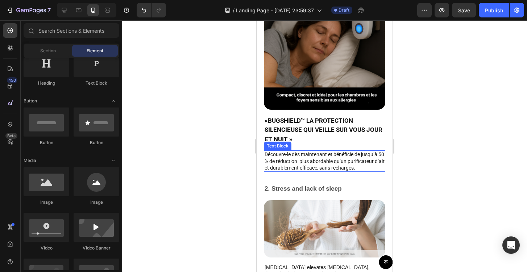
scroll to position [1382, 0]
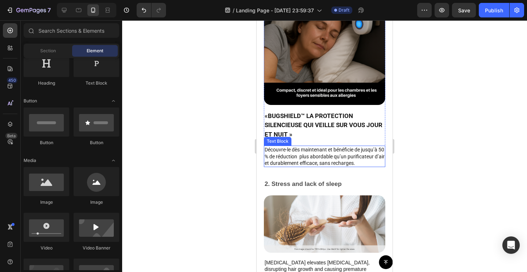
click at [312, 166] on p "Découvre-le dès maintenant et bénéficie de jusqu’à 50 % de réduction plus abord…" at bounding box center [325, 156] width 120 height 20
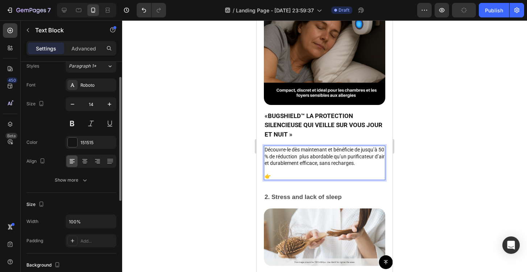
scroll to position [0, 0]
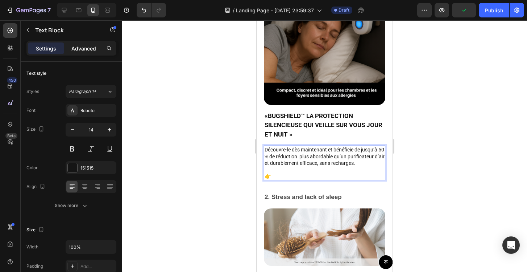
click at [79, 52] on p "Advanced" at bounding box center [83, 49] width 25 height 8
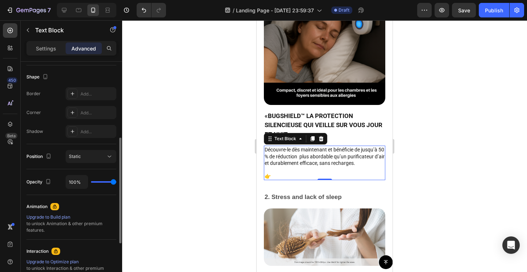
scroll to position [242, 0]
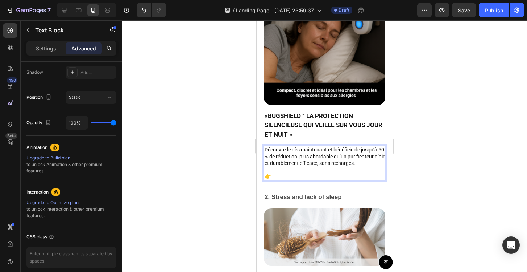
click at [287, 173] on p "Rich Text Editor. Editing area: main" at bounding box center [325, 169] width 120 height 7
click at [284, 179] on p "👉" at bounding box center [325, 176] width 120 height 7
click at [289, 179] on p "👉" at bounding box center [325, 176] width 120 height 7
click at [427, 192] on div at bounding box center [324, 145] width 405 height 251
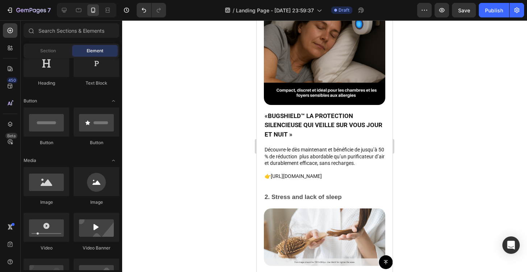
click at [373, 179] on p "👉[URL][DOMAIN_NAME]" at bounding box center [325, 176] width 120 height 7
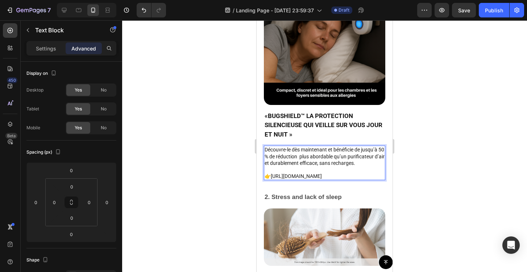
click at [270, 179] on p "👉[URL][DOMAIN_NAME]" at bounding box center [325, 176] width 120 height 7
click at [303, 179] on p "👉 [URL][DOMAIN_NAME]" at bounding box center [325, 176] width 120 height 7
click at [323, 179] on p "👉 [URL][DOMAIN_NAME]" at bounding box center [325, 176] width 120 height 7
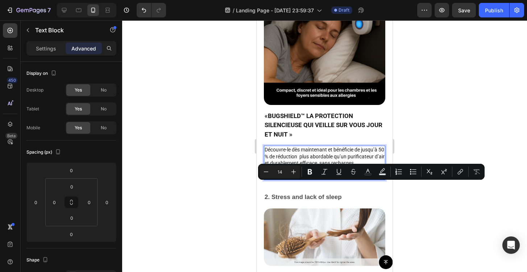
click at [366, 179] on p "👉 [URL][DOMAIN_NAME]" at bounding box center [325, 176] width 120 height 7
drag, startPoint x: 372, startPoint y: 186, endPoint x: 271, endPoint y: 184, distance: 101.6
click at [271, 179] on p "👉 [URL][DOMAIN_NAME]" at bounding box center [325, 176] width 120 height 7
click at [340, 172] on icon "Editor contextual toolbar" at bounding box center [339, 171] width 7 height 7
click at [381, 176] on button "Text Background Color" at bounding box center [382, 171] width 13 height 13
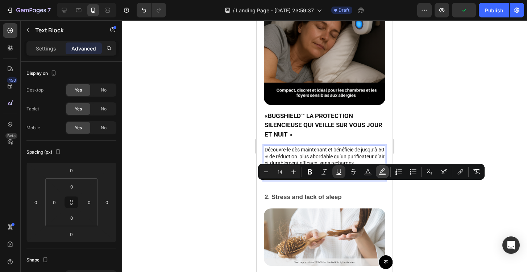
type input "000000"
type input "77"
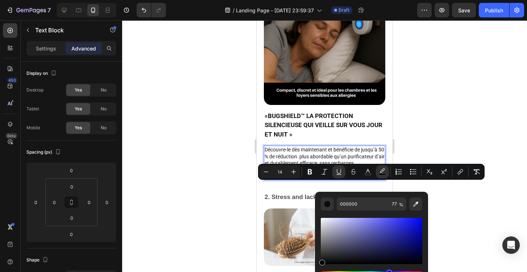
drag, startPoint x: 323, startPoint y: 270, endPoint x: 388, endPoint y: 277, distance: 66.0
click at [388, 0] on html "7 / Landing Page - [DATE] 23:59:37 Draft Preview Save Publish 450 Beta Sections…" at bounding box center [263, 0] width 527 height 0
drag, startPoint x: 324, startPoint y: 262, endPoint x: 388, endPoint y: 238, distance: 68.4
click at [388, 238] on div "Editor contextual toolbar" at bounding box center [389, 240] width 6 height 6
type input "2F318C"
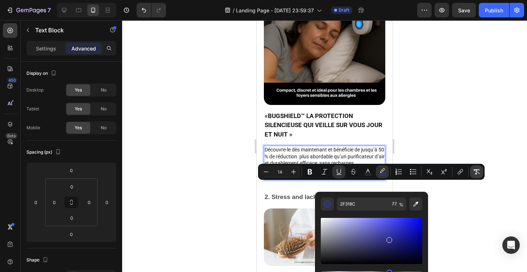
click at [481, 172] on button "Remove Format" at bounding box center [476, 171] width 13 height 13
click at [481, 193] on div at bounding box center [324, 145] width 405 height 251
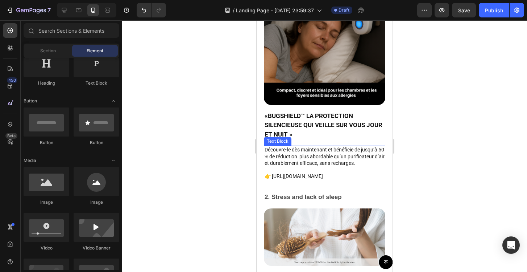
click at [353, 179] on p "👉 [URL][DOMAIN_NAME]" at bounding box center [325, 176] width 120 height 7
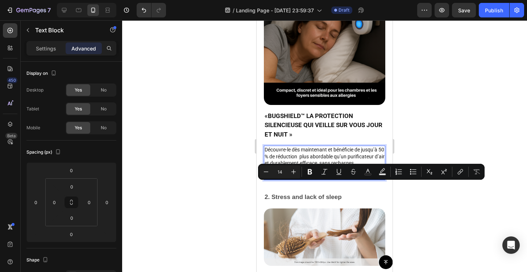
click at [353, 179] on p "👉 [URL][DOMAIN_NAME]" at bounding box center [325, 176] width 120 height 7
click at [371, 179] on p "👉 [URL][DOMAIN_NAME]" at bounding box center [325, 176] width 120 height 7
drag, startPoint x: 371, startPoint y: 186, endPoint x: 272, endPoint y: 187, distance: 99.4
click at [272, 179] on p "👉 [URL][DOMAIN_NAME]" at bounding box center [325, 176] width 120 height 7
click at [368, 171] on icon "Editor contextual toolbar" at bounding box center [368, 171] width 7 height 7
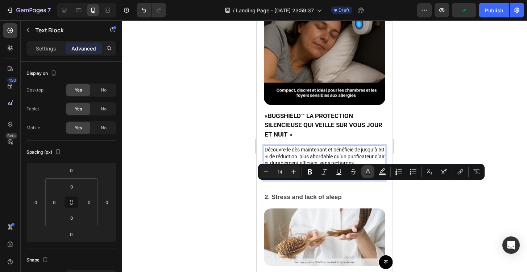
type input "151515"
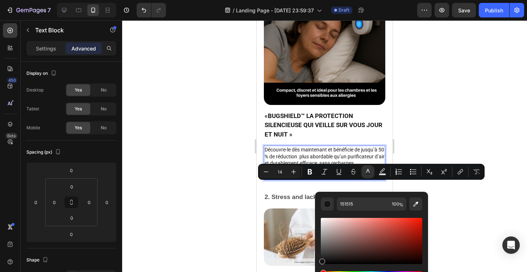
click at [322, 270] on div "Hue" at bounding box center [324, 273] width 6 height 6
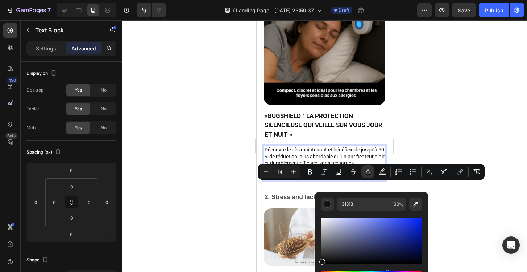
drag, startPoint x: 322, startPoint y: 269, endPoint x: 386, endPoint y: 277, distance: 64.3
click at [386, 0] on html "7 / Landing Page - [DATE] 23:59:37 Draft Preview Save Publish 450 Beta Sections…" at bounding box center [263, 0] width 527 height 0
drag, startPoint x: 321, startPoint y: 261, endPoint x: 407, endPoint y: 233, distance: 90.8
click at [411, 233] on div "Editor contextual toolbar" at bounding box center [414, 233] width 6 height 6
type input "192EA8"
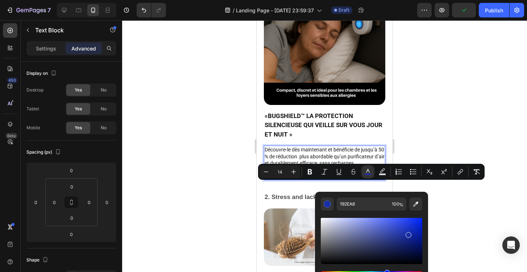
click at [484, 204] on div at bounding box center [324, 145] width 405 height 251
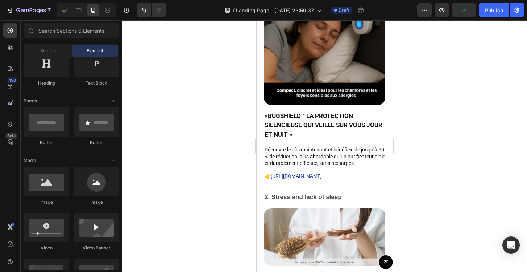
click at [454, 197] on div at bounding box center [324, 145] width 405 height 251
click at [446, 153] on div at bounding box center [324, 145] width 405 height 251
click at [188, 113] on div at bounding box center [324, 145] width 405 height 251
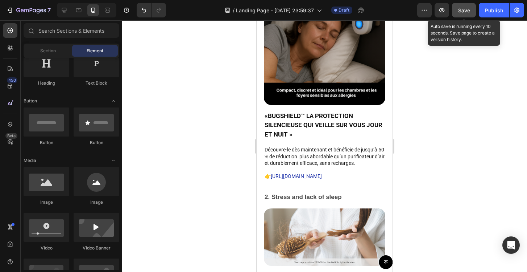
click at [464, 5] on button "Save" at bounding box center [464, 10] width 24 height 15
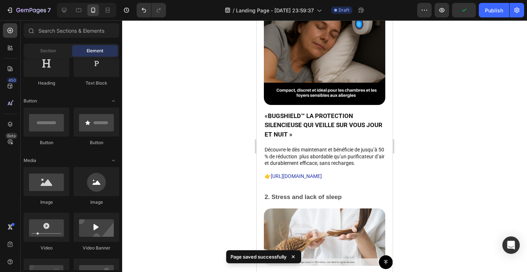
click at [481, 80] on div at bounding box center [324, 145] width 405 height 251
click at [429, 122] on div at bounding box center [324, 145] width 405 height 251
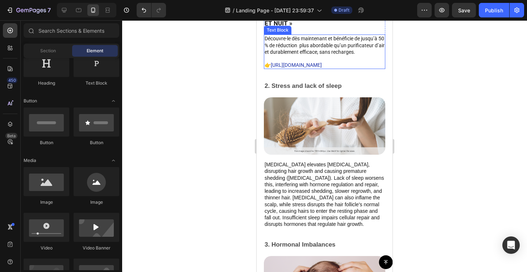
scroll to position [1481, 0]
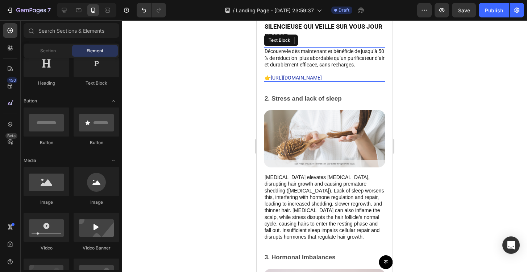
click at [322, 81] on span "[URL][DOMAIN_NAME]" at bounding box center [296, 78] width 51 height 6
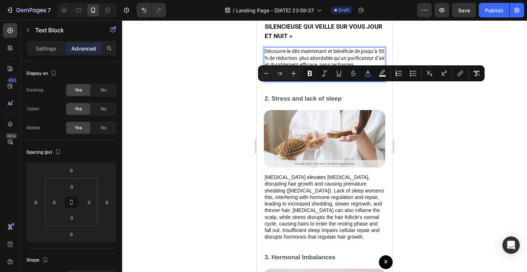
drag, startPoint x: 368, startPoint y: 87, endPoint x: 271, endPoint y: 87, distance: 96.5
click at [271, 81] on span "[URL][DOMAIN_NAME]" at bounding box center [296, 78] width 51 height 6
click at [462, 73] on icon "Editor contextual toolbar" at bounding box center [460, 73] width 7 height 7
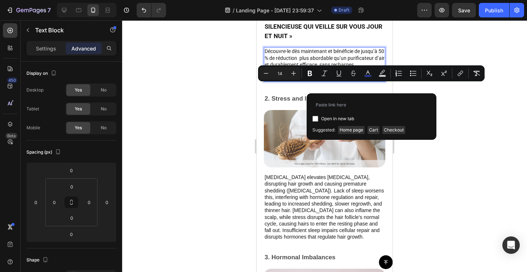
type input "[URL][DOMAIN_NAME]"
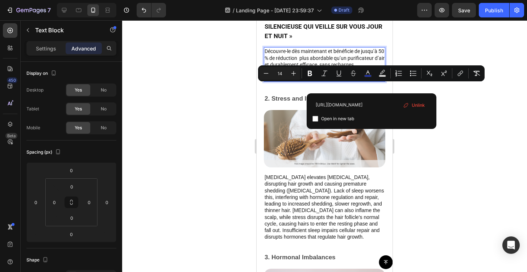
click at [431, 132] on div at bounding box center [324, 145] width 405 height 251
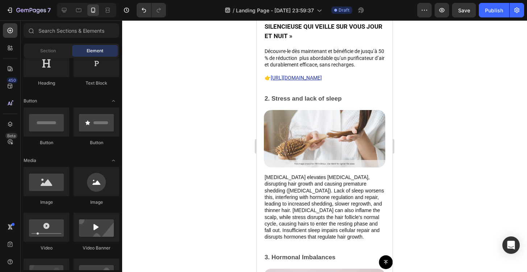
click at [431, 132] on div at bounding box center [324, 145] width 405 height 251
click at [322, 81] on u "[URL][DOMAIN_NAME]" at bounding box center [296, 78] width 51 height 6
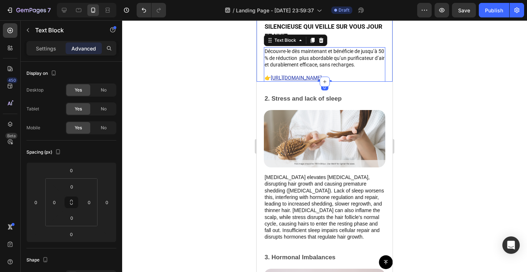
click at [408, 96] on div at bounding box center [324, 145] width 405 height 251
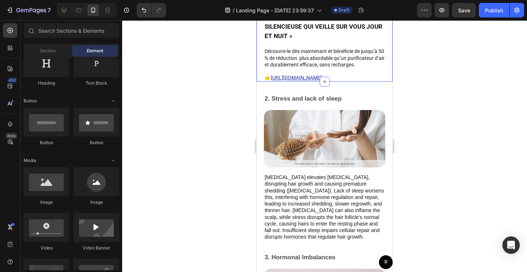
click at [403, 114] on div at bounding box center [324, 145] width 405 height 251
click at [426, 120] on div at bounding box center [324, 145] width 405 height 251
click at [472, 124] on div at bounding box center [324, 145] width 405 height 251
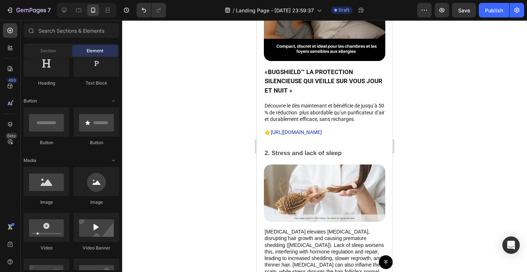
scroll to position [1414, 0]
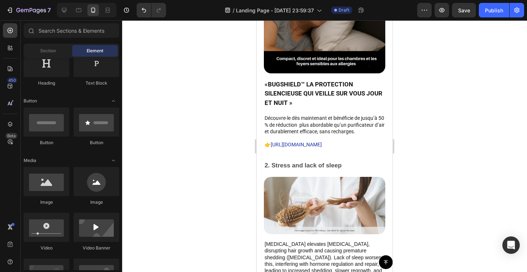
drag, startPoint x: 353, startPoint y: 86, endPoint x: 289, endPoint y: 165, distance: 100.6
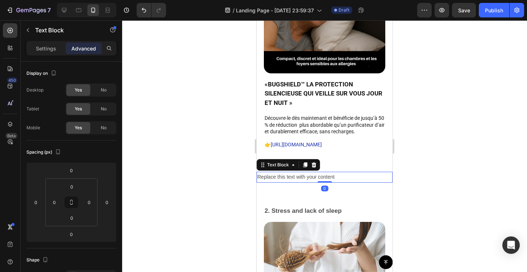
click at [303, 182] on div "Replace this text with your content" at bounding box center [325, 177] width 136 height 11
click at [303, 181] on p "Replace this text with your content" at bounding box center [325, 176] width 135 height 9
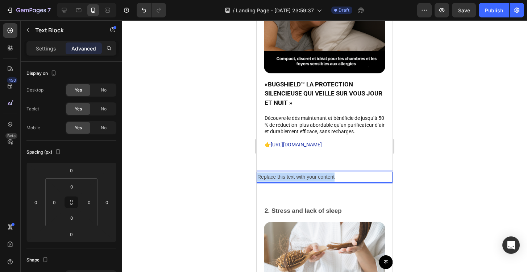
click at [303, 181] on p "Replace this text with your content" at bounding box center [325, 176] width 135 height 9
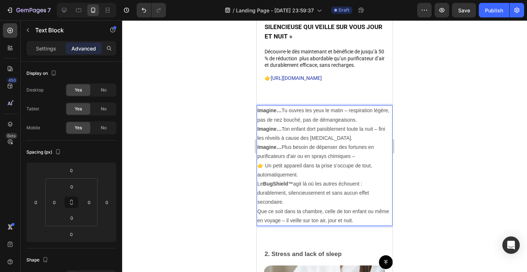
scroll to position [1480, 0]
click at [264, 175] on p "👉 Un petit appareil dans ta prise s’occupe de tout, automatiquement." at bounding box center [325, 170] width 135 height 18
click at [280, 124] on p "Imagine… Tu ouvres les yeux le matin – respiration légère, pas de nez bouché, p…" at bounding box center [325, 115] width 135 height 18
click at [257, 128] on div "Imagine… Tu ouvres les yeux le matin – respiration légère, pas de nez bouché, p…" at bounding box center [325, 166] width 136 height 120
click at [378, 124] on p "Imagine… Tu ouvres les yeux le matin – respiration légère, pas de nez bouché, p…" at bounding box center [325, 115] width 135 height 18
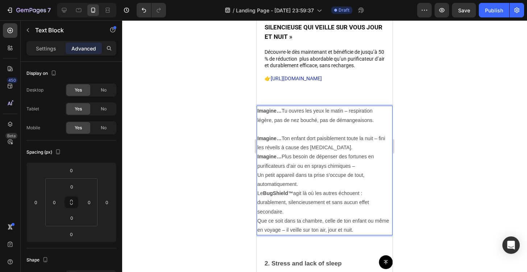
click at [260, 124] on p "Imagine… Tu ouvres les yeux le matin – respiration légère, pas de nez bouché, p…" at bounding box center [325, 115] width 135 height 18
click at [258, 141] on strong "Imagine…" at bounding box center [270, 138] width 24 height 6
click at [348, 152] on p "Imagine… Ton enfant dort paisiblement toute la nuit – fini les réveils à cause …" at bounding box center [325, 143] width 135 height 18
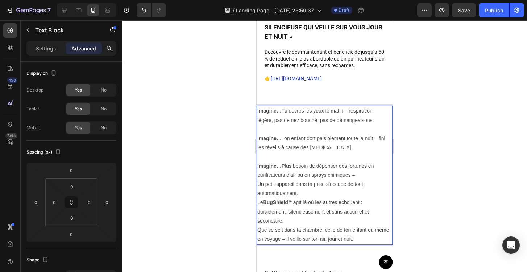
click at [258, 152] on p "Imagine… Ton enfant dort paisiblement toute la nuit – fini les réveils à cause …" at bounding box center [325, 143] width 135 height 18
click at [351, 152] on p "Imagine… Ton enfant dort paisiblement toute la nuit – fini les réveils à cause …" at bounding box center [325, 143] width 135 height 18
click at [387, 147] on p "Imagine… Ton enfant dort paisiblement toute la nuit – fini les réveils à cause …" at bounding box center [325, 143] width 135 height 18
click at [260, 152] on p "Imagine… Ton enfant dort paisiblement toute la nuit fini les réveils à cause de…" at bounding box center [325, 143] width 135 height 18
click at [286, 161] on p "Rich Text Editor. Editing area: main" at bounding box center [325, 156] width 135 height 9
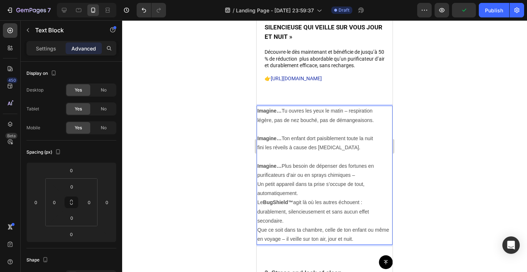
click at [258, 169] on strong "Imagine…" at bounding box center [270, 166] width 24 height 6
click at [258, 180] on p "Imagine… Plus besoin de dépenser des fortunes en purificateurs d’air ou en spra…" at bounding box center [325, 170] width 135 height 18
click at [258, 192] on p "Un petit appareil dans ta prise s’occupe de tout, automatiquement." at bounding box center [325, 189] width 135 height 18
click at [259, 198] on p "Un petit appareil dans ta prise s’occupe de tout, automatiquement." at bounding box center [325, 189] width 135 height 18
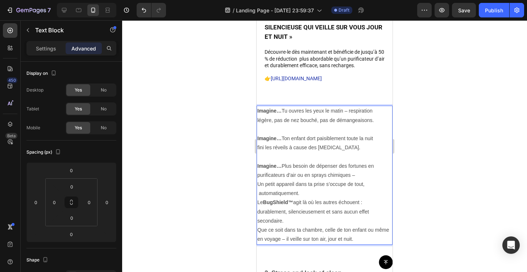
click at [325, 198] on p "Un petit appareil dans ta prise s’occupe de tout, automatiquement." at bounding box center [325, 189] width 135 height 18
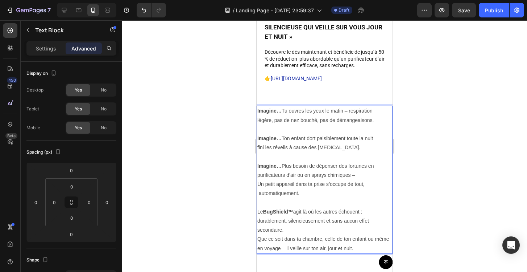
click at [259, 198] on p "Un petit appareil dans ta prise s’occupe de tout, automatiquement." at bounding box center [325, 189] width 135 height 18
click at [319, 207] on p "Rich Text Editor. Editing area: main" at bounding box center [325, 202] width 135 height 9
click at [364, 180] on p "Imagine… Plus besoin de dépenser des fortunes en purificateurs d’air ou en spra…" at bounding box center [325, 170] width 135 height 18
click at [258, 198] on p "Un petit appareil dans ta prise s’occupe de tout, automatiquement." at bounding box center [325, 189] width 135 height 18
click at [268, 207] on p "Rich Text Editor. Editing area: main" at bounding box center [325, 202] width 135 height 9
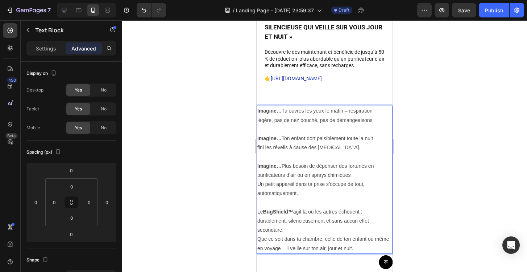
scroll to position [1494, 0]
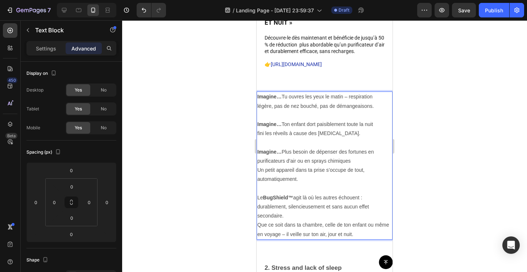
click at [287, 239] on p "Le BugShield™ agit là où les autres échouent : durablement, silencieusement et …" at bounding box center [325, 216] width 135 height 46
click at [285, 239] on p "Le BugShield™ agit là où les autres échouent : durablement, silencieusement et …" at bounding box center [325, 216] width 135 height 46
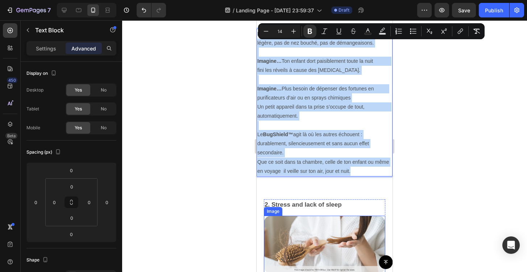
scroll to position [1583, 0]
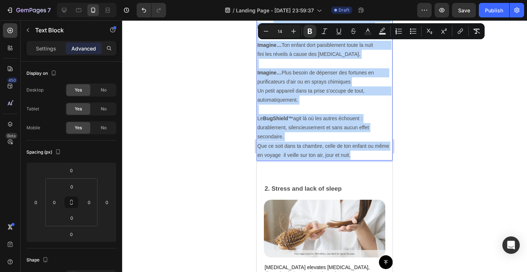
drag, startPoint x: 266, startPoint y: 136, endPoint x: 350, endPoint y: 156, distance: 86.1
click at [350, 156] on div "Imagine… Tu ouvres les yeux le matin – respiration légère, pas de nez bouché, p…" at bounding box center [325, 87] width 136 height 148
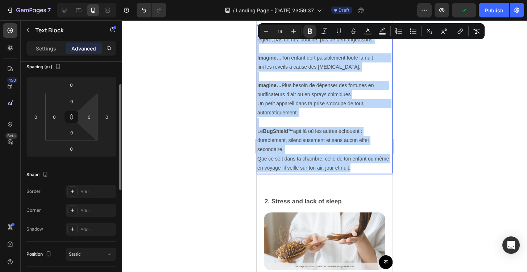
scroll to position [0, 0]
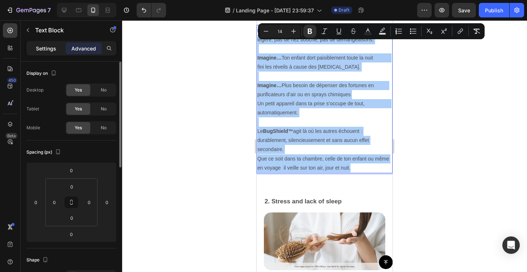
click at [57, 51] on div "Settings" at bounding box center [46, 48] width 36 height 12
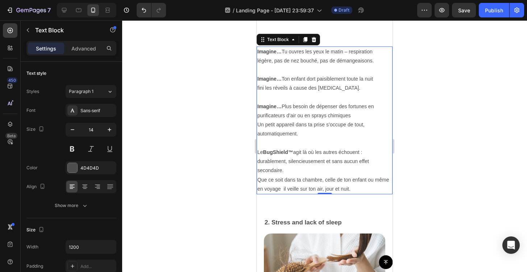
scroll to position [1542, 0]
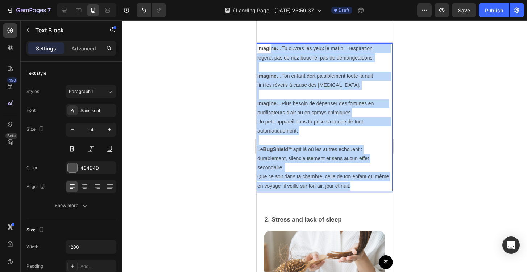
drag, startPoint x: 264, startPoint y: 57, endPoint x: 356, endPoint y: 191, distance: 162.4
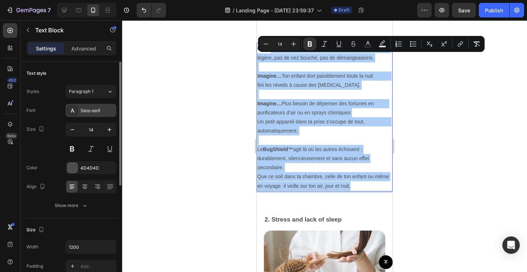
click at [89, 106] on div "Sans-serif" at bounding box center [91, 110] width 51 height 13
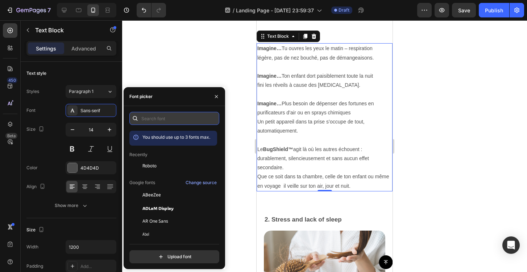
click at [147, 116] on input "text" at bounding box center [174, 118] width 90 height 13
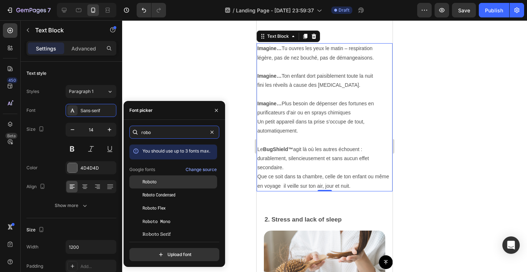
type input "robo"
click at [152, 180] on span "Roboto" at bounding box center [150, 181] width 14 height 7
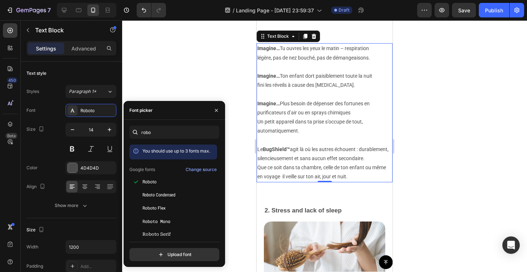
click at [236, 116] on div at bounding box center [324, 145] width 405 height 251
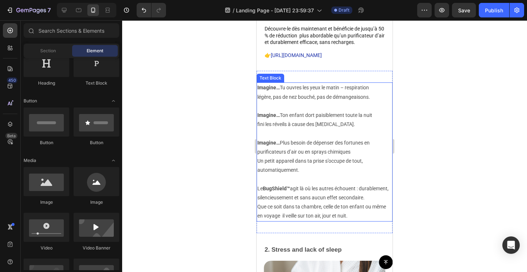
scroll to position [1502, 0]
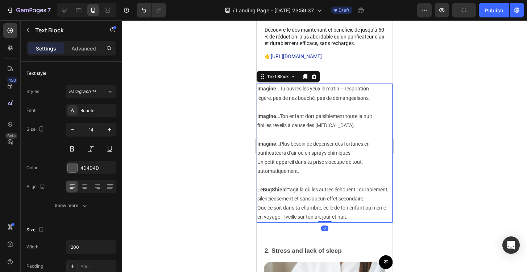
click at [259, 157] on p "Imagine… Plus besoin de dépenser des fortunes en purificateurs d’air ou en spra…" at bounding box center [325, 148] width 135 height 18
click at [260, 102] on p "Imagine… Tu ouvres les yeux le matin – respiration légère, pas de nez bouché, p…" at bounding box center [325, 93] width 135 height 18
click at [259, 102] on p "Imagine… Tu ouvres les yeux le matin – respiration légère, pas de nez bouché, p…" at bounding box center [325, 93] width 135 height 18
click at [354, 96] on p "Imagine… Tu ouvres les yeux le matin – respiration légère, pas de nez bouché, p…" at bounding box center [325, 93] width 135 height 18
click at [262, 102] on p "Imagine… Tu ouvres les yeux le matin respiration légère, pas de nez bouché, pas…" at bounding box center [325, 93] width 135 height 18
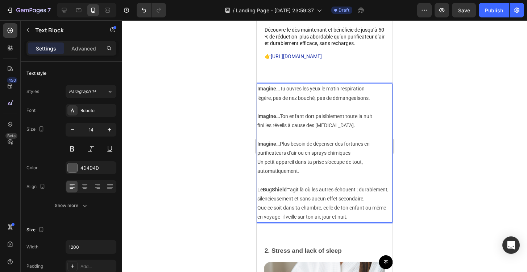
click at [263, 130] on p "Imagine… Ton enfant dort paisiblement toute la nuit fini les réveils à cause de…" at bounding box center [325, 121] width 135 height 18
click at [260, 157] on p "Imagine… Plus besoin de dépenser des fortunes en purificateurs d’air ou en spra…" at bounding box center [325, 148] width 135 height 18
click at [259, 176] on p "Un petit appareil dans ta prise s’occupe de tout, automatiquement." at bounding box center [325, 166] width 135 height 18
click at [316, 185] on p "Rich Text Editor. Editing area: main" at bounding box center [325, 180] width 135 height 9
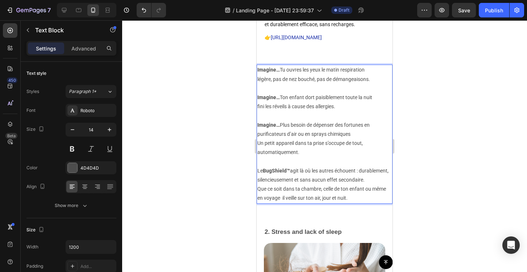
click at [460, 194] on div at bounding box center [324, 145] width 405 height 251
click at [360, 184] on p "Le BugShield™ agit là où les autres échouent : durablement, silencieusement et …" at bounding box center [325, 184] width 135 height 37
click at [361, 178] on p "Le BugShield™ agit là où les autres échouent : durablement, silencieusement et …" at bounding box center [325, 184] width 135 height 37
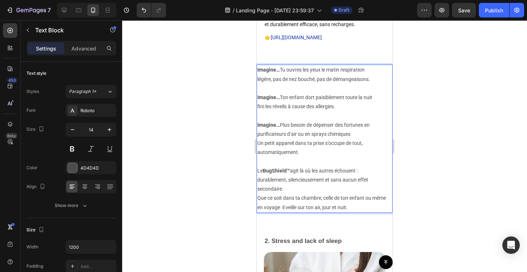
click at [480, 210] on div at bounding box center [324, 145] width 405 height 251
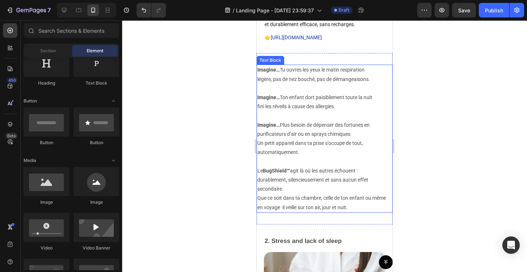
click at [287, 193] on p "durablement, silencieusement et sans aucun effet secondaire. Que ce soit dans t…" at bounding box center [325, 193] width 135 height 37
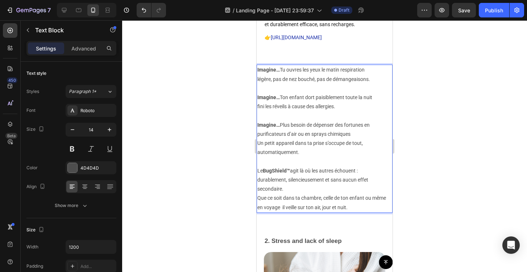
click at [257, 180] on div "Imagine… Tu ouvres les yeux le matin respiration légère, pas de nez bouché, pas…" at bounding box center [325, 139] width 136 height 148
click at [257, 199] on div "Imagine… Tu ouvres les yeux le matin respiration légère, pas de nez bouché, pas…" at bounding box center [325, 139] width 136 height 148
click at [257, 206] on div "Imagine… Tu ouvres les yeux le matin respiration légère, pas de nez bouché, pas…" at bounding box center [325, 139] width 136 height 148
click at [259, 212] on p "durablement, silencieusement et sans aucun effet secondaire. Que ce soit dans t…" at bounding box center [325, 193] width 135 height 37
click at [259, 189] on p "durablement, silencieusement et sans aucun effet secondaire. Que ce soit dans t…" at bounding box center [325, 193] width 135 height 37
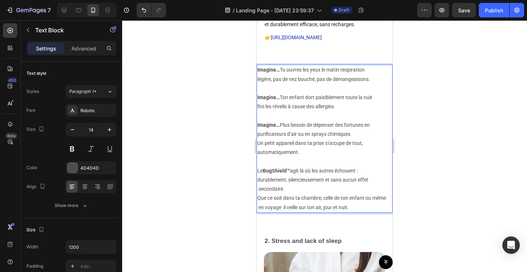
click at [235, 174] on div at bounding box center [324, 145] width 405 height 251
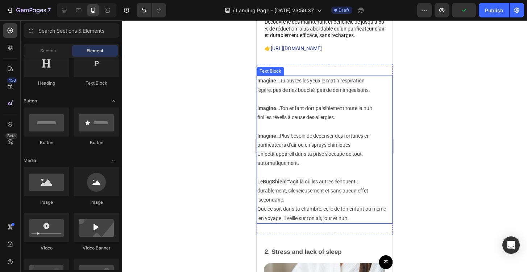
scroll to position [1498, 0]
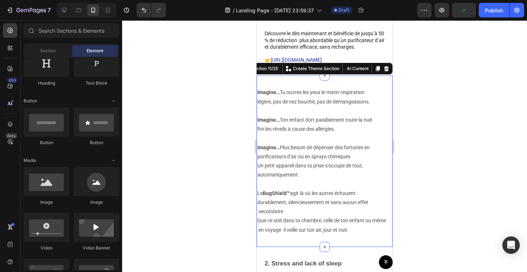
click at [299, 92] on div "Imagine… Tu ouvres les yeux le matin respiration légère, pas de nez bouché, pas…" at bounding box center [325, 160] width 136 height 171
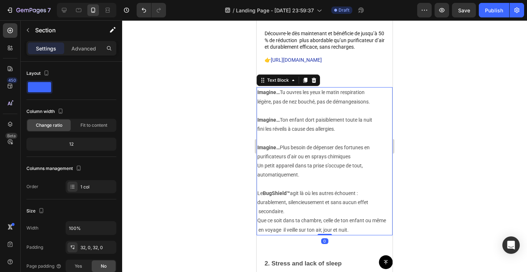
click at [301, 99] on p "Imagine… Tu ouvres les yeux le matin respiration légère, pas de nez bouché, pas…" at bounding box center [325, 97] width 135 height 18
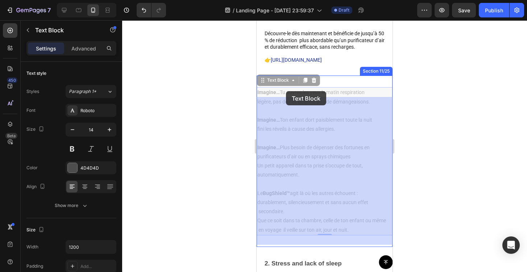
drag, startPoint x: 296, startPoint y: 91, endPoint x: 286, endPoint y: 91, distance: 9.4
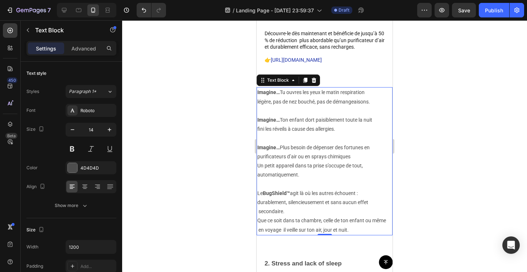
click at [431, 119] on div at bounding box center [324, 145] width 405 height 251
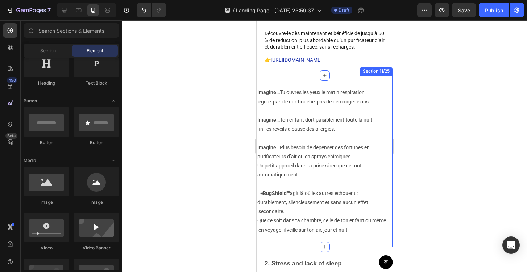
click at [350, 90] on div "Imagine… Tu ouvres les yeux le matin respiration légère, pas de nez bouché, pas…" at bounding box center [325, 160] width 136 height 171
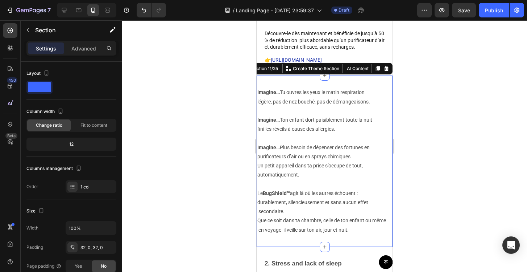
drag, startPoint x: 340, startPoint y: 91, endPoint x: 483, endPoint y: 123, distance: 147.1
click at [340, 91] on div "Imagine… Tu ouvres les yeux le matin respiration légère, pas de nez bouché, pas…" at bounding box center [325, 160] width 136 height 171
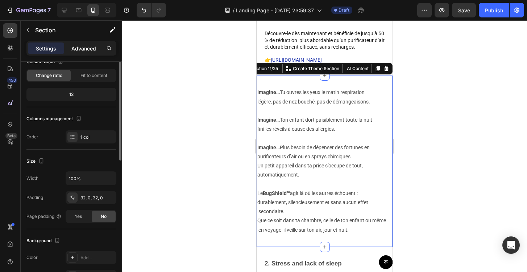
scroll to position [15, 0]
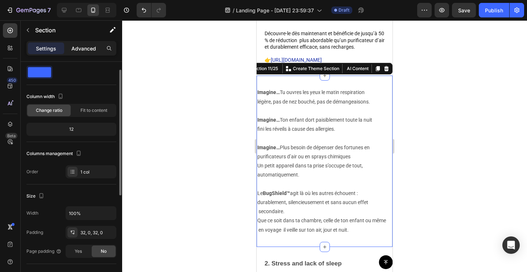
click at [81, 48] on p "Advanced" at bounding box center [83, 49] width 25 height 8
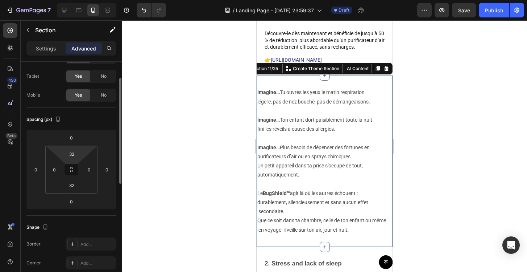
scroll to position [34, 0]
click at [73, 157] on input "32" at bounding box center [72, 152] width 15 height 11
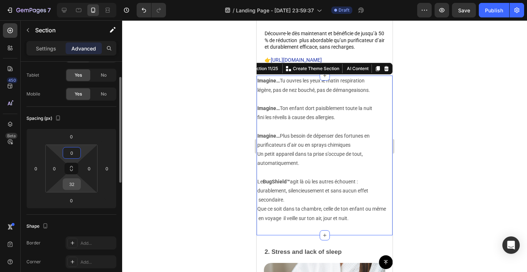
type input "0"
click at [71, 188] on input "32" at bounding box center [72, 183] width 15 height 11
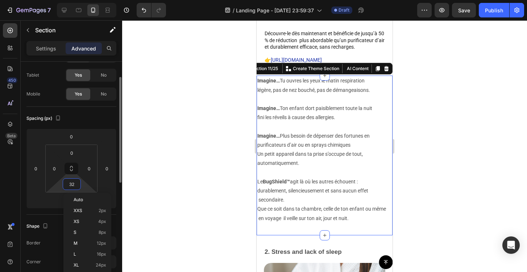
type input "0"
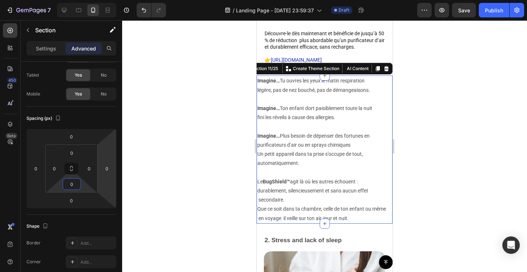
click at [200, 149] on div at bounding box center [324, 145] width 405 height 251
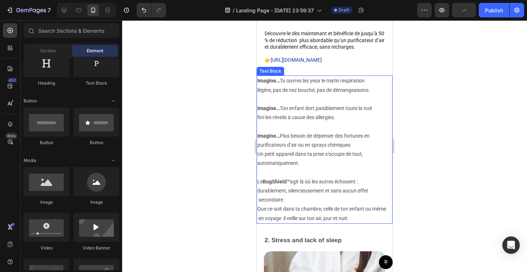
scroll to position [1583, 0]
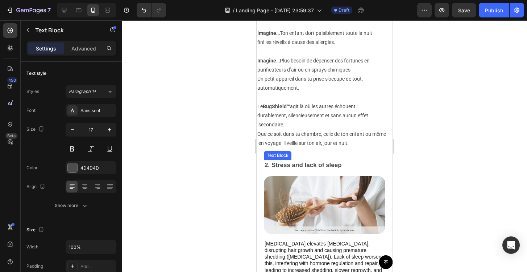
click at [293, 165] on p "2. Stress and lack of sleep" at bounding box center [325, 164] width 120 height 9
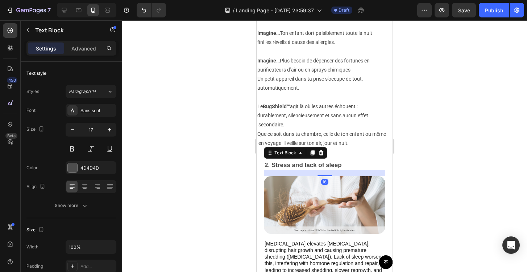
click at [293, 165] on p "2. Stress and lack of sleep" at bounding box center [325, 164] width 120 height 9
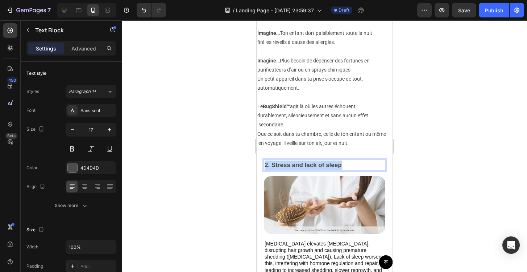
click at [293, 165] on p "2. Stress and lack of sleep" at bounding box center [325, 164] width 120 height 9
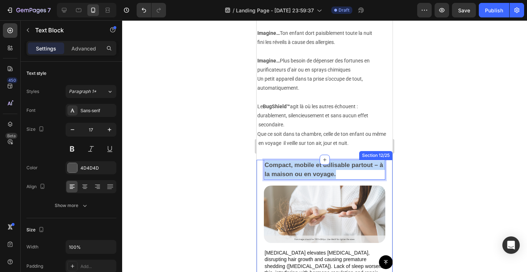
drag, startPoint x: 340, startPoint y: 175, endPoint x: 258, endPoint y: 166, distance: 83.2
click at [258, 166] on div "Compact, mobile et utilisable partout – à la maison ou en voyage. Text Block 16…" at bounding box center [325, 238] width 136 height 156
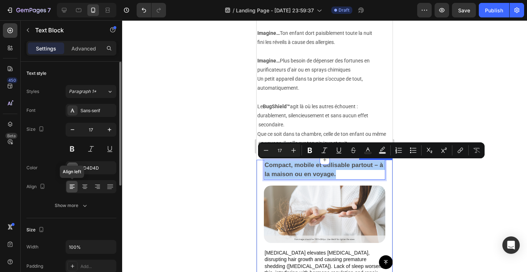
click at [74, 185] on icon at bounding box center [72, 186] width 7 height 7
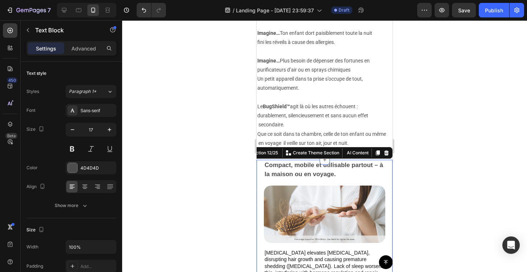
click at [262, 163] on div "Compact, mobile et utilisable partout – à la maison ou en voyage. Text Block Im…" at bounding box center [325, 238] width 136 height 156
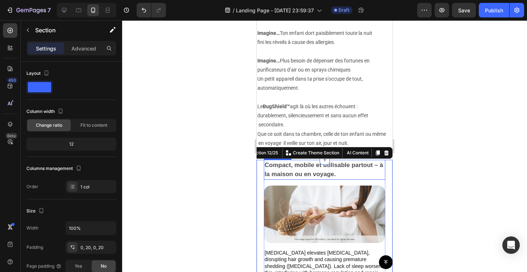
click at [264, 163] on div "Compact, mobile et utilisable partout – à la maison ou en voyage." at bounding box center [325, 170] width 122 height 20
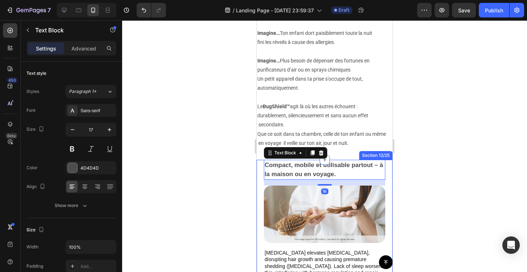
click at [259, 166] on div "Compact, mobile et utilisable partout – à la maison ou en voyage. Text Block 16…" at bounding box center [325, 238] width 136 height 156
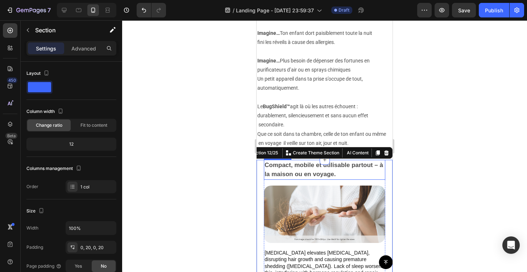
click at [292, 169] on p "Compact, mobile et utilisable partout – à la maison ou en voyage." at bounding box center [325, 169] width 120 height 18
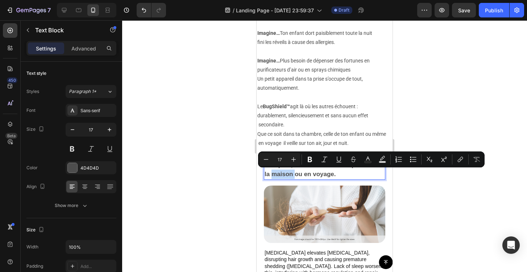
drag, startPoint x: 292, startPoint y: 169, endPoint x: 279, endPoint y: 169, distance: 12.3
click at [340, 169] on p "Compact, mobile et utilisable partout – à la maison ou en voyage." at bounding box center [325, 169] width 120 height 18
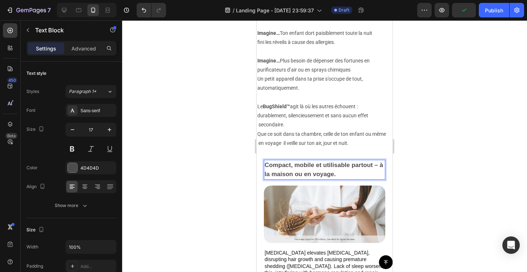
click at [440, 167] on div at bounding box center [324, 145] width 405 height 251
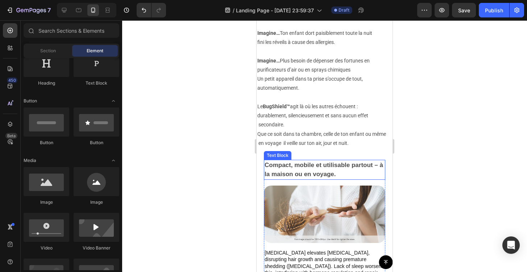
click at [334, 168] on p "Compact, mobile et utilisable partout – à la maison ou en voyage." at bounding box center [325, 169] width 120 height 18
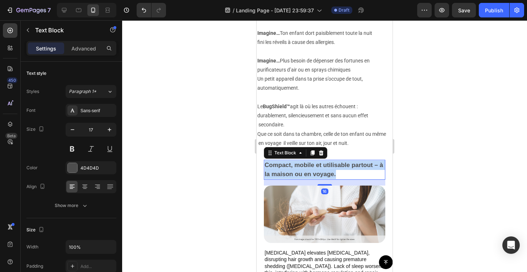
click at [334, 168] on p "Compact, mobile et utilisable partout – à la maison ou en voyage." at bounding box center [325, 169] width 120 height 18
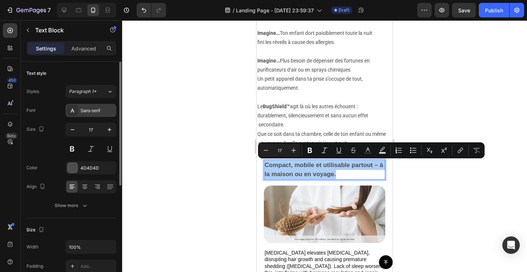
click at [90, 110] on div "Sans-serif" at bounding box center [98, 110] width 34 height 7
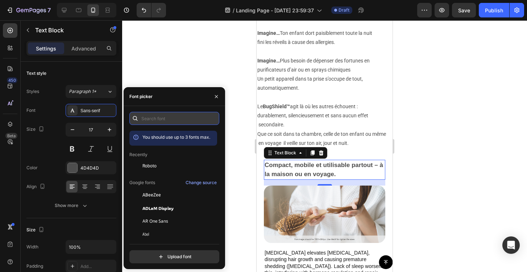
click at [161, 116] on input "text" at bounding box center [174, 118] width 90 height 13
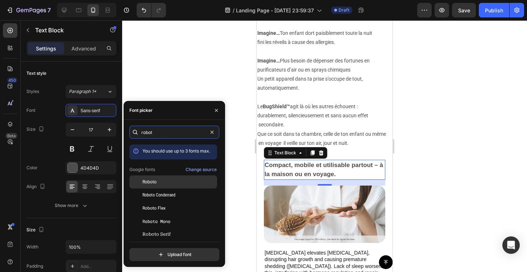
type input "robot"
click at [164, 182] on div "Roboto" at bounding box center [179, 181] width 73 height 7
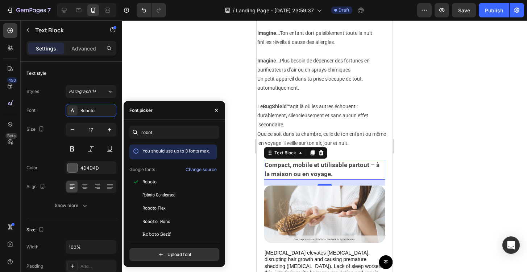
click at [244, 166] on div at bounding box center [324, 145] width 405 height 251
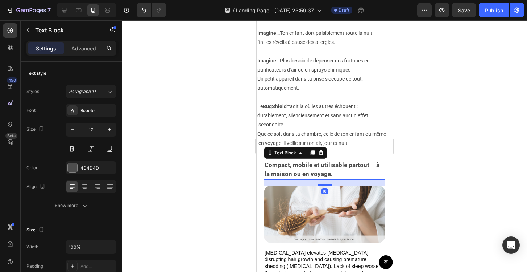
click at [328, 168] on p "Compact, mobile et utilisable partout – à la maison ou en voyage." at bounding box center [325, 169] width 120 height 18
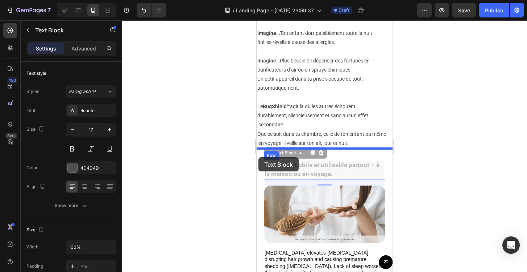
drag, startPoint x: 299, startPoint y: 153, endPoint x: 259, endPoint y: 157, distance: 40.5
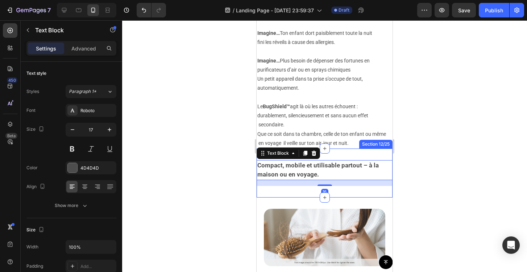
click at [472, 155] on div at bounding box center [324, 145] width 405 height 251
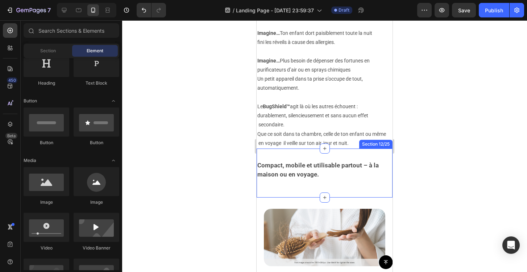
click at [340, 155] on div "Compact, mobile et utilisable partout – à la maison ou en voyage. Text Block Se…" at bounding box center [325, 172] width 136 height 49
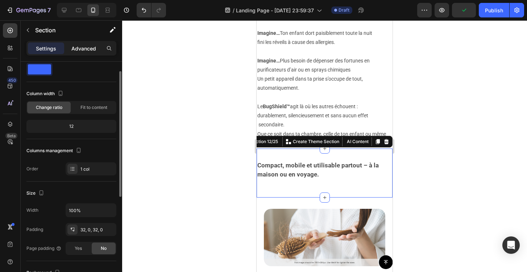
click at [82, 51] on p "Advanced" at bounding box center [83, 49] width 25 height 8
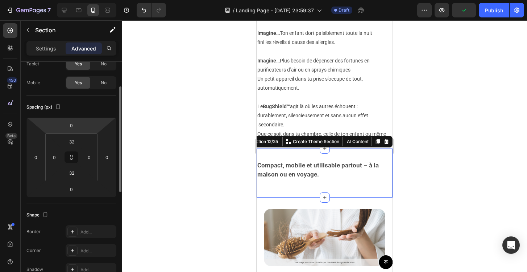
scroll to position [48, 0]
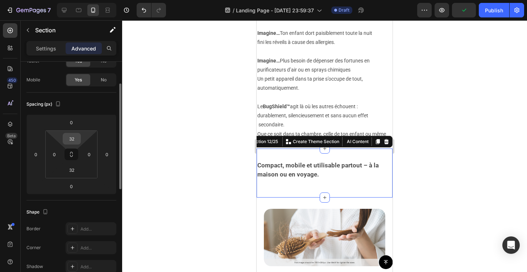
click at [75, 136] on input "32" at bounding box center [72, 138] width 15 height 11
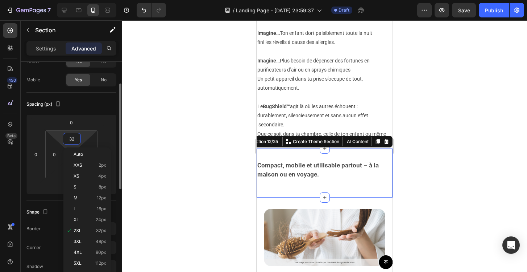
type input "2"
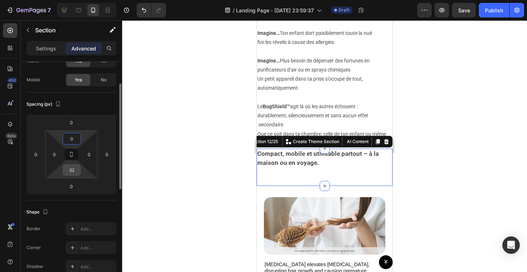
type input "0"
click at [71, 174] on input "32" at bounding box center [72, 169] width 15 height 11
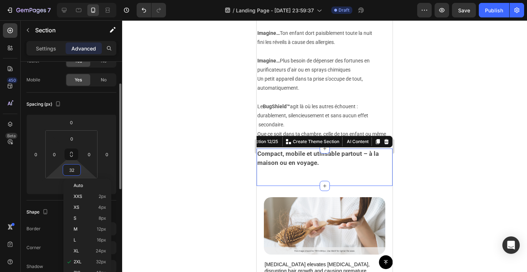
type input "0"
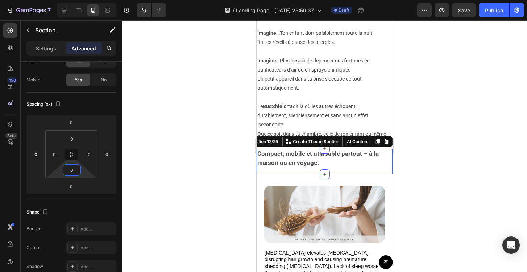
click at [169, 135] on div at bounding box center [324, 145] width 405 height 251
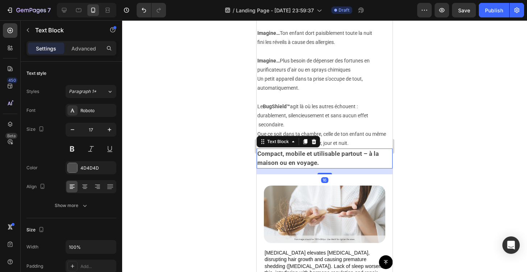
click at [328, 163] on p "Compact, mobile et utilisable partout – à la maison ou en voyage." at bounding box center [325, 158] width 135 height 18
click at [359, 142] on p "durablement, silencieusement et sans aucun effet secondaire. Que ce soit dans t…" at bounding box center [325, 129] width 135 height 37
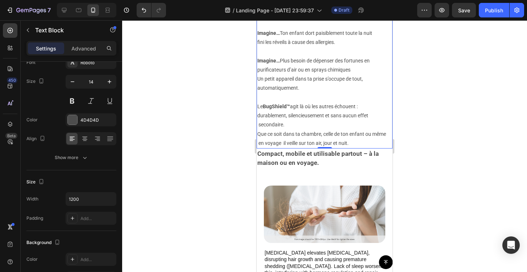
click at [441, 174] on div at bounding box center [324, 145] width 405 height 251
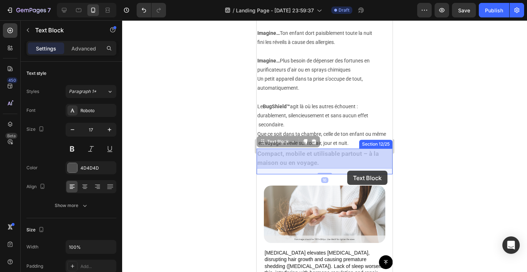
drag, startPoint x: 346, startPoint y: 160, endPoint x: 347, endPoint y: 170, distance: 10.9
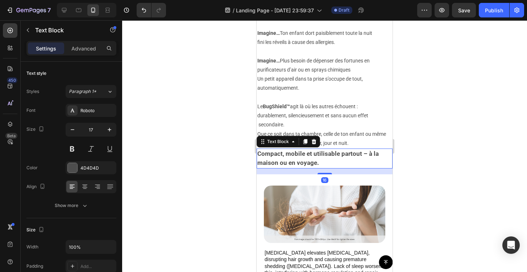
click at [351, 172] on div "16" at bounding box center [325, 171] width 136 height 6
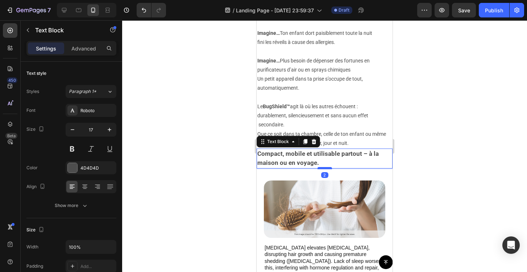
drag, startPoint x: 326, startPoint y: 173, endPoint x: 326, endPoint y: 168, distance: 5.1
click at [326, 168] on div at bounding box center [325, 168] width 15 height 2
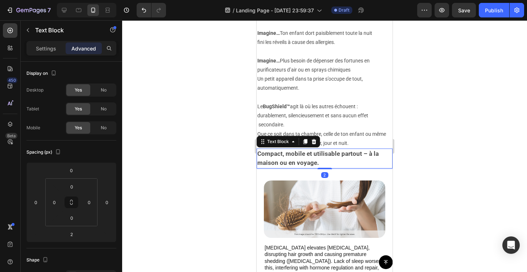
click at [441, 153] on div at bounding box center [324, 145] width 405 height 251
click at [338, 163] on p "Compact, mobile et utilisable partout – à la maison ou en voyage." at bounding box center [325, 158] width 135 height 18
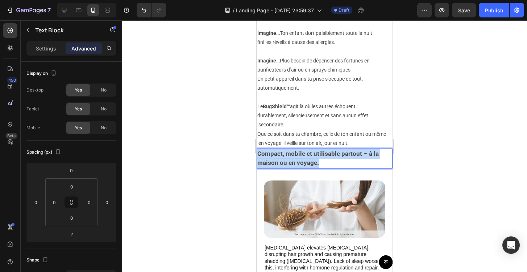
click at [338, 163] on p "Compact, mobile et utilisable partout – à la maison ou en voyage." at bounding box center [325, 158] width 135 height 18
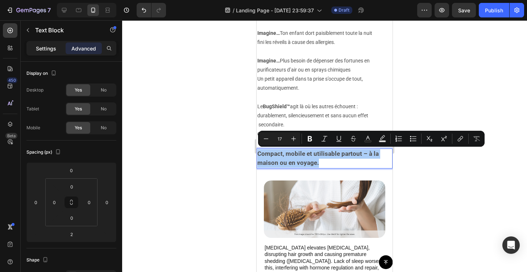
click at [49, 45] on p "Settings" at bounding box center [46, 49] width 20 height 8
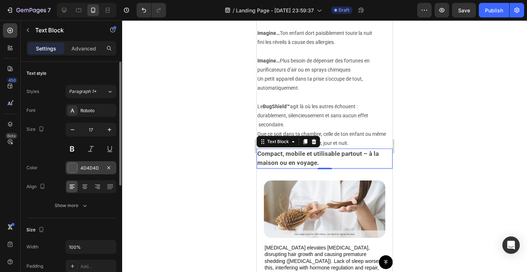
click at [91, 166] on div "4D4D4D" at bounding box center [91, 168] width 21 height 7
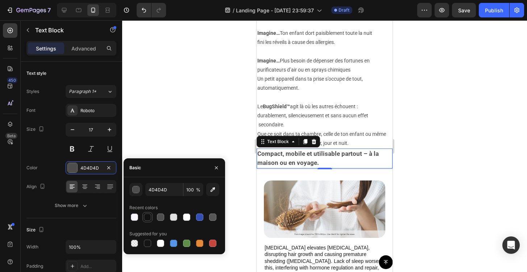
click at [148, 215] on div at bounding box center [147, 216] width 7 height 7
type input "121212"
click at [176, 131] on div at bounding box center [324, 145] width 405 height 251
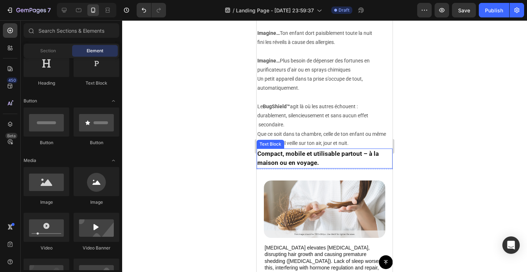
click at [365, 153] on p "Compact, mobile et utilisable partout – à la maison ou en voyage." at bounding box center [325, 158] width 135 height 18
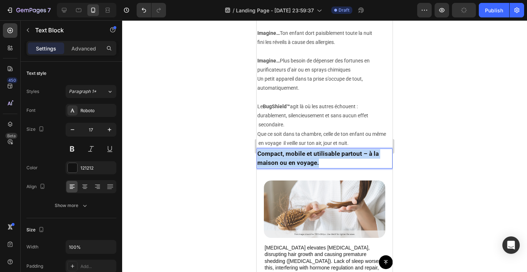
click at [365, 153] on p "Compact, mobile et utilisable partout – à la maison ou en voyage." at bounding box center [325, 158] width 135 height 18
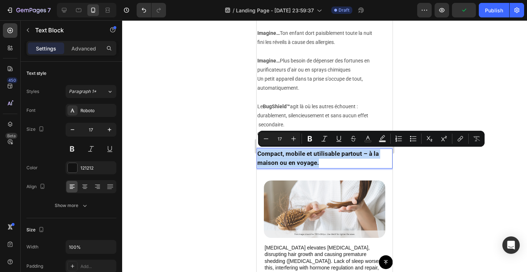
click at [365, 153] on p "Compact, mobile et utilisable partout – à la maison ou en voyage." at bounding box center [325, 158] width 135 height 18
click at [364, 152] on p "Compact, mobile et utilisable partout – à la maison ou en voyage." at bounding box center [325, 158] width 135 height 18
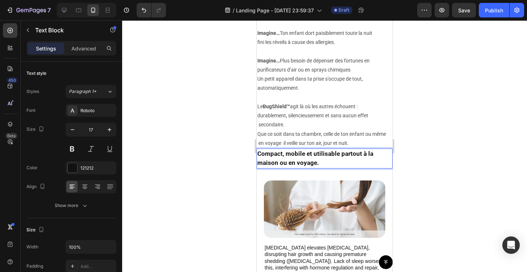
click at [429, 174] on div at bounding box center [324, 145] width 405 height 251
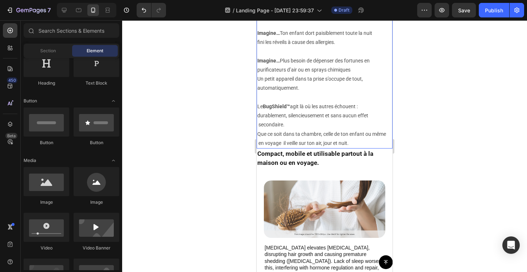
click at [358, 144] on p "durablement, silencieusement et sans aucun effet secondaire. Que ce soit dans t…" at bounding box center [325, 129] width 135 height 37
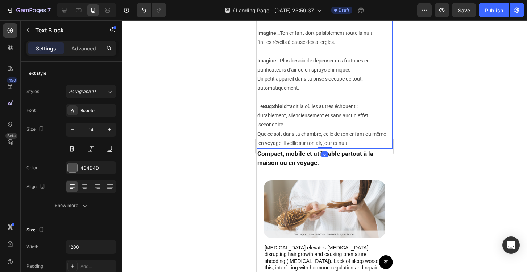
click at [326, 145] on div "Imagine… Tu ouvres les yeux le matin respiration légère, pas de nez bouché, pas…" at bounding box center [325, 75] width 136 height 148
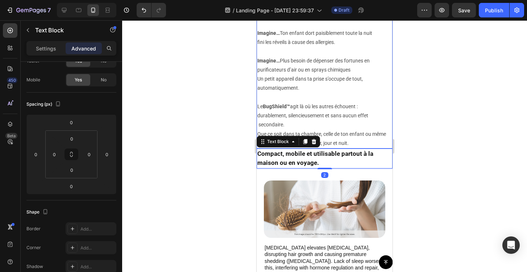
click at [356, 136] on p "durablement, silencieusement et sans aucun effet secondaire. Que ce soit dans t…" at bounding box center [325, 129] width 135 height 37
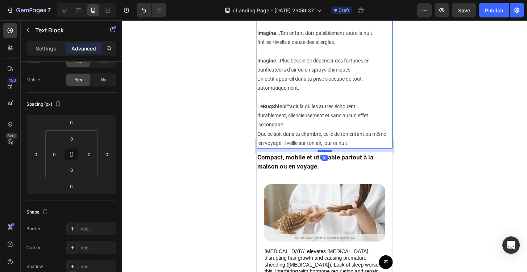
drag, startPoint x: 325, startPoint y: 146, endPoint x: 702, endPoint y: 176, distance: 378.1
click at [324, 150] on div at bounding box center [325, 151] width 15 height 2
type input "10"
click at [453, 156] on div at bounding box center [324, 145] width 405 height 251
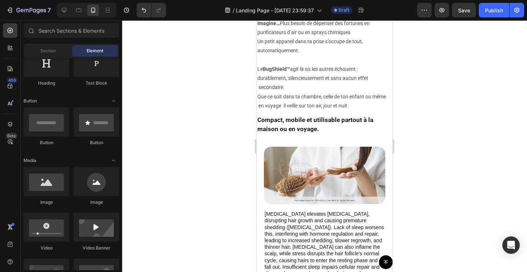
scroll to position [1632, 0]
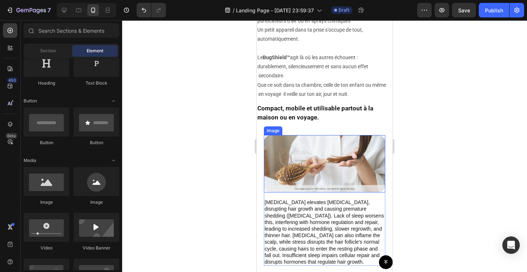
click at [313, 153] on img at bounding box center [325, 163] width 122 height 57
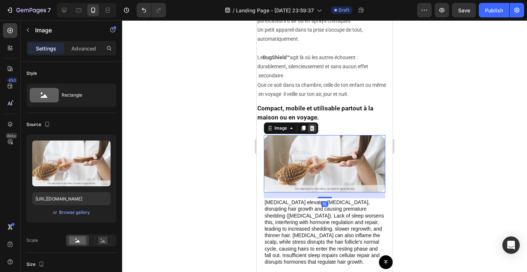
click at [312, 126] on icon at bounding box center [312, 128] width 5 height 5
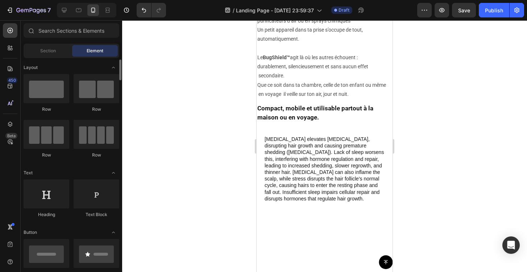
scroll to position [6, 0]
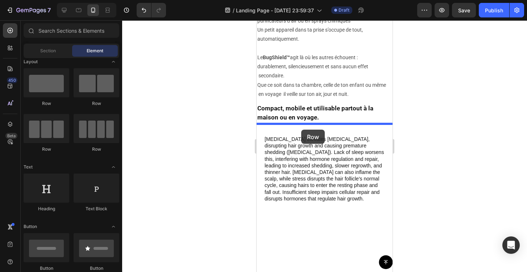
drag, startPoint x: 349, startPoint y: 109, endPoint x: 301, endPoint y: 129, distance: 51.3
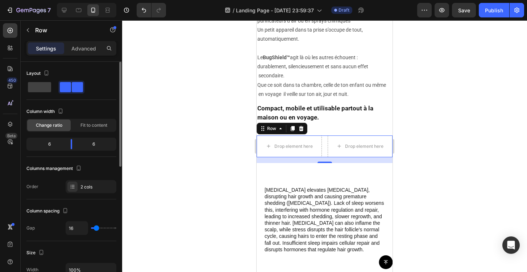
click at [93, 100] on div "Layout Column width Change ratio Fit to content 6 6 Columns management Order 2 …" at bounding box center [71, 130] width 90 height 126
click at [172, 87] on div at bounding box center [324, 145] width 405 height 251
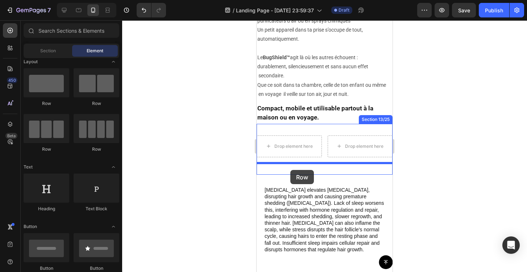
drag, startPoint x: 350, startPoint y: 101, endPoint x: 291, endPoint y: 169, distance: 90.3
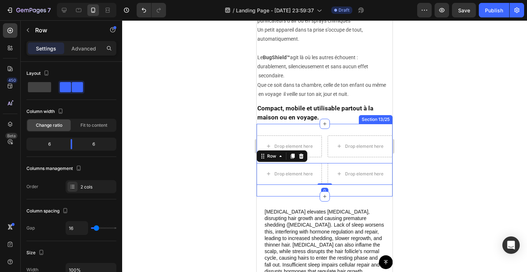
click at [330, 128] on div "Drop element here Drop element here Row Drop element here Drop element here Row…" at bounding box center [325, 160] width 136 height 73
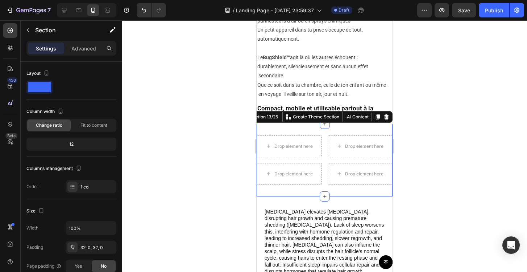
click at [197, 122] on div at bounding box center [324, 145] width 405 height 251
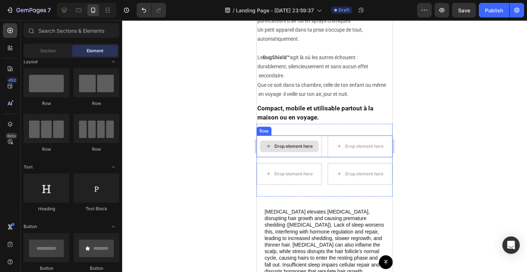
click at [292, 143] on div "Drop element here" at bounding box center [294, 146] width 38 height 6
click at [284, 145] on div "Drop element here" at bounding box center [294, 146] width 38 height 6
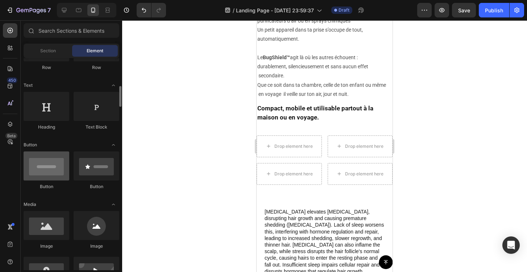
scroll to position [105, 0]
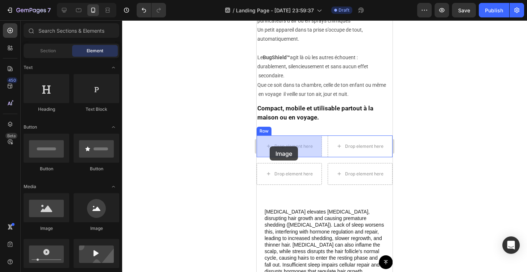
drag, startPoint x: 307, startPoint y: 228, endPoint x: 270, endPoint y: 146, distance: 89.9
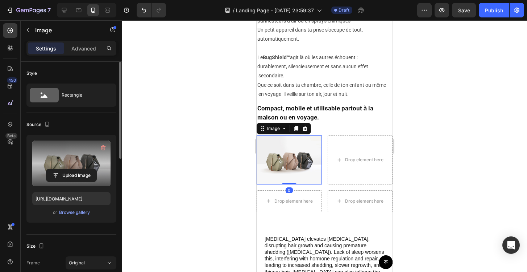
click at [72, 165] on label at bounding box center [71, 163] width 78 height 46
click at [72, 169] on input "file" at bounding box center [71, 175] width 50 height 12
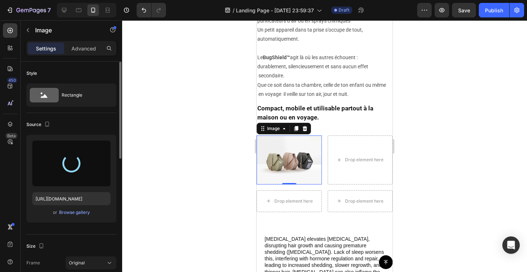
type input "[URL][DOMAIN_NAME]"
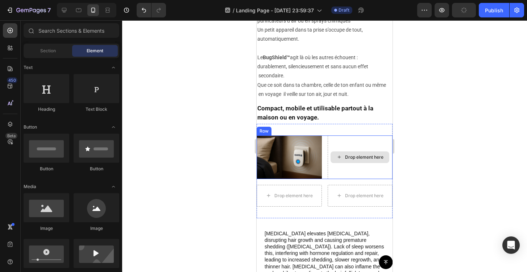
click at [361, 156] on div "Drop element here" at bounding box center [364, 157] width 38 height 6
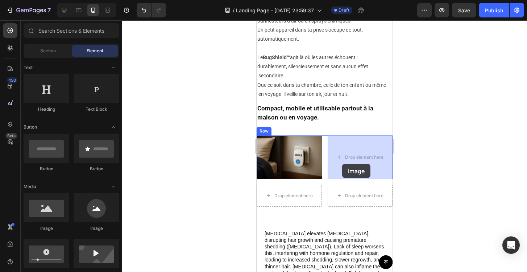
drag, startPoint x: 306, startPoint y: 232, endPoint x: 344, endPoint y: 162, distance: 79.0
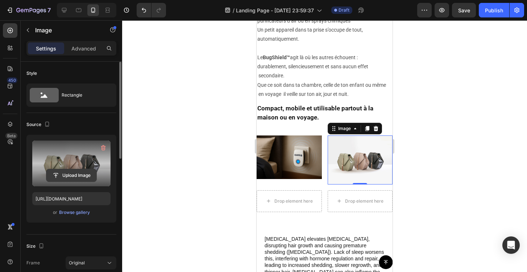
click at [77, 178] on input "file" at bounding box center [71, 175] width 50 height 12
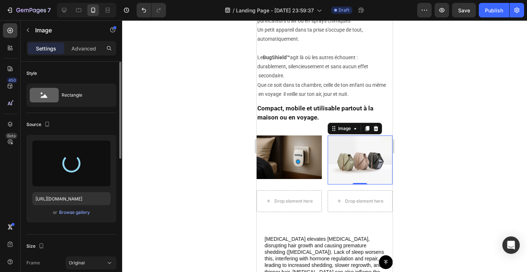
type input "[URL][DOMAIN_NAME]"
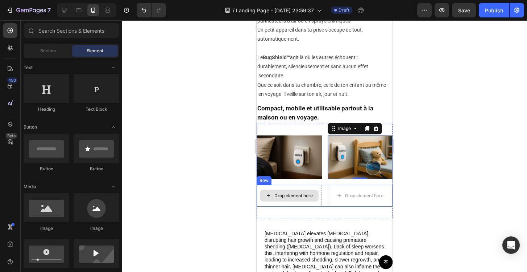
click at [309, 196] on div "Drop element here" at bounding box center [294, 196] width 38 height 6
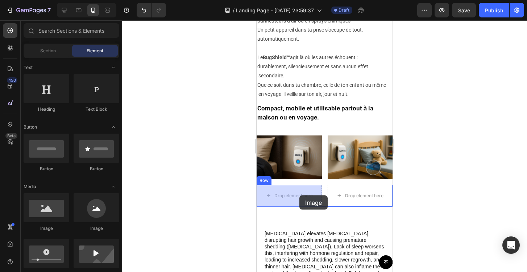
drag, startPoint x: 308, startPoint y: 223, endPoint x: 298, endPoint y: 193, distance: 31.0
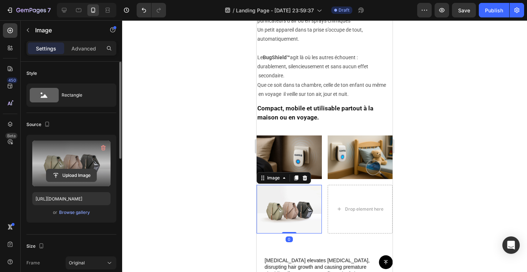
click at [61, 170] on input "file" at bounding box center [71, 175] width 50 height 12
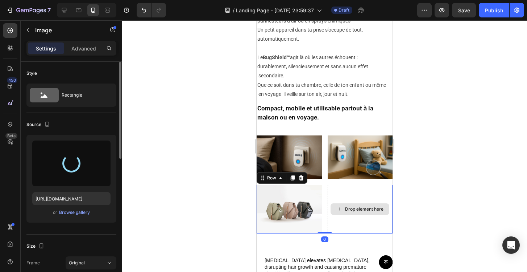
click at [380, 199] on div "Drop element here" at bounding box center [360, 209] width 65 height 49
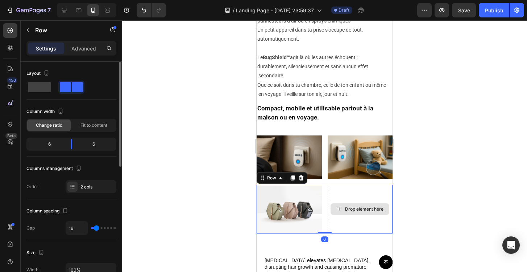
click at [356, 199] on div "Drop element here" at bounding box center [360, 209] width 65 height 49
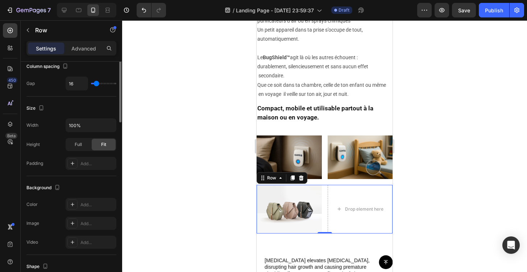
scroll to position [22, 0]
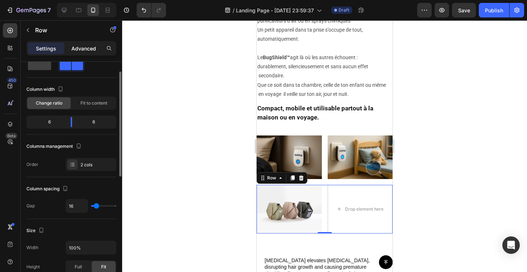
click at [77, 48] on p "Advanced" at bounding box center [83, 49] width 25 height 8
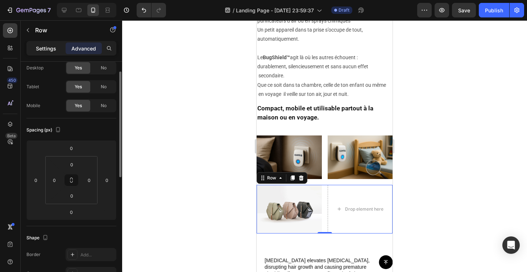
click at [44, 49] on p "Settings" at bounding box center [46, 49] width 20 height 8
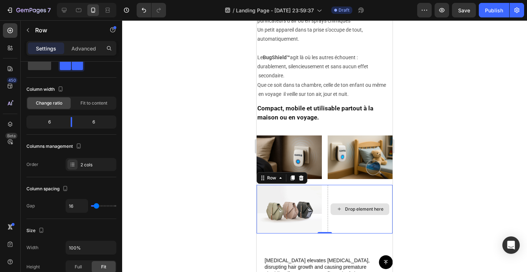
click at [365, 216] on div "Drop element here" at bounding box center [360, 209] width 65 height 49
click at [362, 209] on div "Drop element here" at bounding box center [364, 209] width 38 height 6
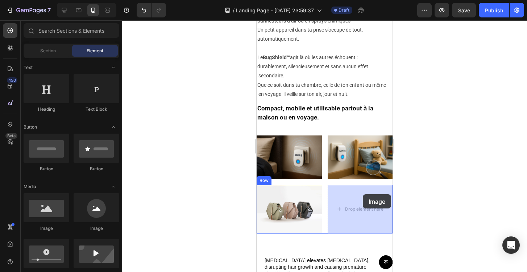
drag, startPoint x: 316, startPoint y: 231, endPoint x: 363, endPoint y: 204, distance: 54.7
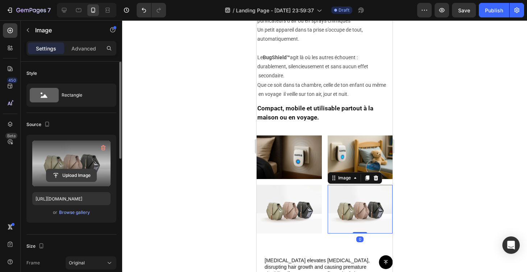
click at [90, 179] on input "file" at bounding box center [71, 175] width 50 height 12
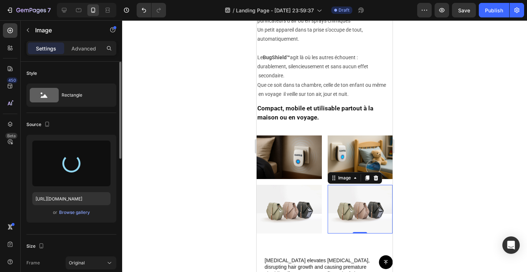
type input "[URL][DOMAIN_NAME]"
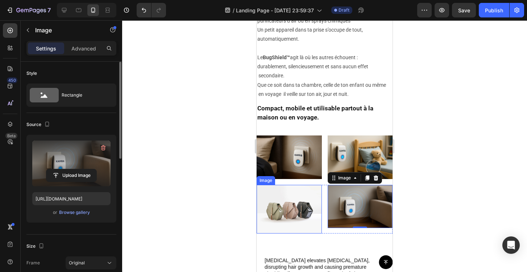
click at [289, 207] on img at bounding box center [289, 209] width 65 height 49
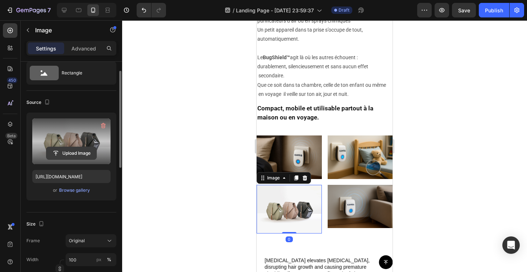
click at [80, 148] on input "file" at bounding box center [71, 153] width 50 height 12
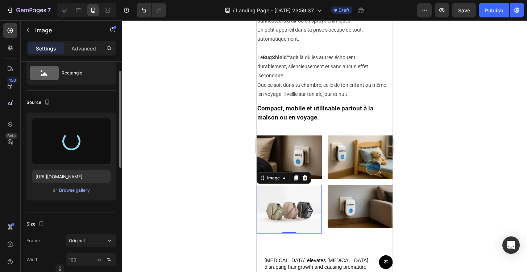
type input "[URL][DOMAIN_NAME]"
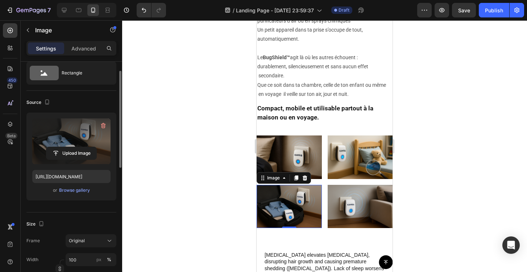
click at [436, 177] on div at bounding box center [324, 145] width 405 height 251
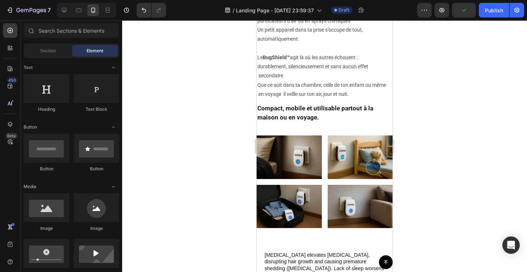
click at [455, 82] on div at bounding box center [324, 145] width 405 height 251
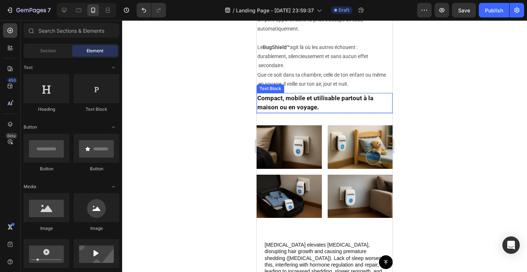
scroll to position [1638, 0]
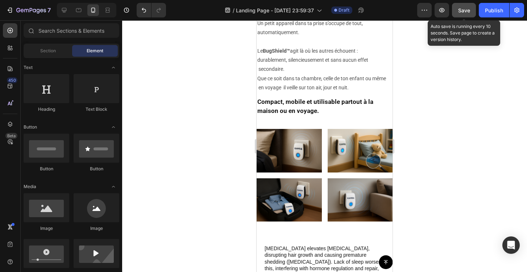
click at [463, 9] on span "Save" at bounding box center [464, 10] width 12 height 6
